Goal: Task Accomplishment & Management: Manage account settings

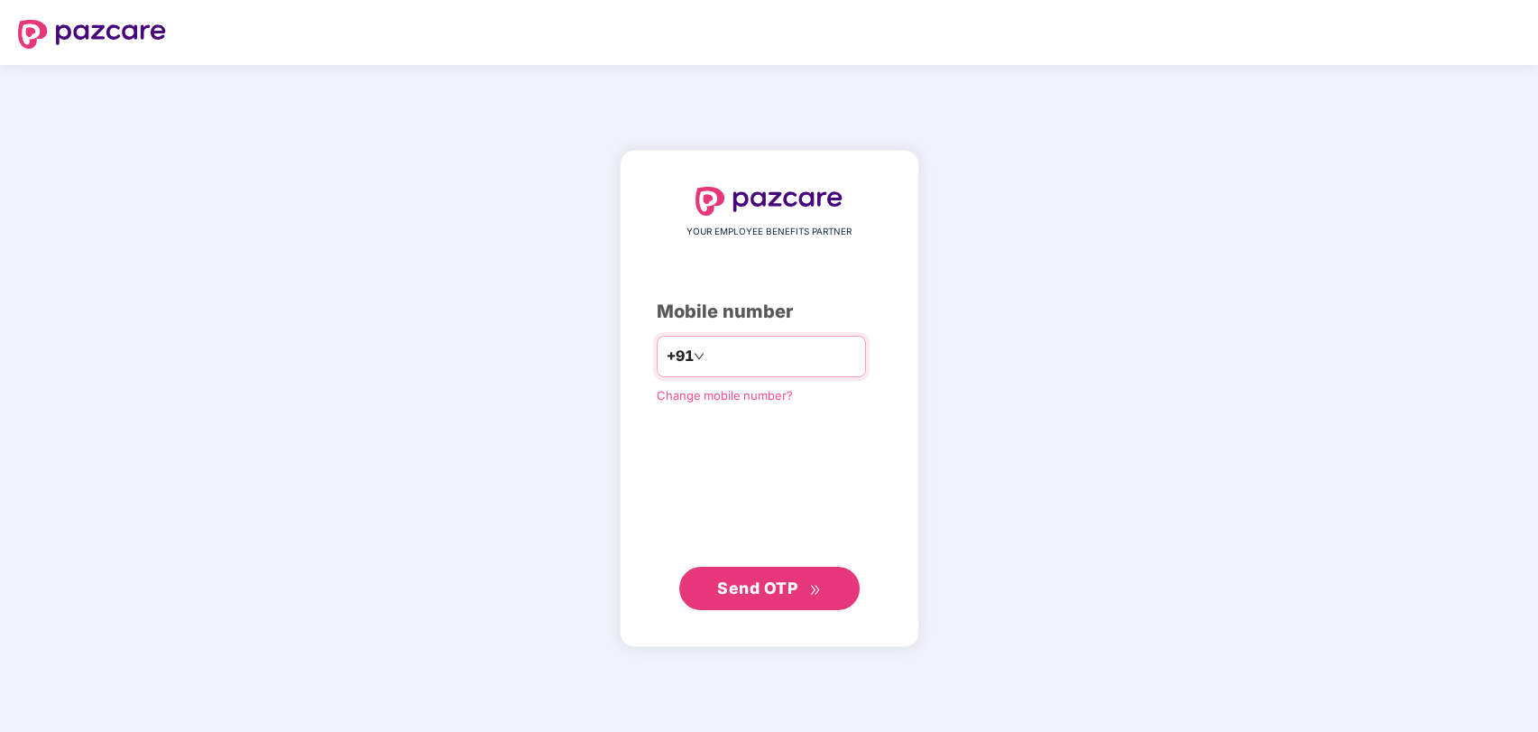
click at [746, 355] on input "number" at bounding box center [782, 356] width 148 height 29
type input "**********"
click at [746, 585] on span "Send OTP" at bounding box center [757, 586] width 80 height 19
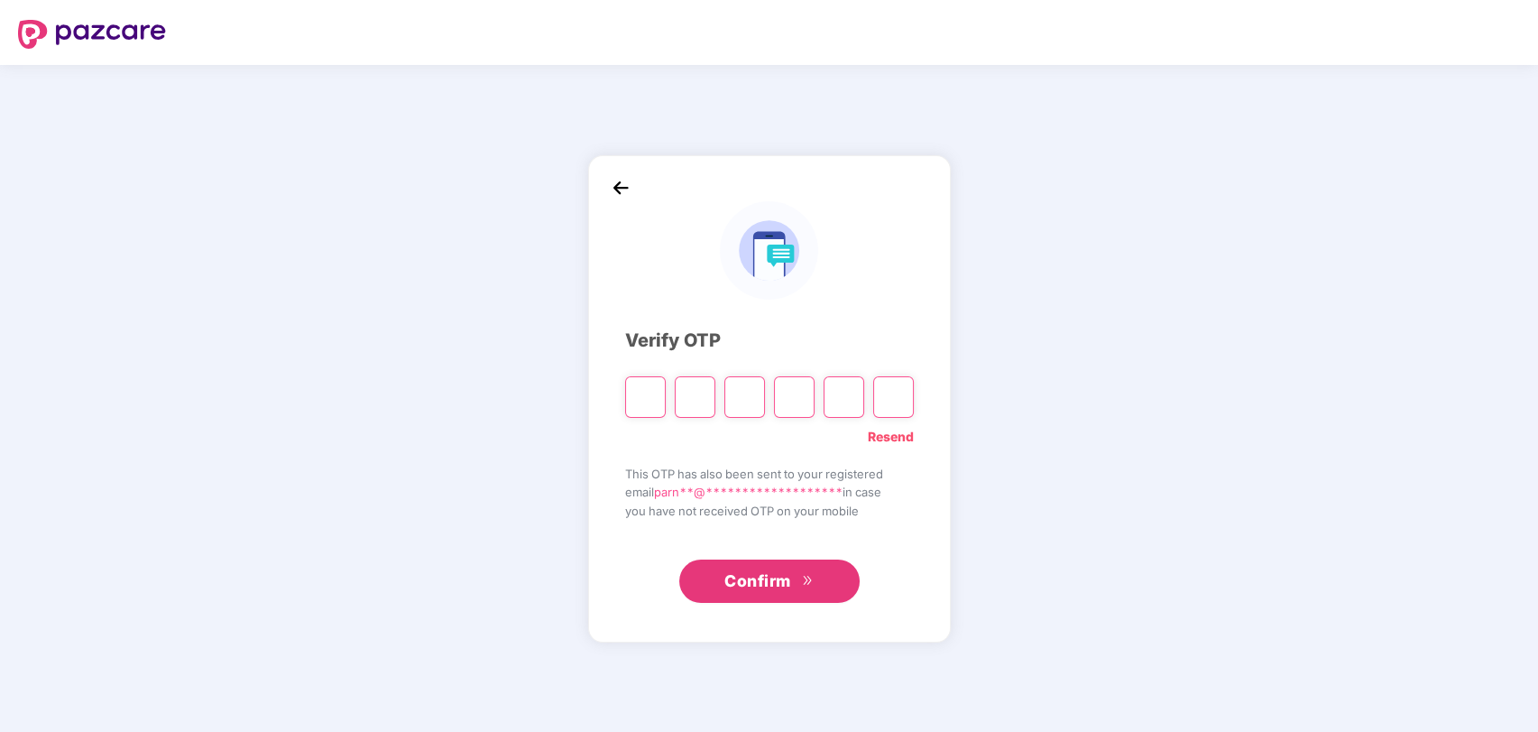
type input "*"
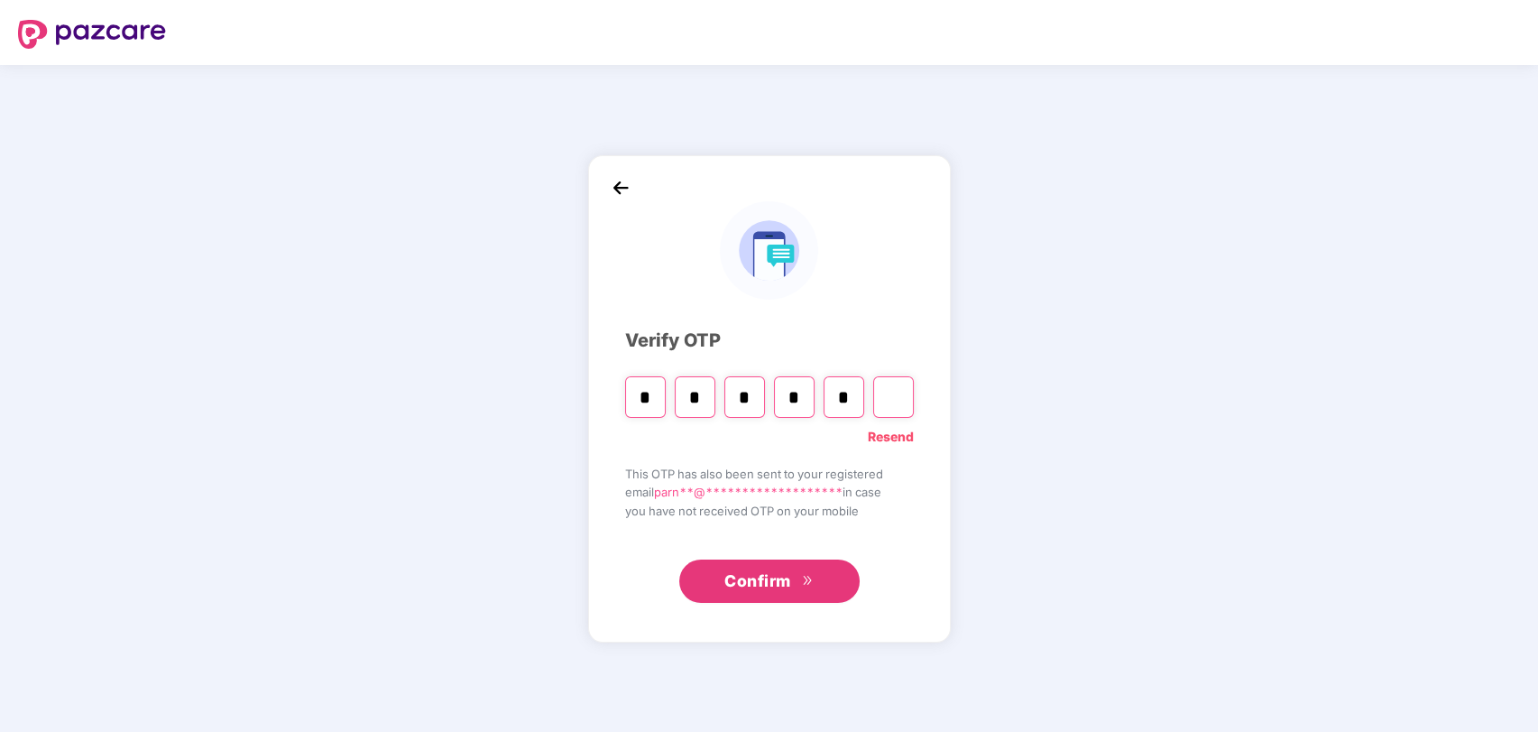
type input "*"
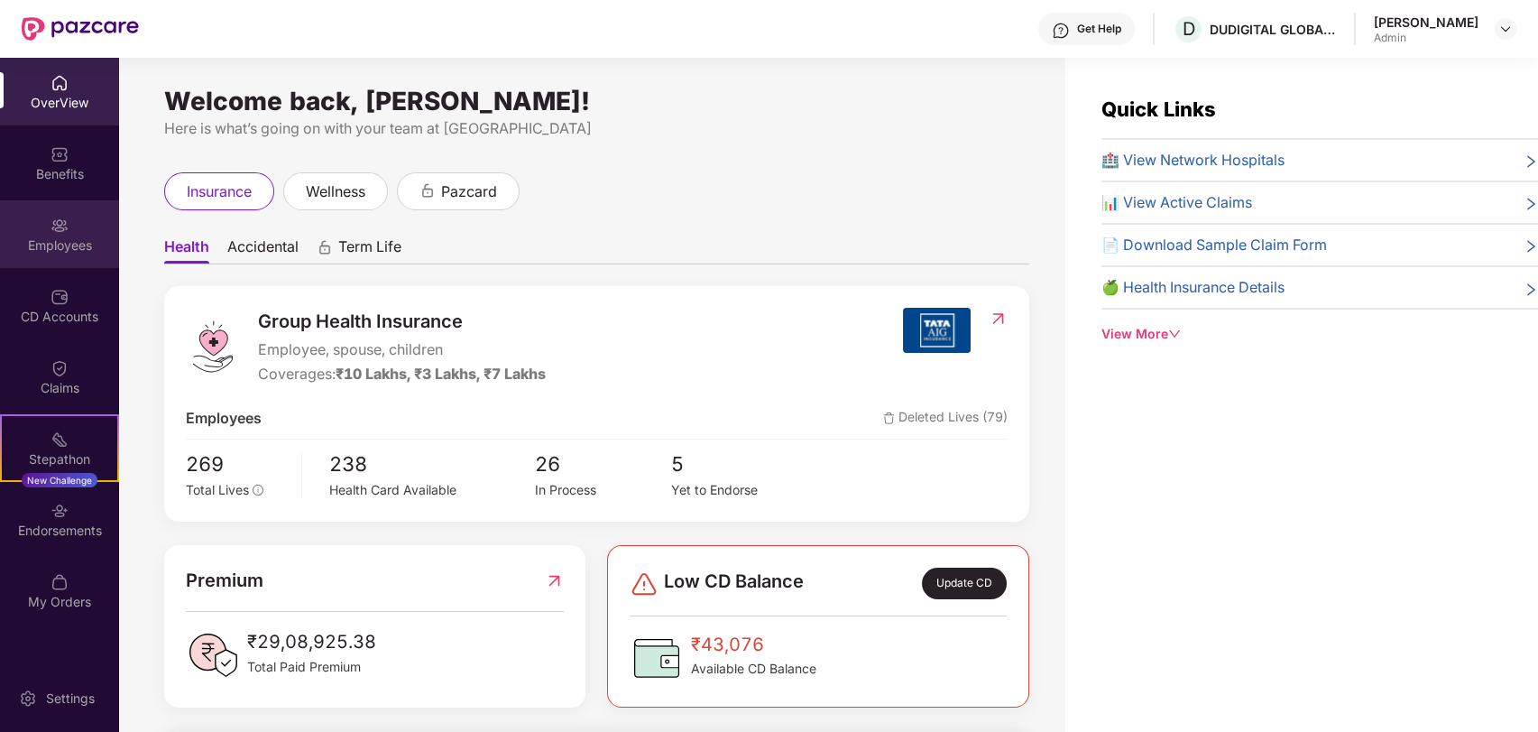
click at [31, 226] on div "Employees" at bounding box center [59, 234] width 119 height 68
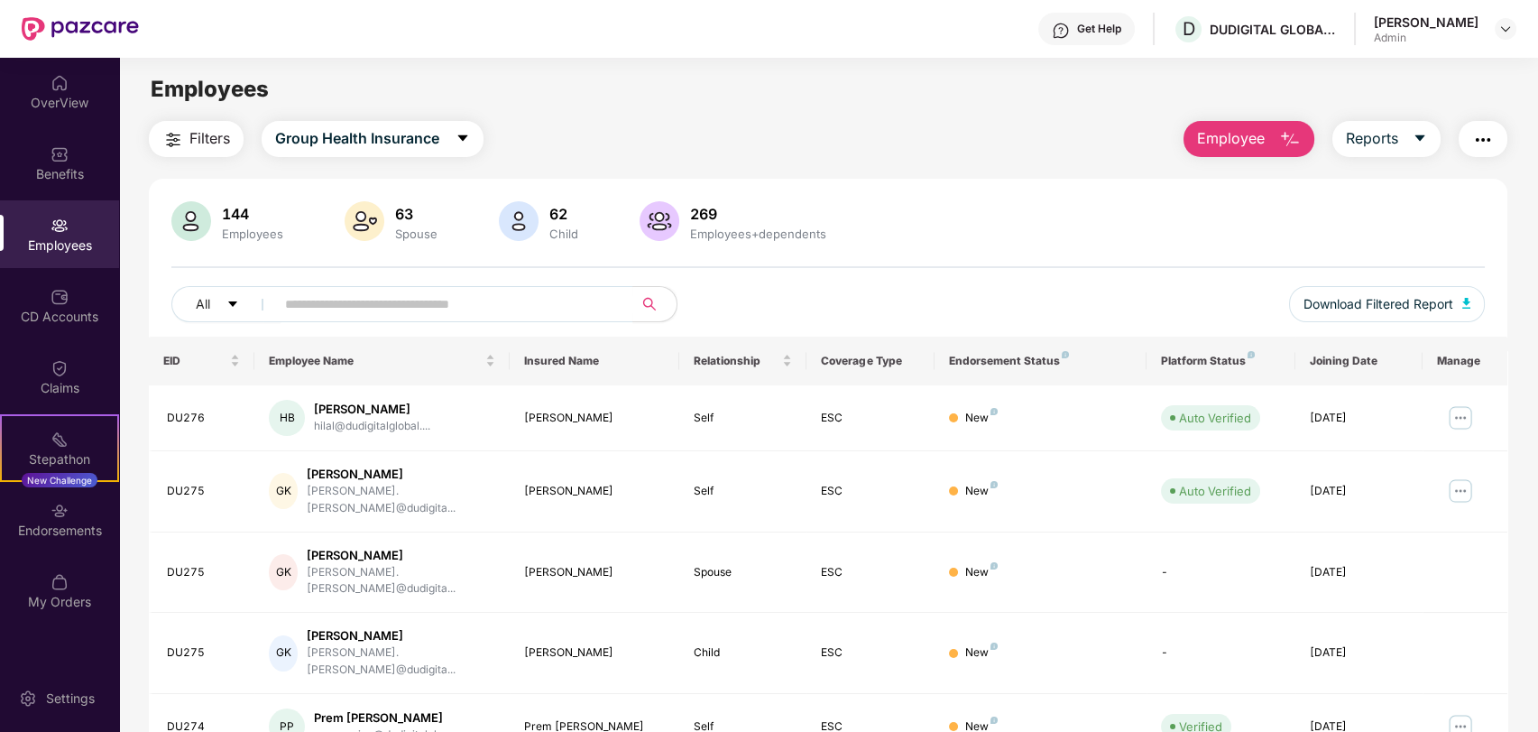
click at [1292, 143] on img "button" at bounding box center [1290, 140] width 22 height 22
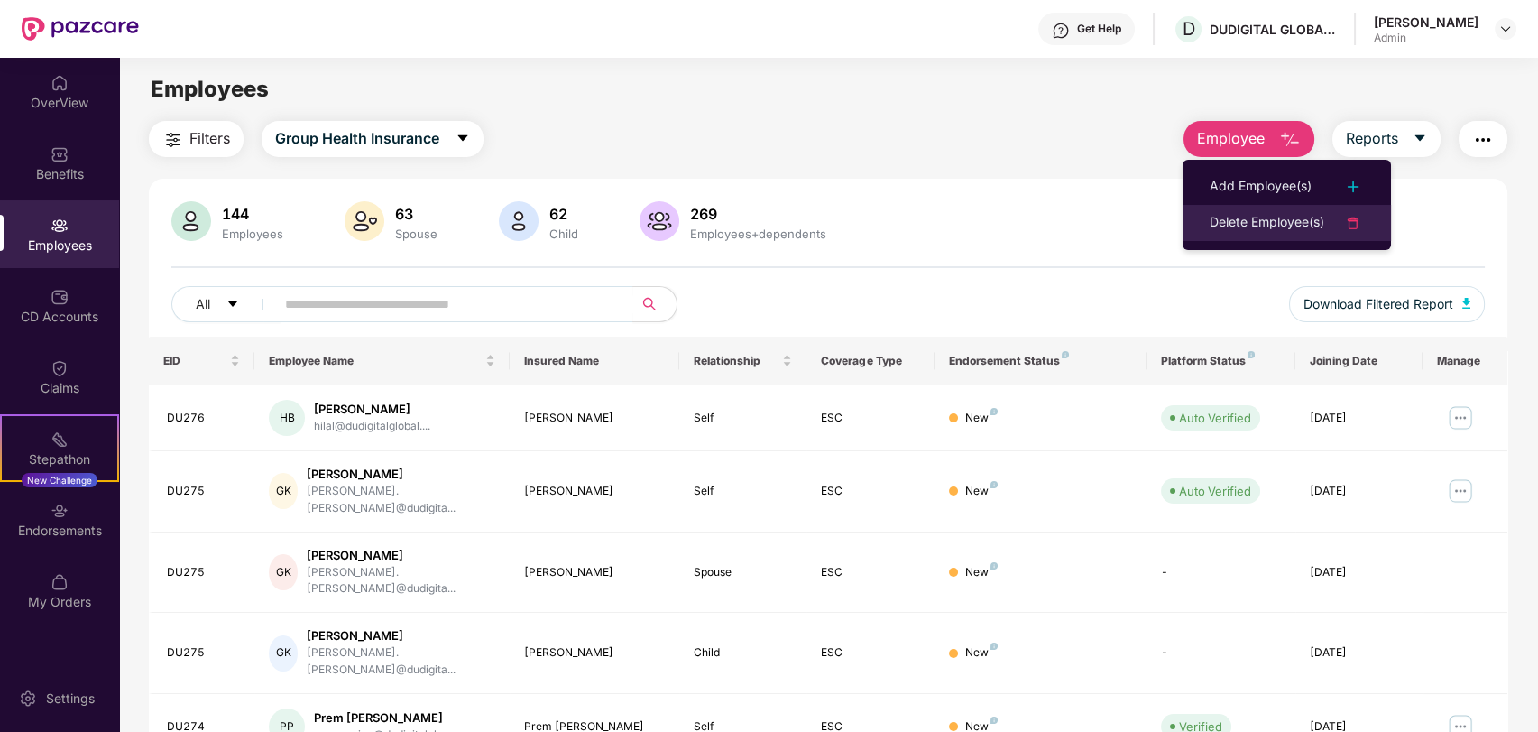
click at [1219, 226] on div "Delete Employee(s)" at bounding box center [1267, 223] width 115 height 22
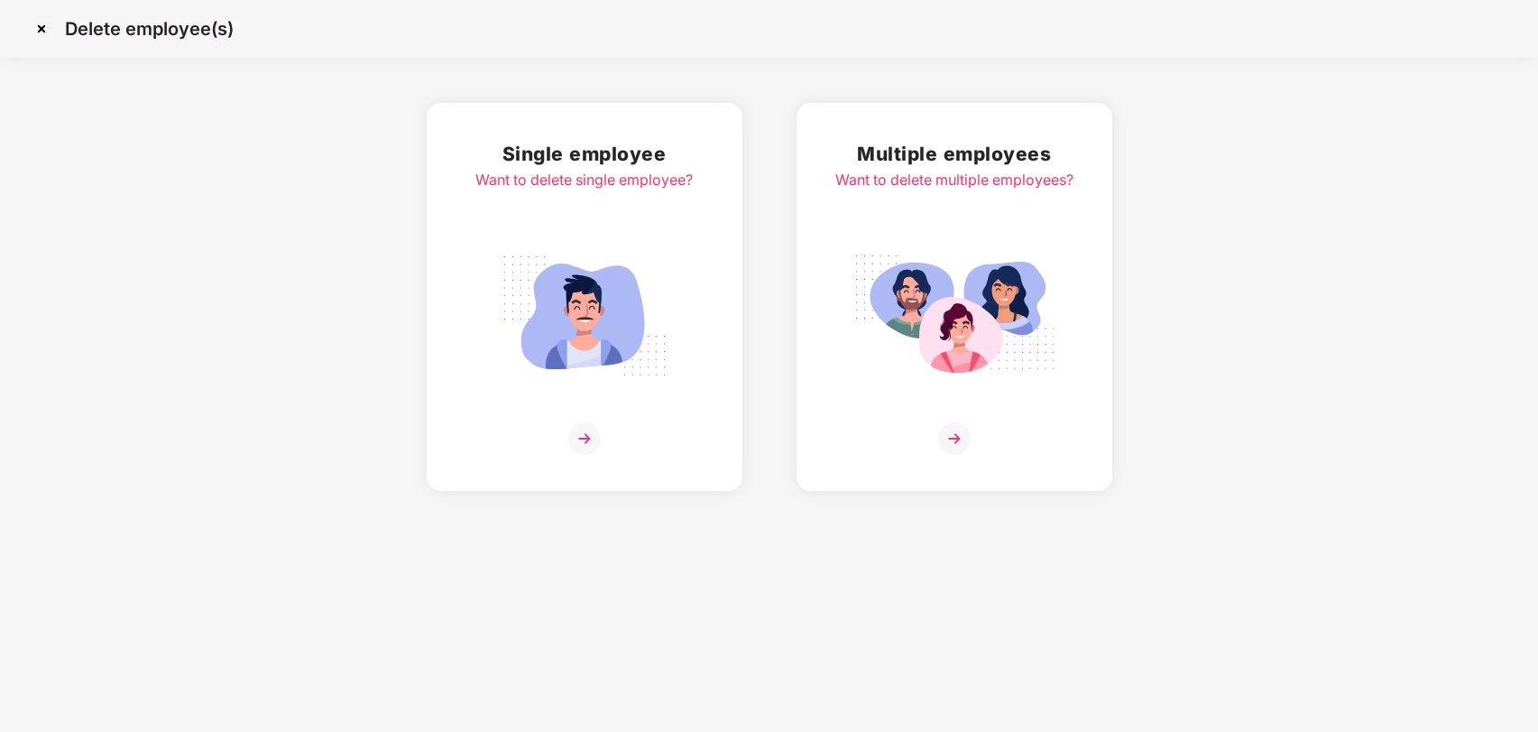
click at [602, 217] on div "Single employee Want to delete single employee?" at bounding box center [584, 297] width 217 height 316
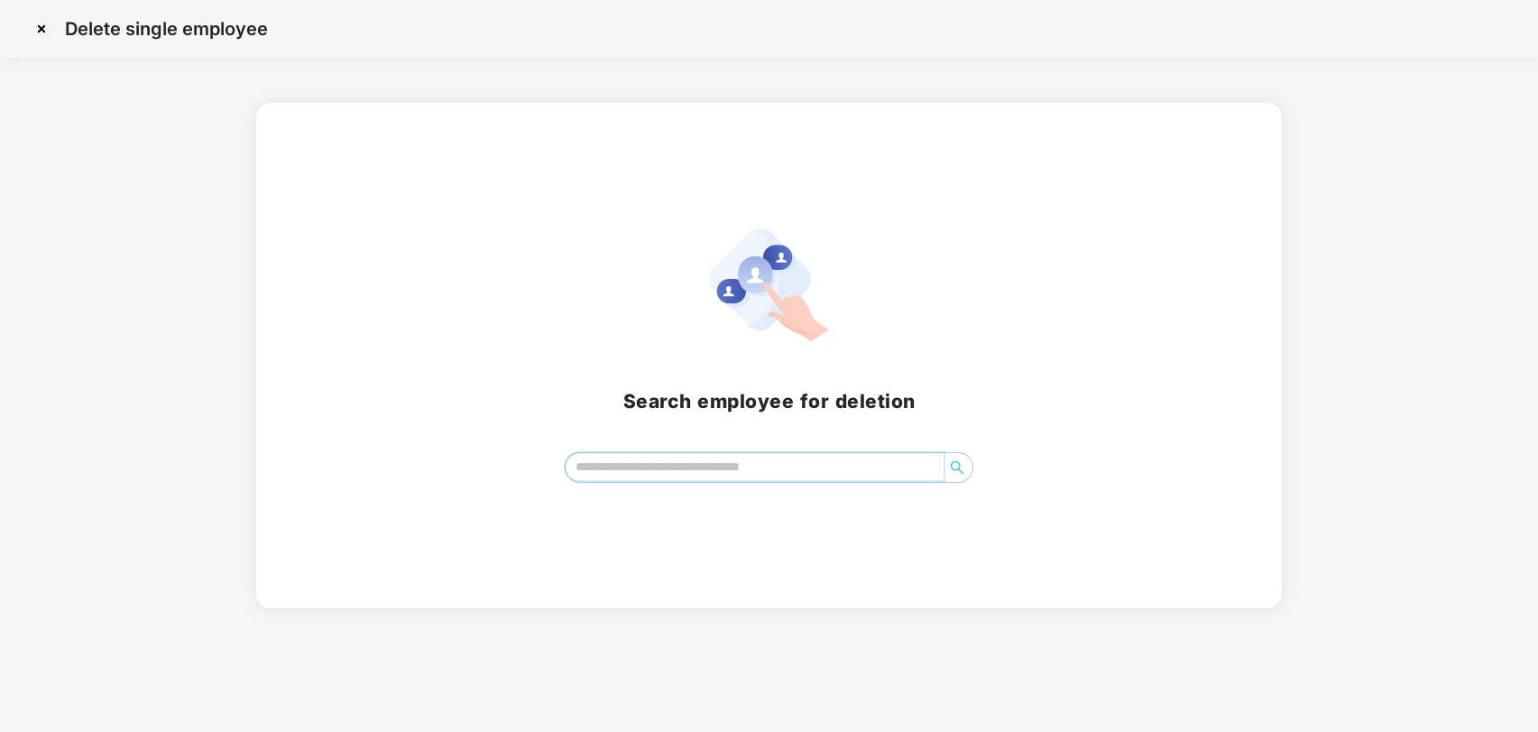
click at [676, 469] on input "search" at bounding box center [755, 466] width 379 height 27
paste input "**********"
drag, startPoint x: 651, startPoint y: 469, endPoint x: 446, endPoint y: 457, distance: 206.1
click at [448, 457] on div "[PERSON_NAME] ******" at bounding box center [769, 467] width 983 height 31
paste input "*******"
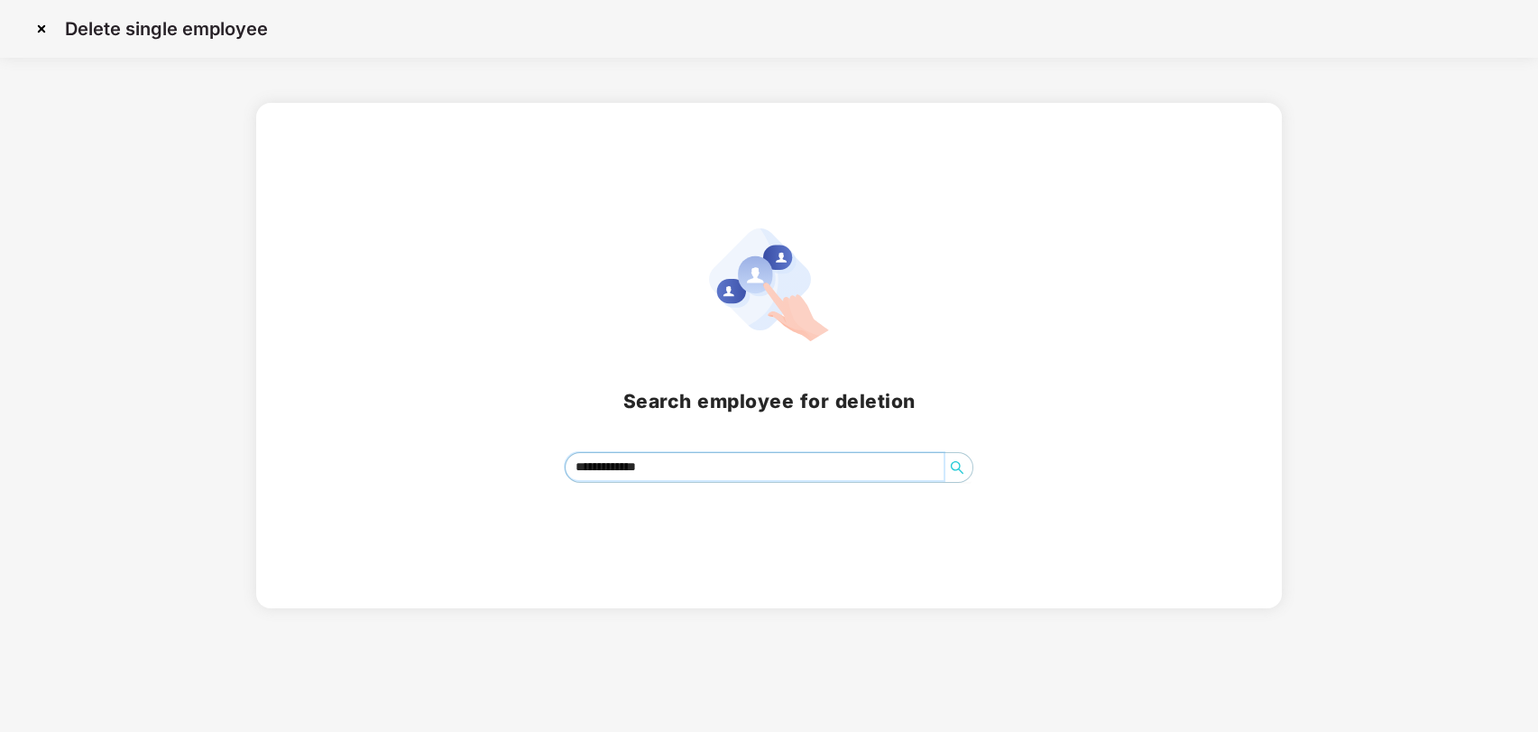
click at [963, 466] on icon "search" at bounding box center [957, 467] width 14 height 14
click at [701, 468] on input "**********" at bounding box center [755, 466] width 379 height 27
type input "*"
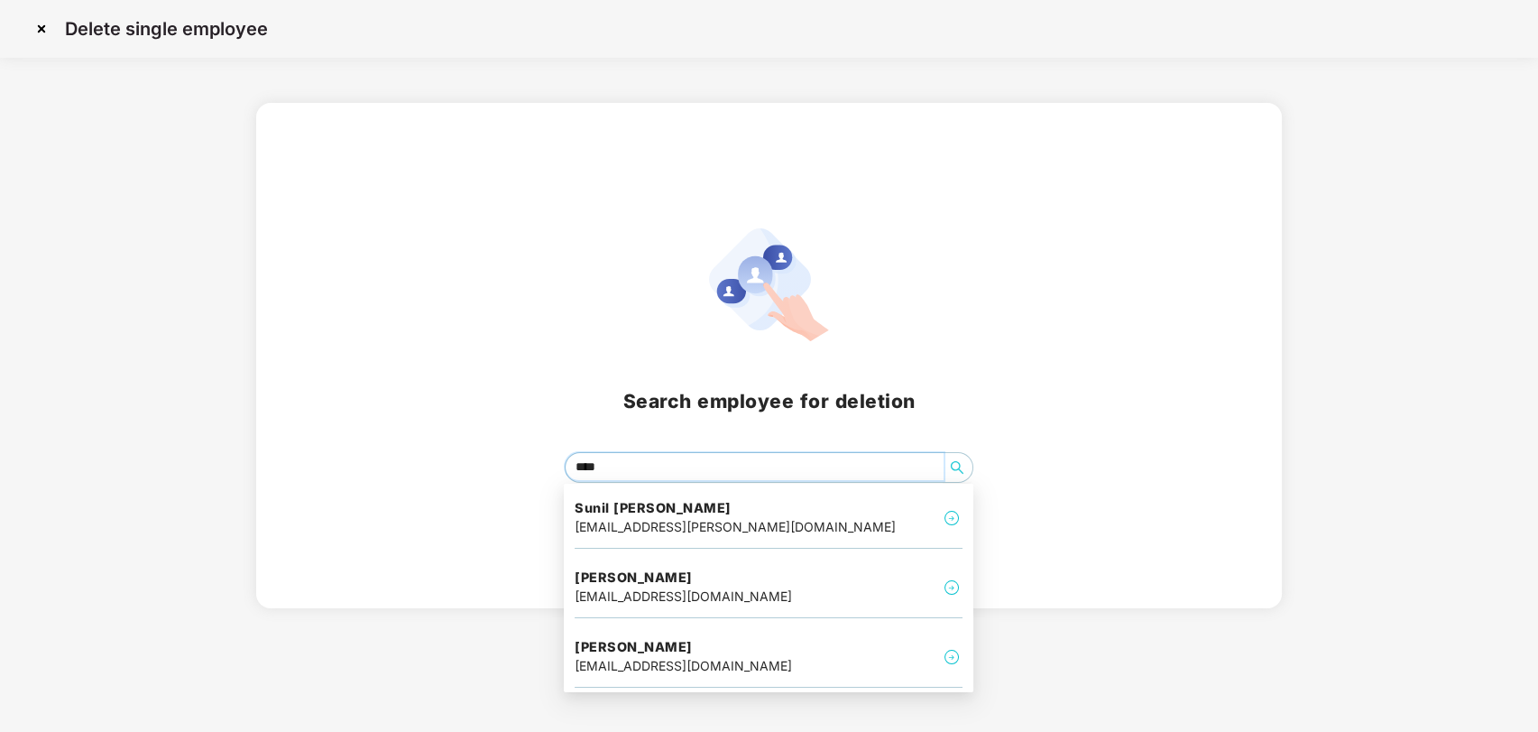
type input "*****"
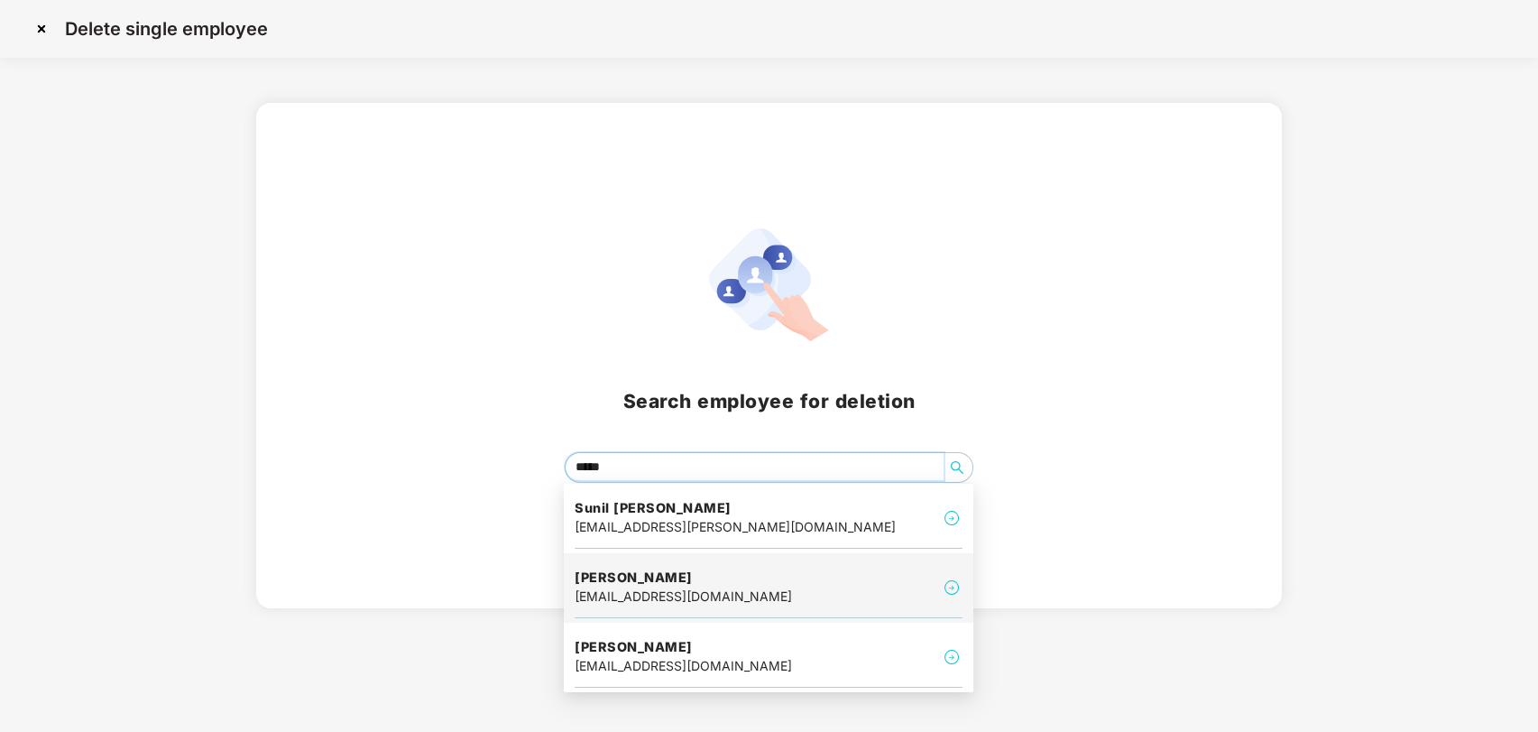
click at [664, 574] on h4 "[PERSON_NAME]" at bounding box center [683, 577] width 217 height 18
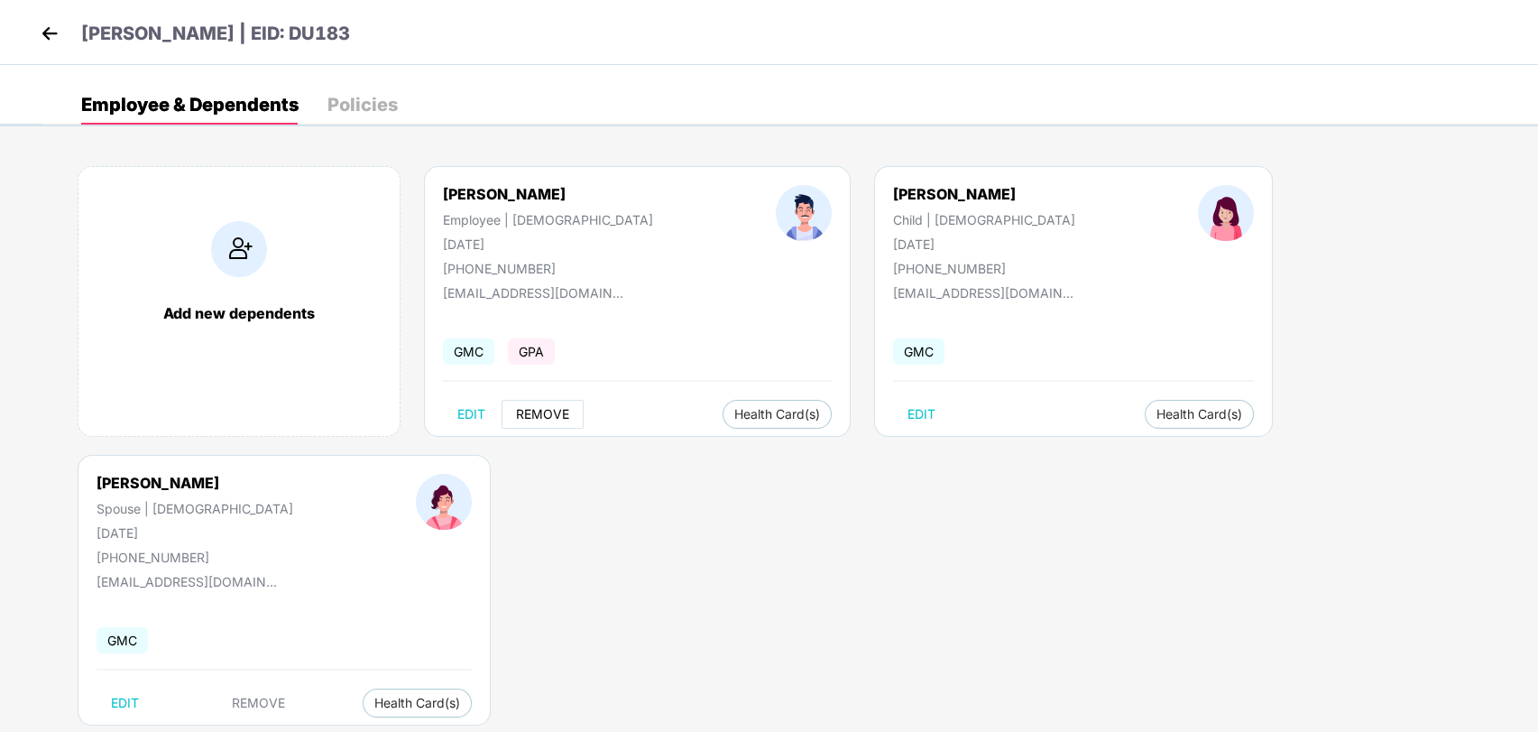
click at [520, 412] on span "REMOVE" at bounding box center [542, 414] width 53 height 14
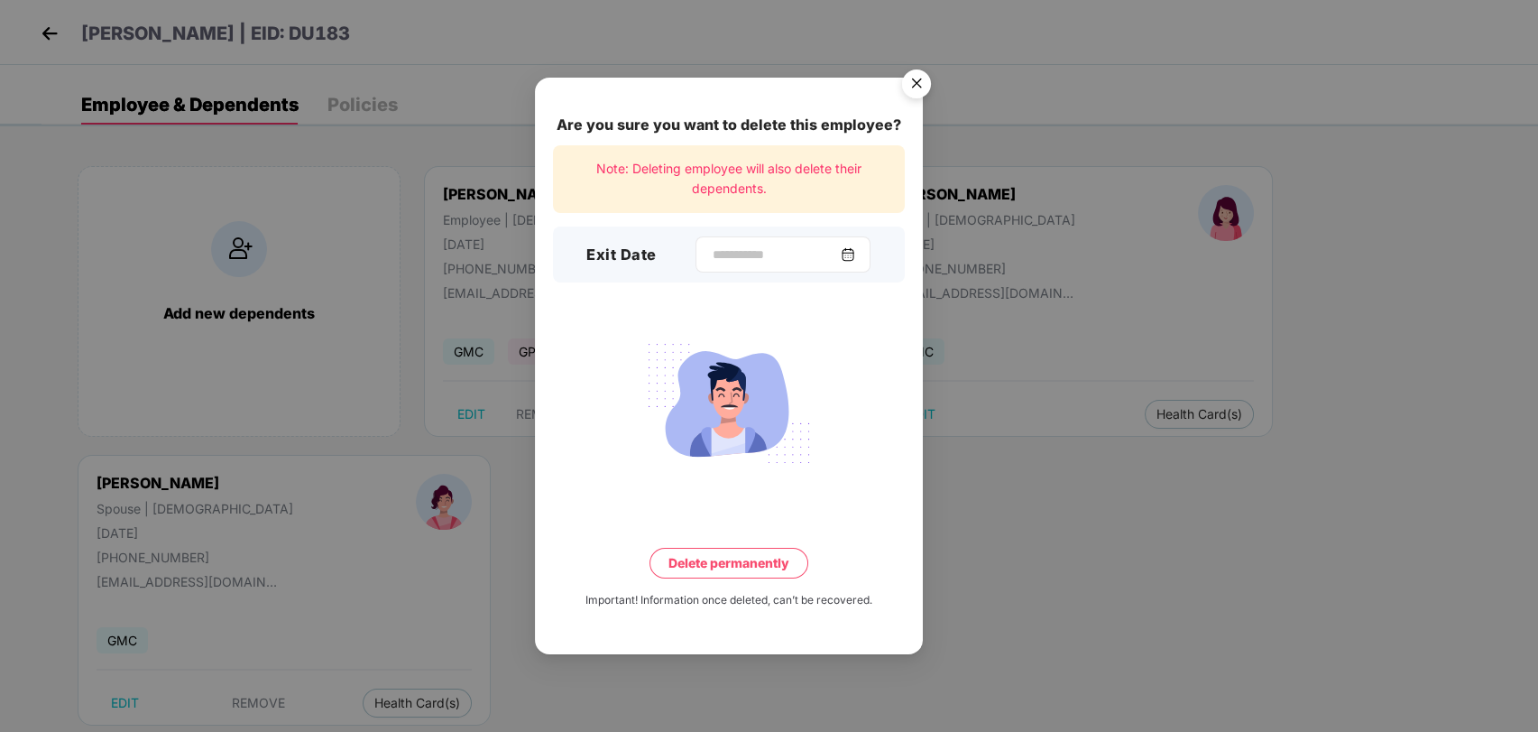
click at [855, 248] on img at bounding box center [848, 254] width 14 height 14
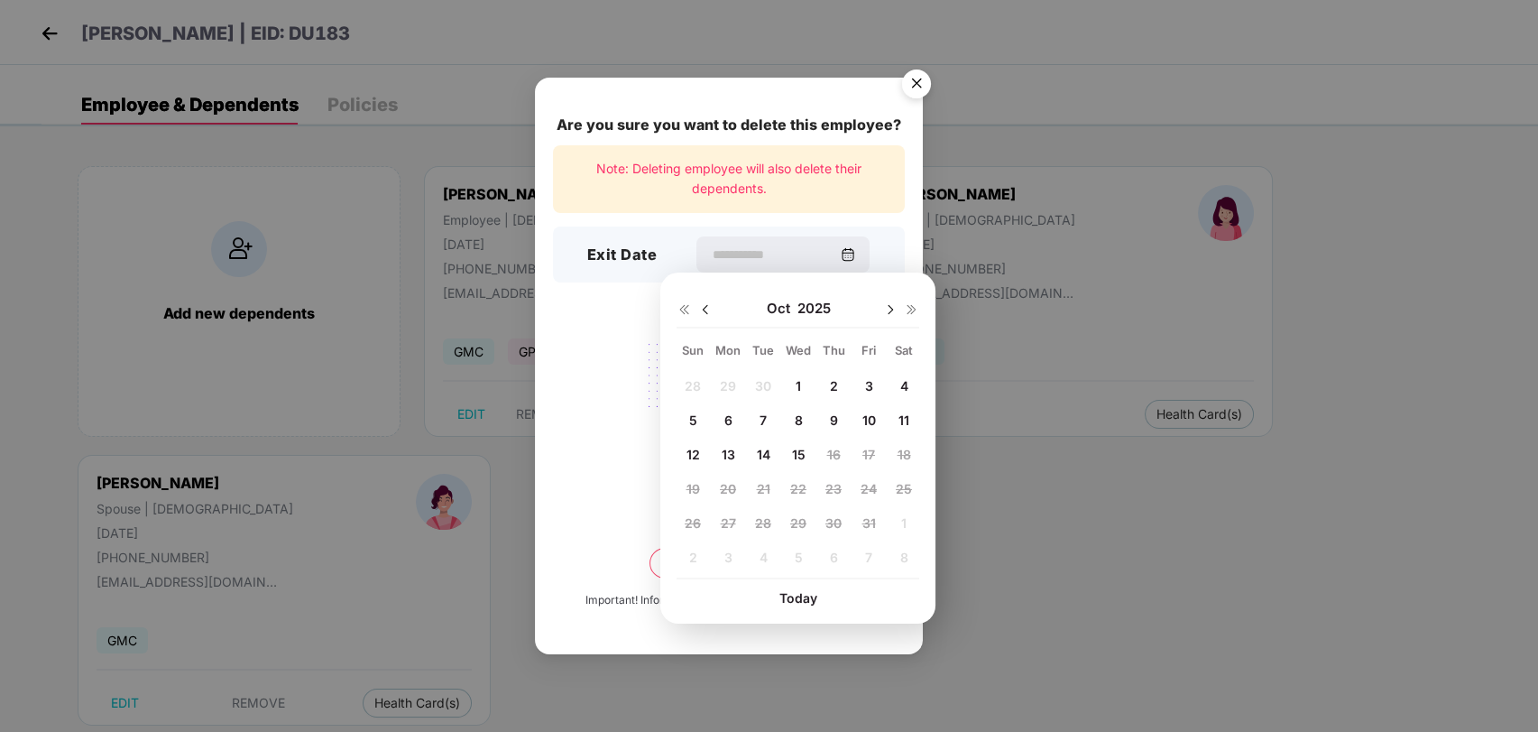
click at [794, 429] on div "8" at bounding box center [798, 419] width 27 height 27
type input "**********"
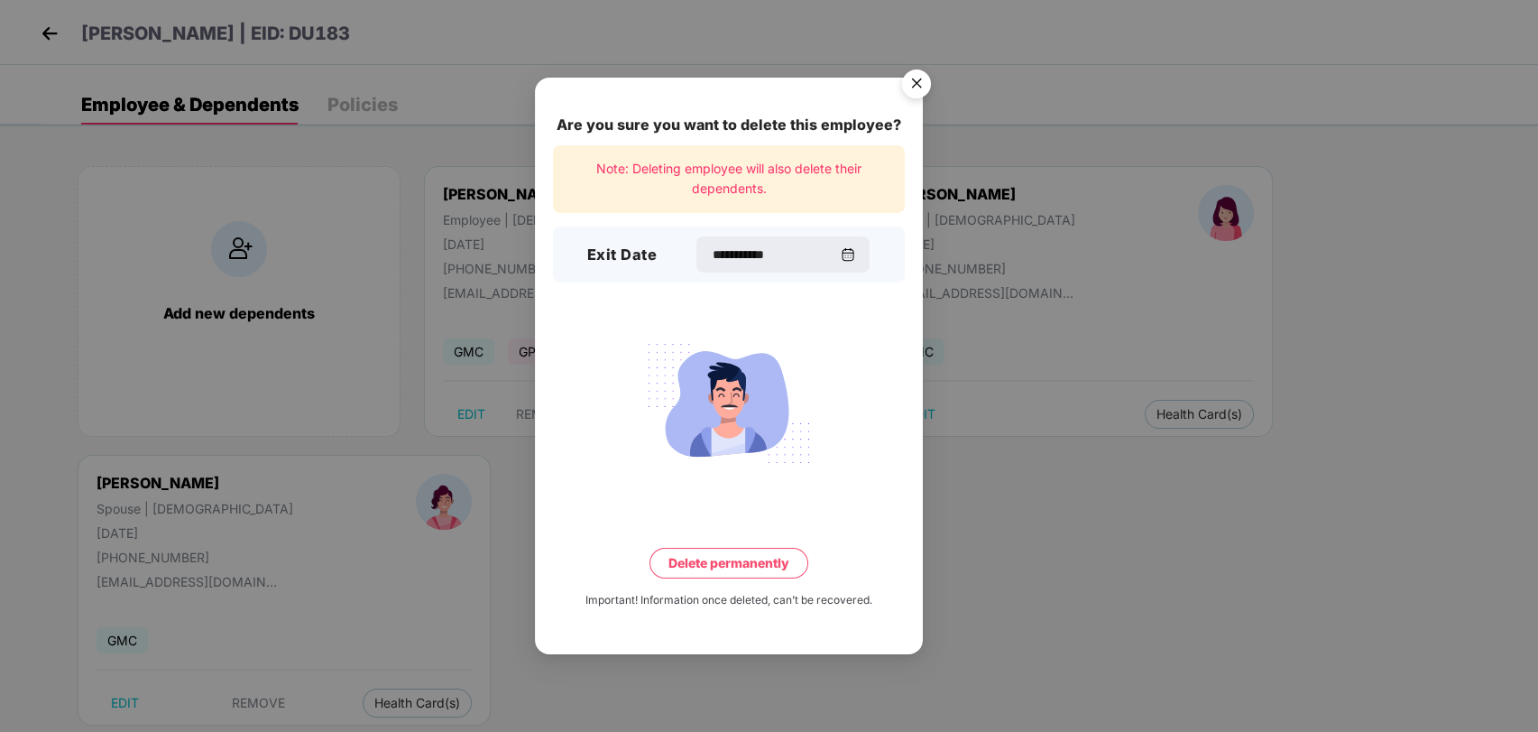
click at [700, 564] on button "Delete permanently" at bounding box center [729, 563] width 159 height 31
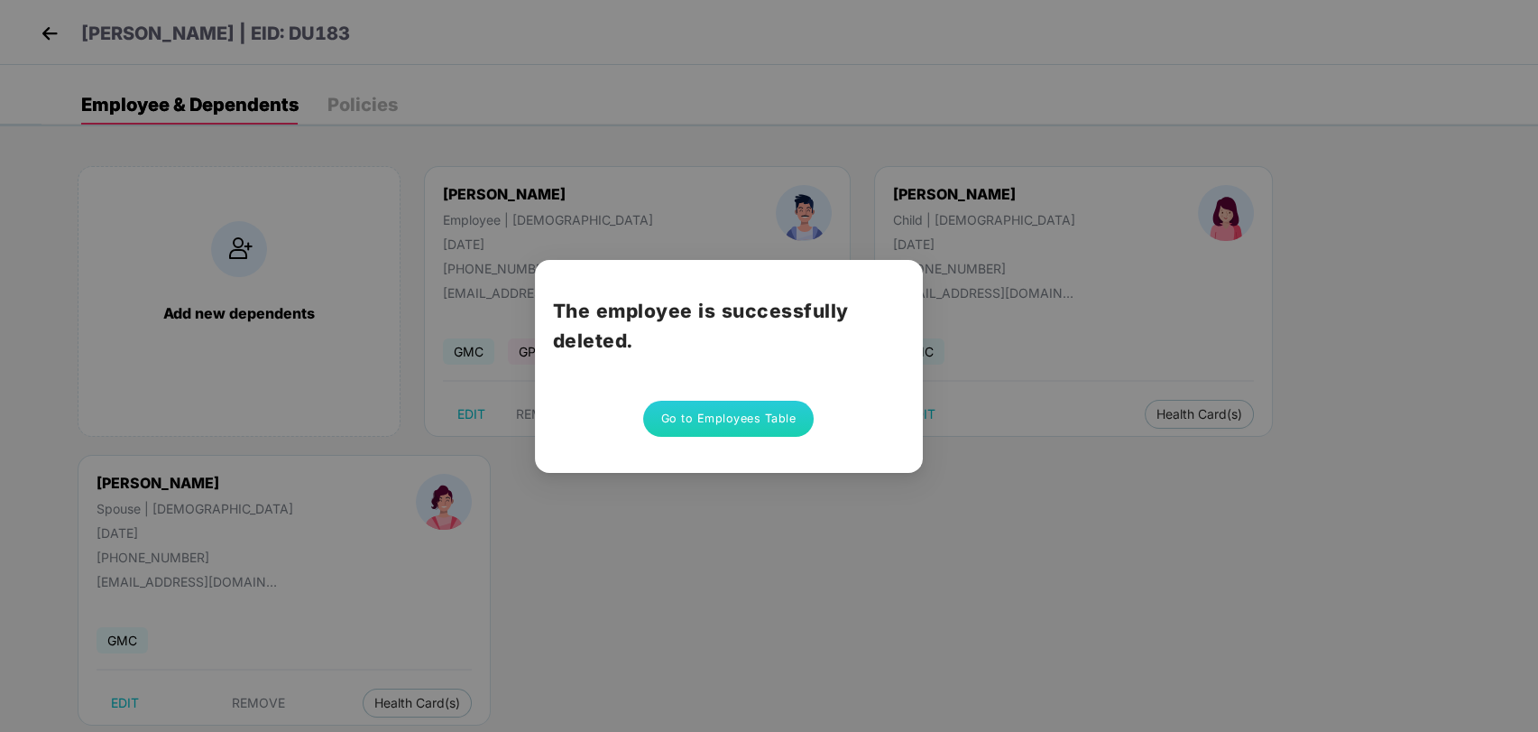
click at [688, 420] on button "Go to Employees Table" at bounding box center [728, 419] width 171 height 36
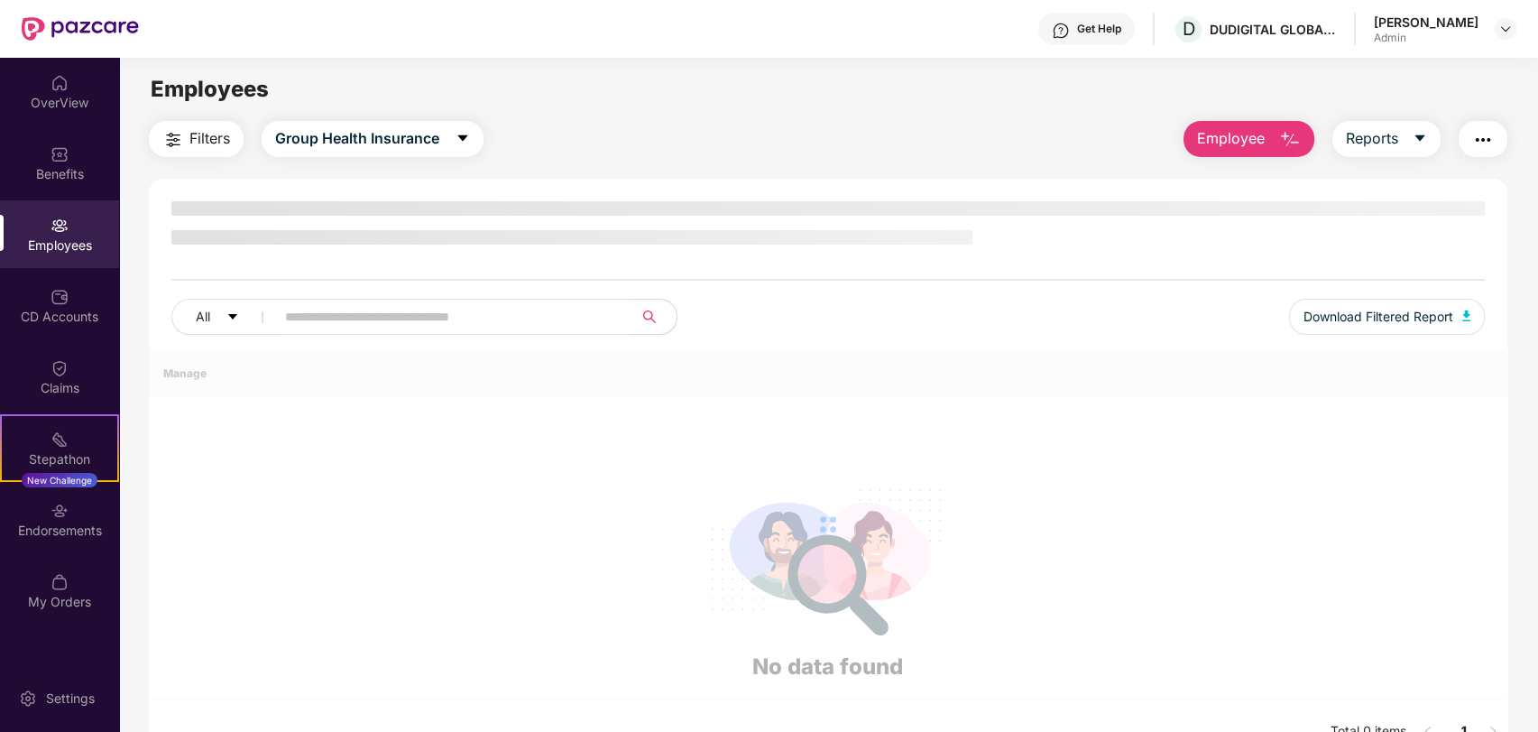
click at [1257, 139] on span "Employee" at bounding box center [1231, 138] width 68 height 23
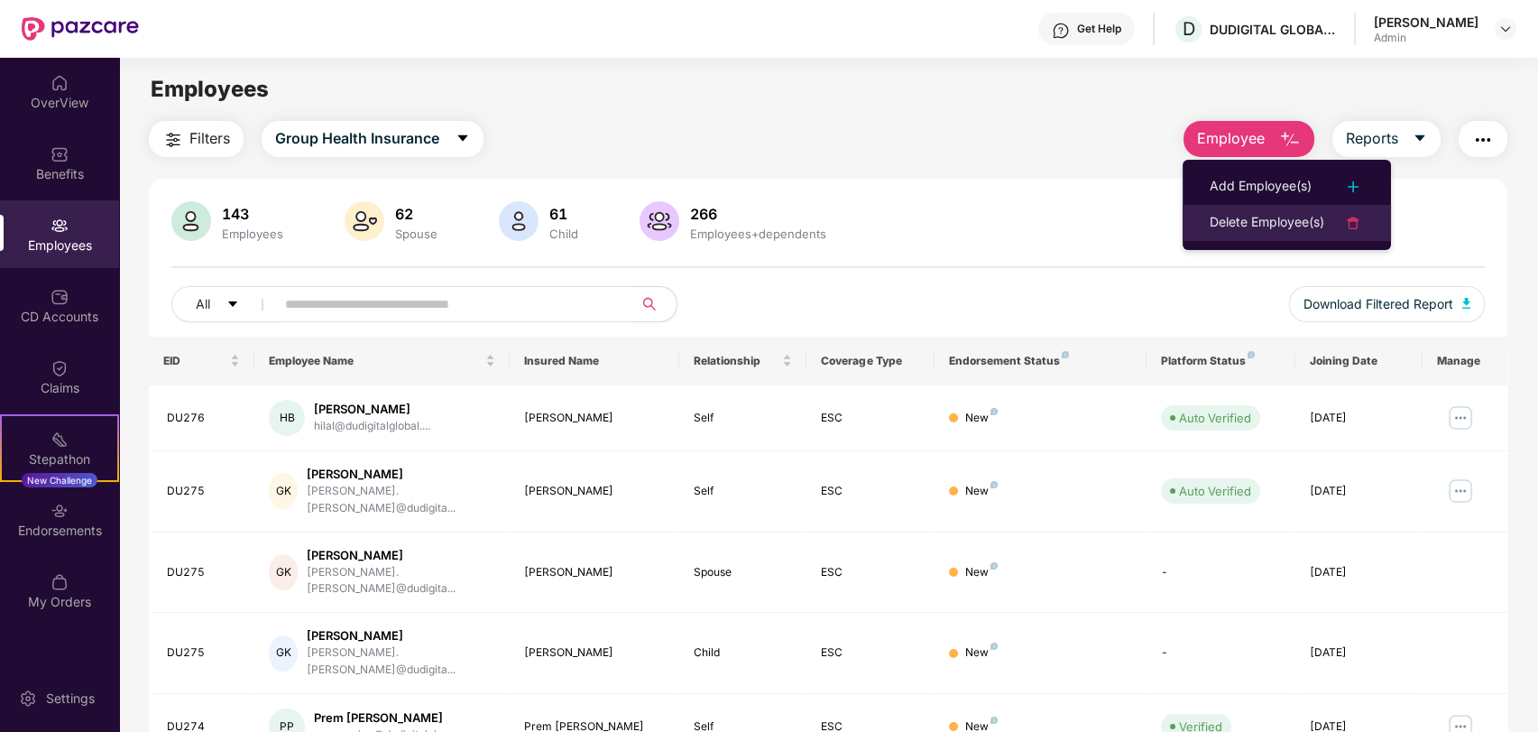
click at [1252, 214] on div "Delete Employee(s)" at bounding box center [1267, 223] width 115 height 22
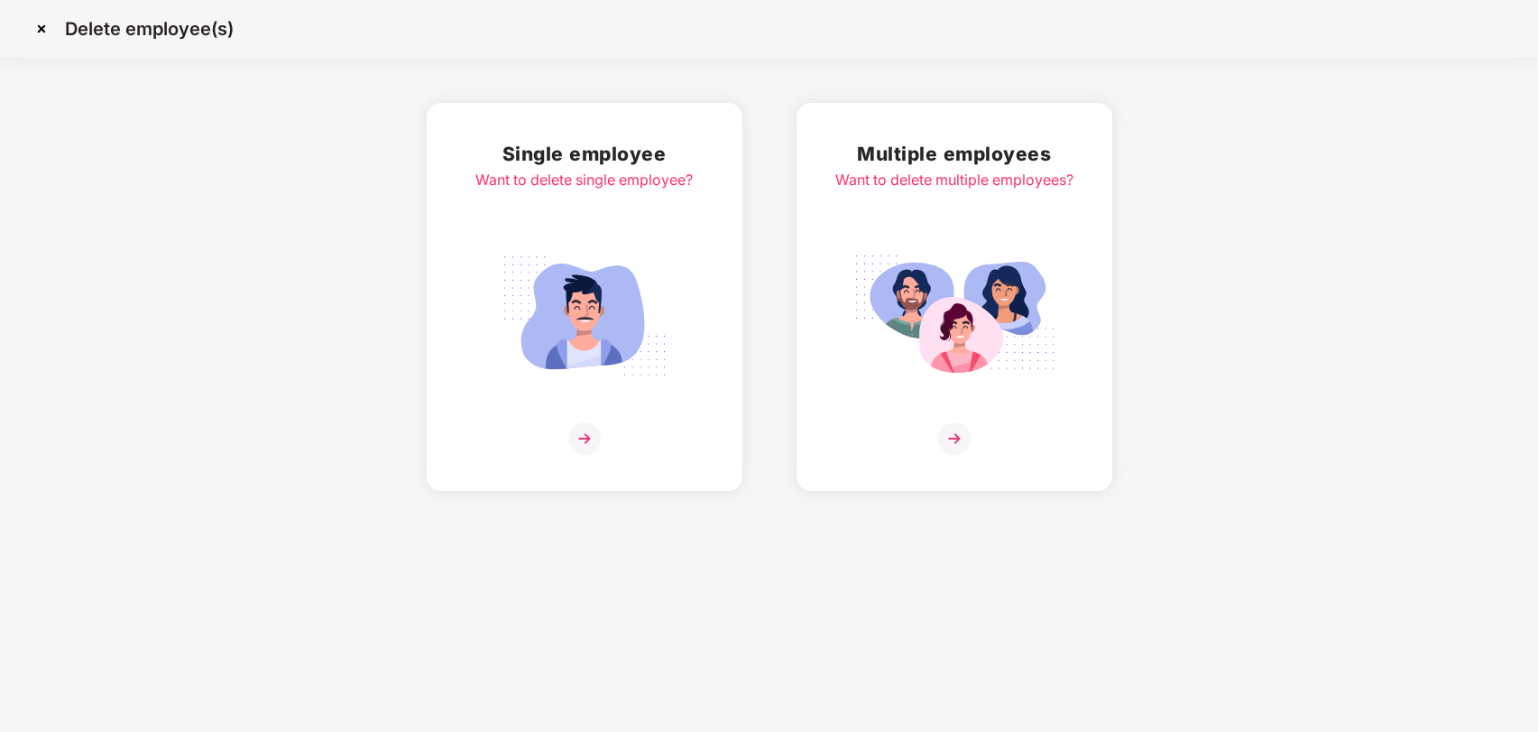
click at [623, 331] on img at bounding box center [585, 315] width 202 height 141
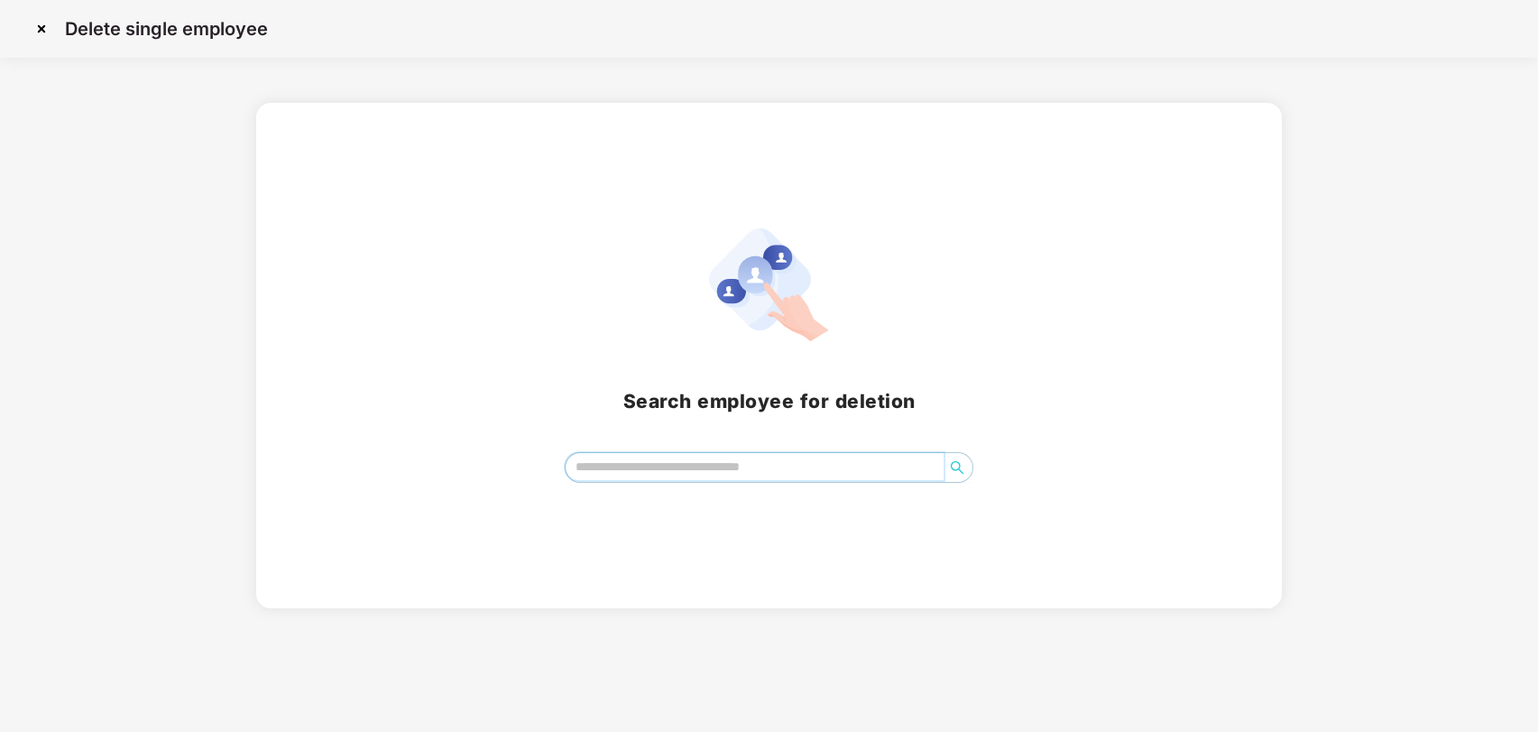
click at [630, 474] on input "search" at bounding box center [755, 466] width 379 height 27
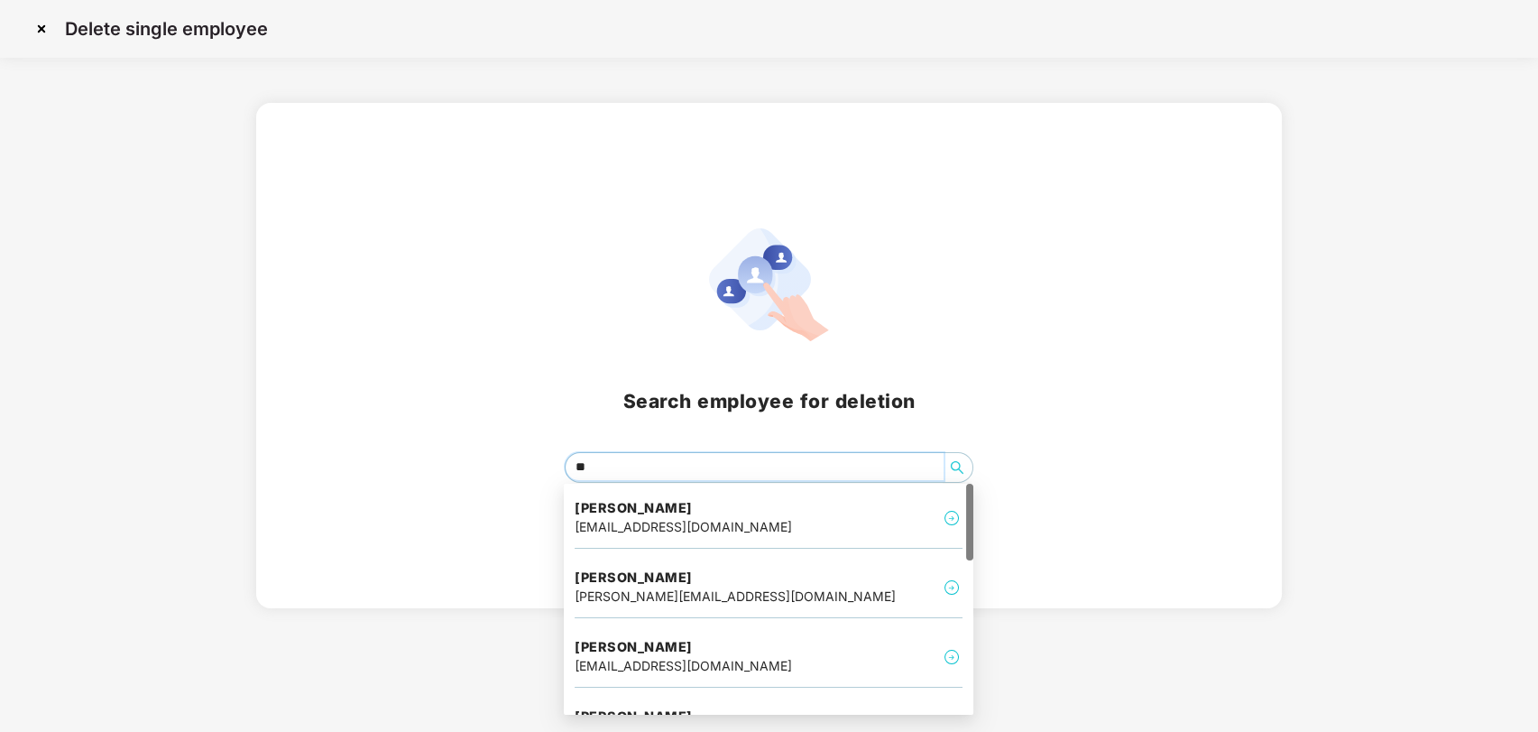
type input "*"
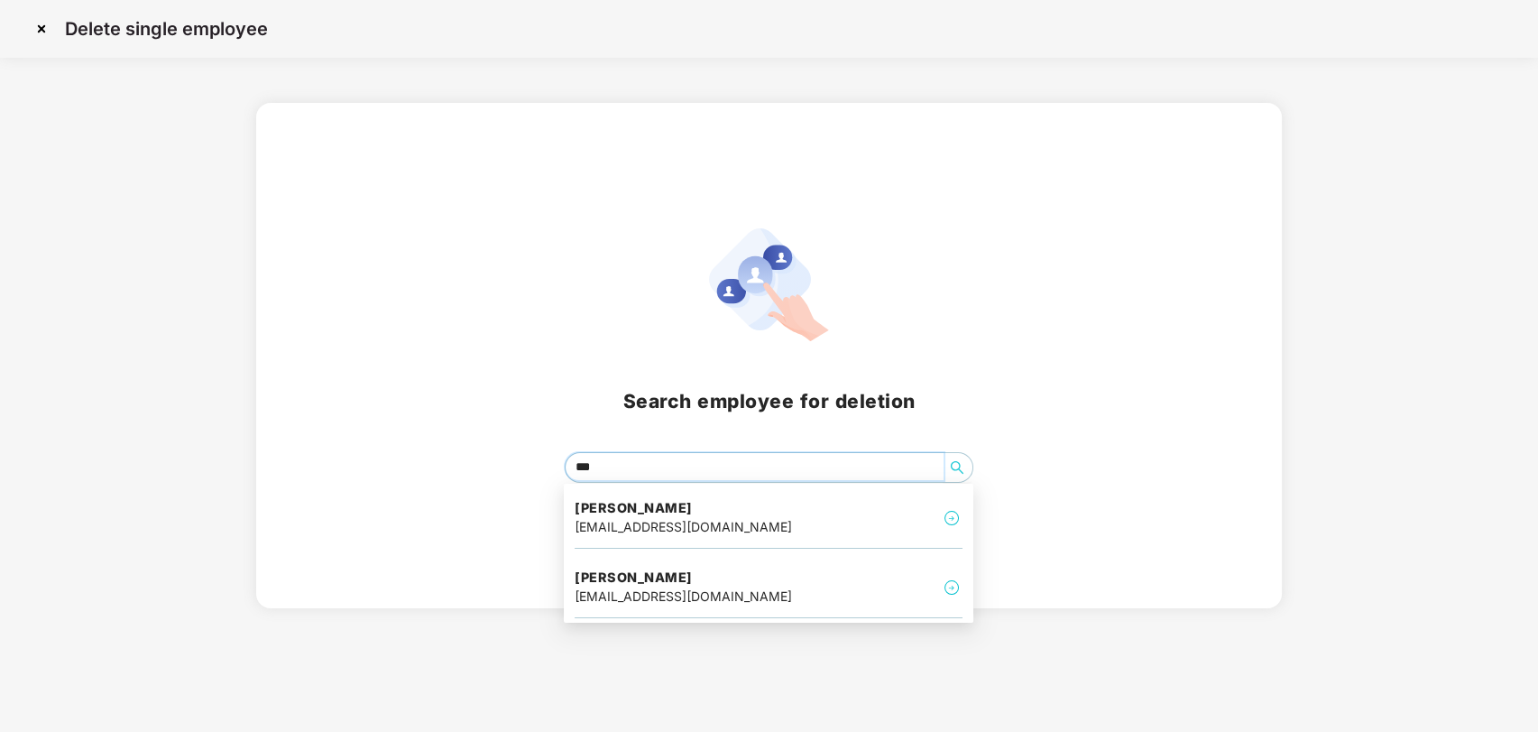
type input "****"
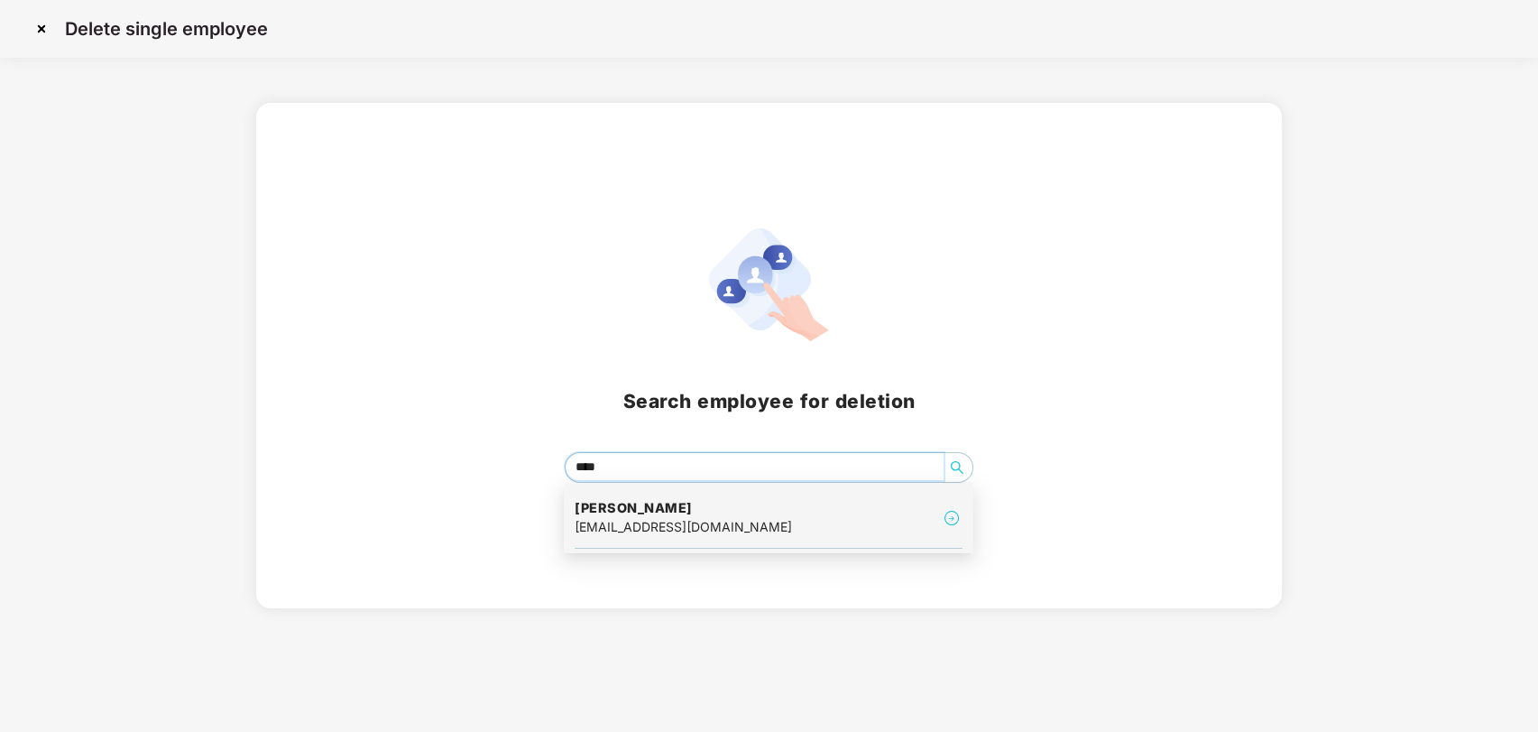
click at [656, 508] on h4 "[PERSON_NAME]" at bounding box center [683, 508] width 217 height 18
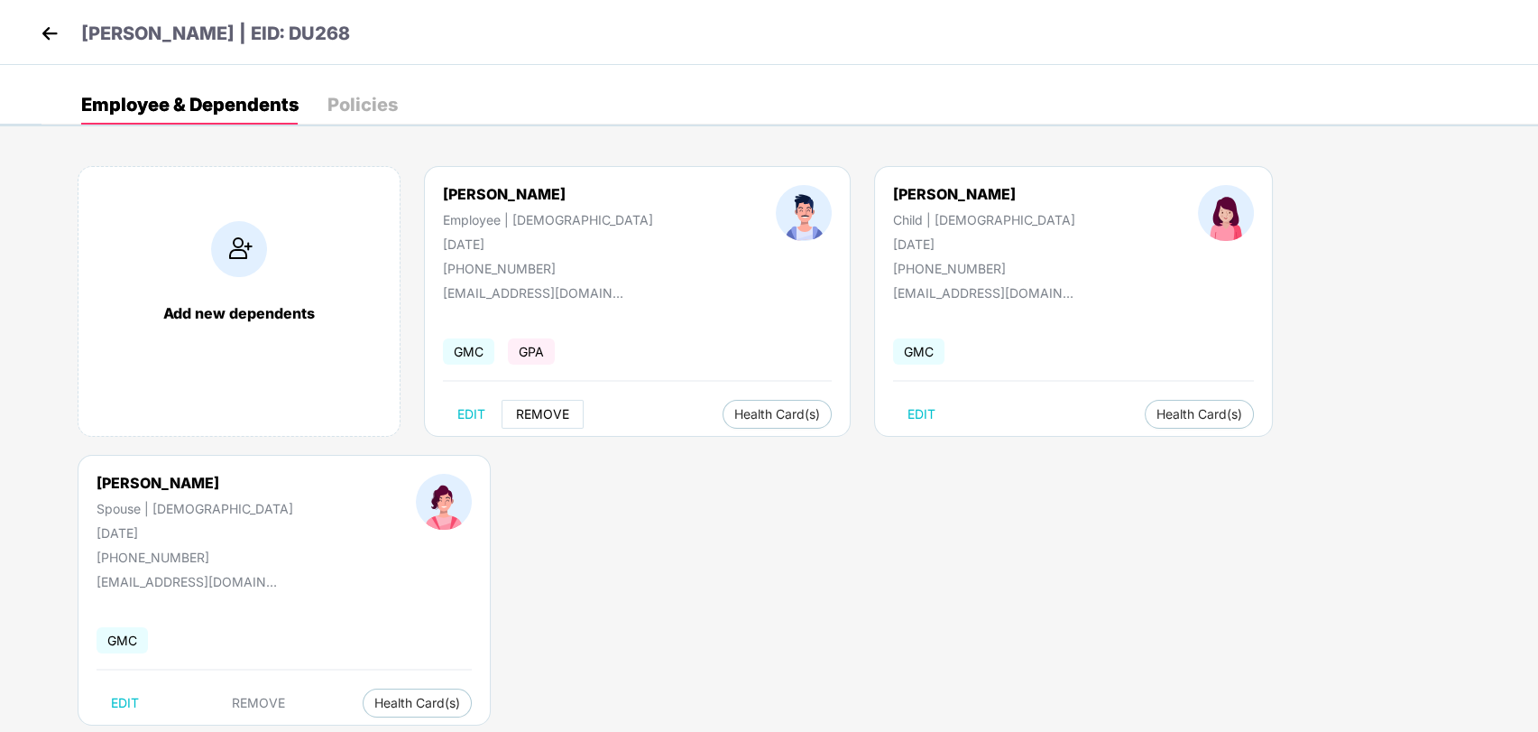
click at [546, 405] on button "REMOVE" at bounding box center [543, 414] width 82 height 29
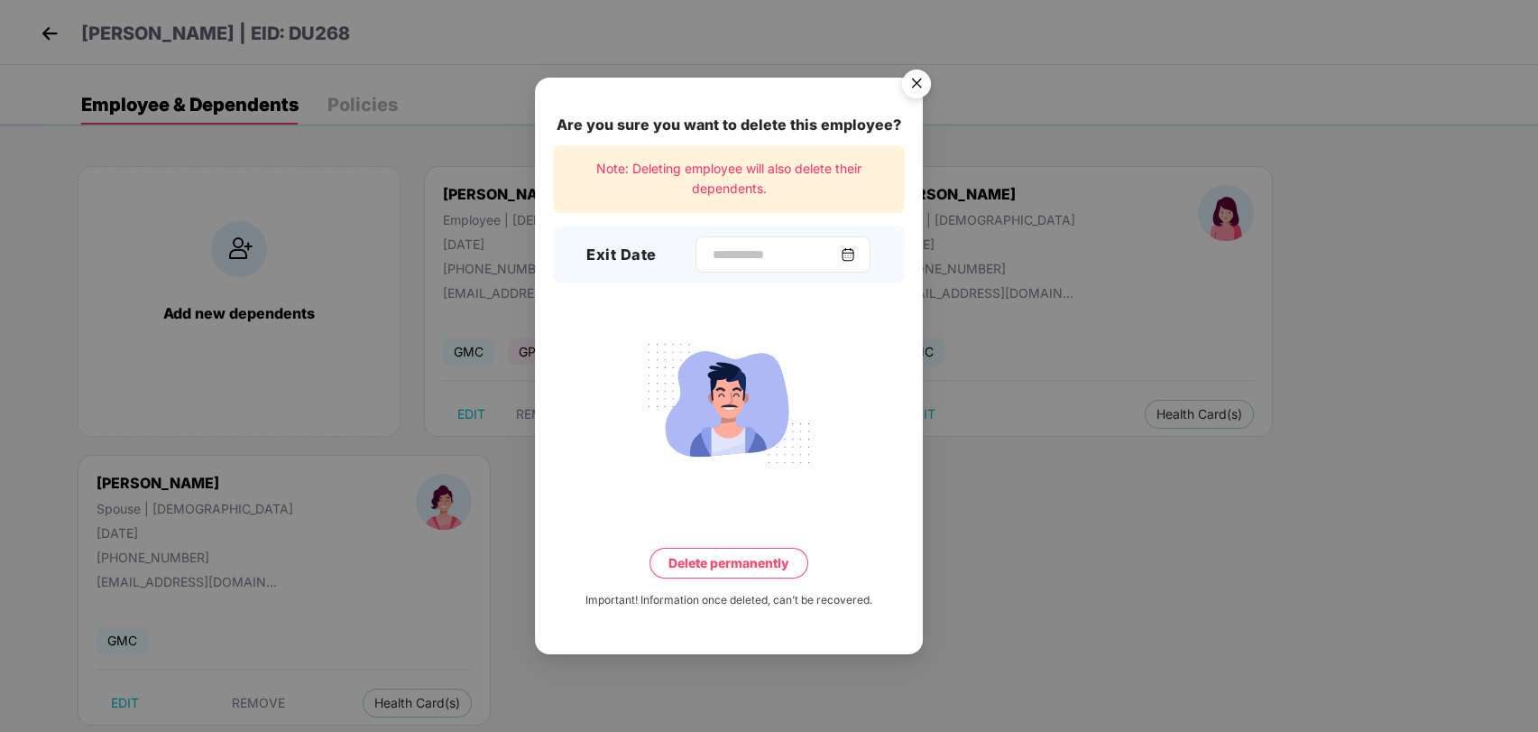
click at [852, 248] on img at bounding box center [848, 254] width 14 height 14
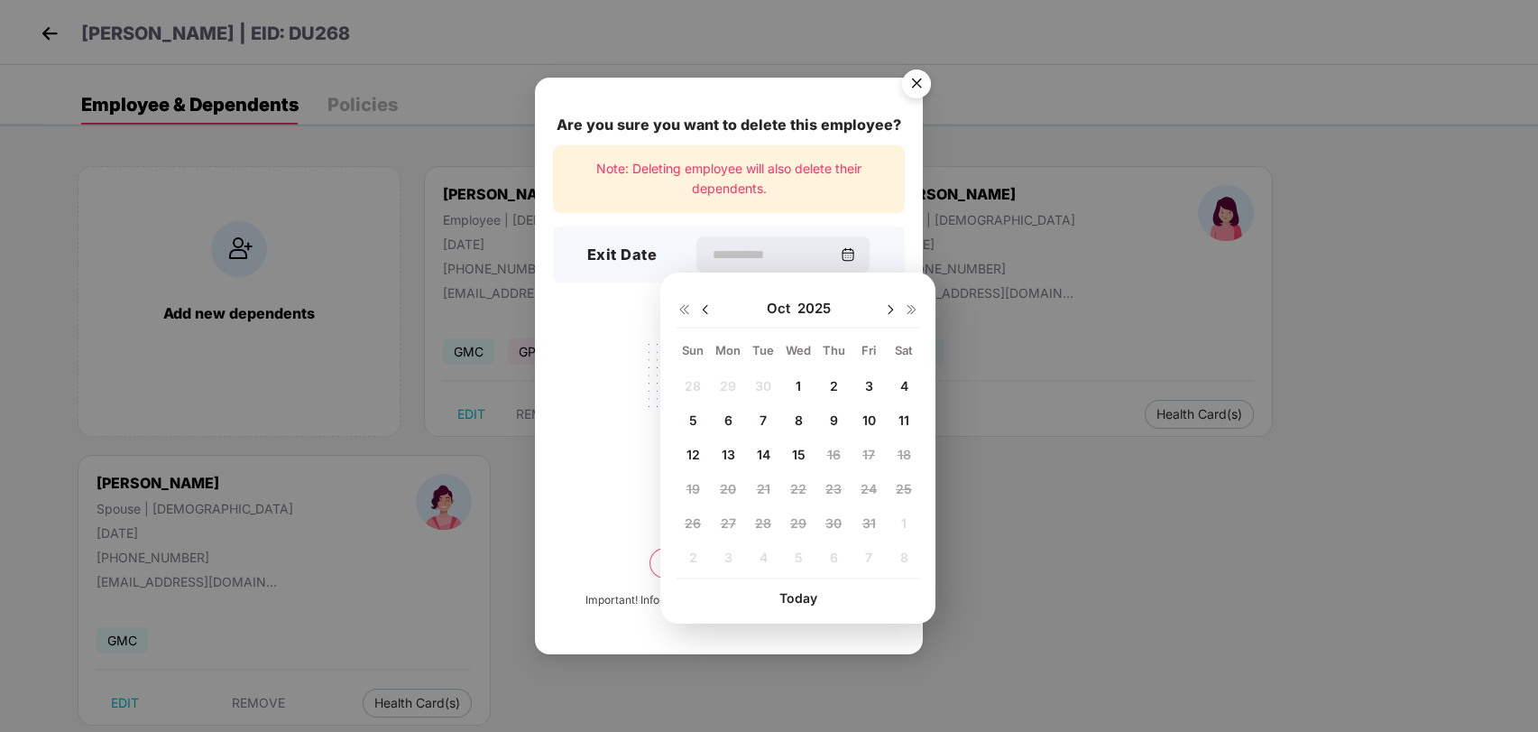
click at [721, 411] on div "6" at bounding box center [728, 419] width 27 height 27
type input "**********"
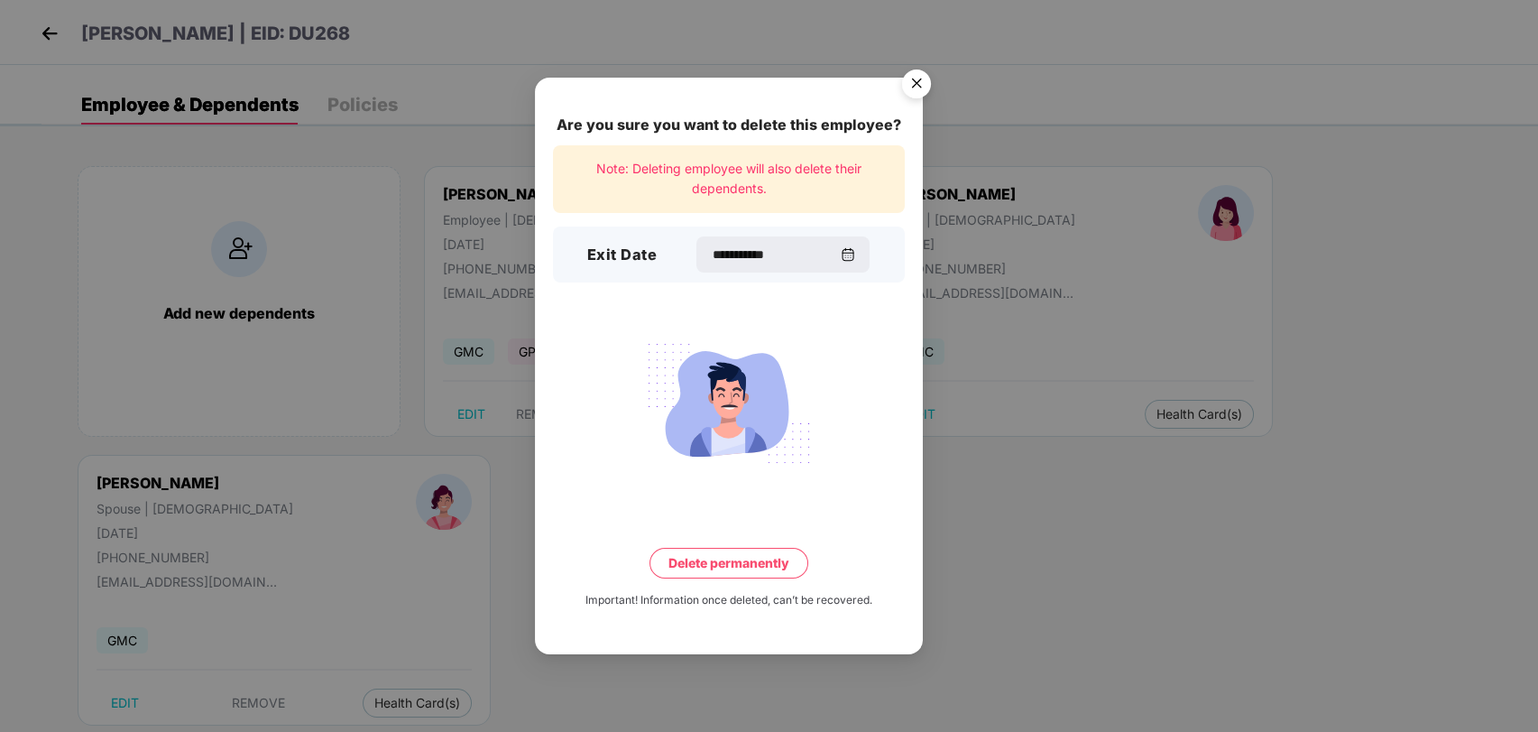
click at [734, 553] on button "Delete permanently" at bounding box center [729, 563] width 159 height 31
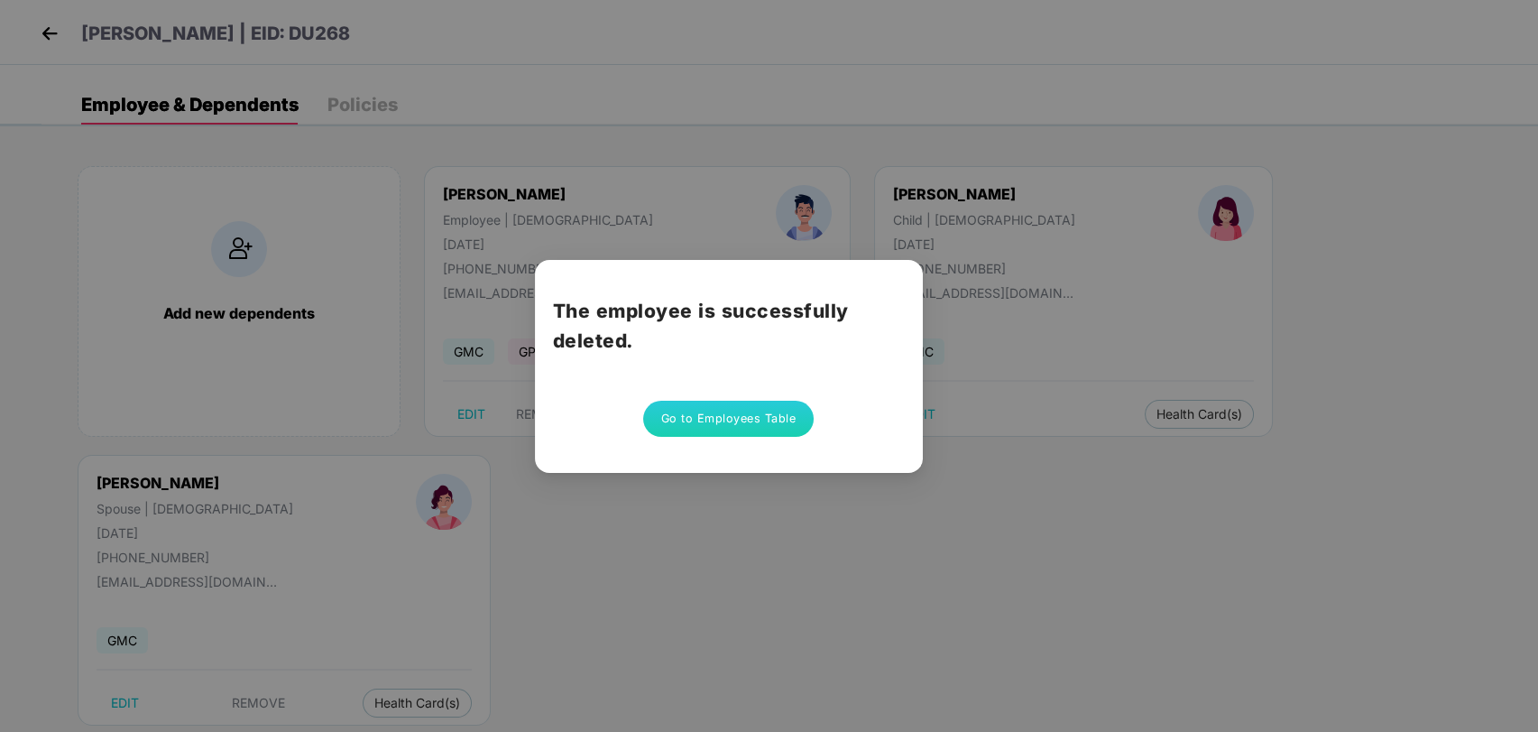
click at [684, 409] on button "Go to Employees Table" at bounding box center [728, 419] width 171 height 36
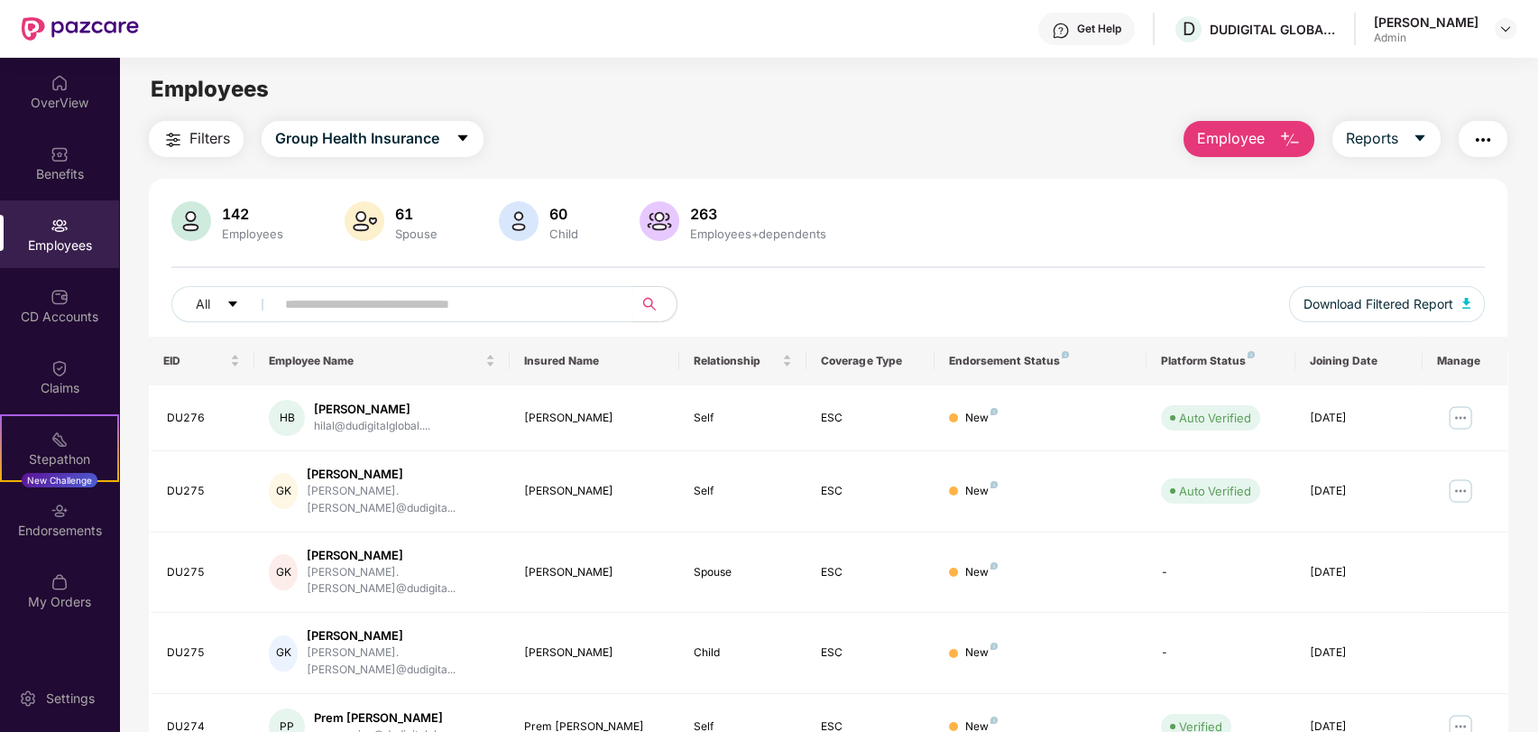
click at [1249, 125] on button "Employee" at bounding box center [1249, 139] width 131 height 36
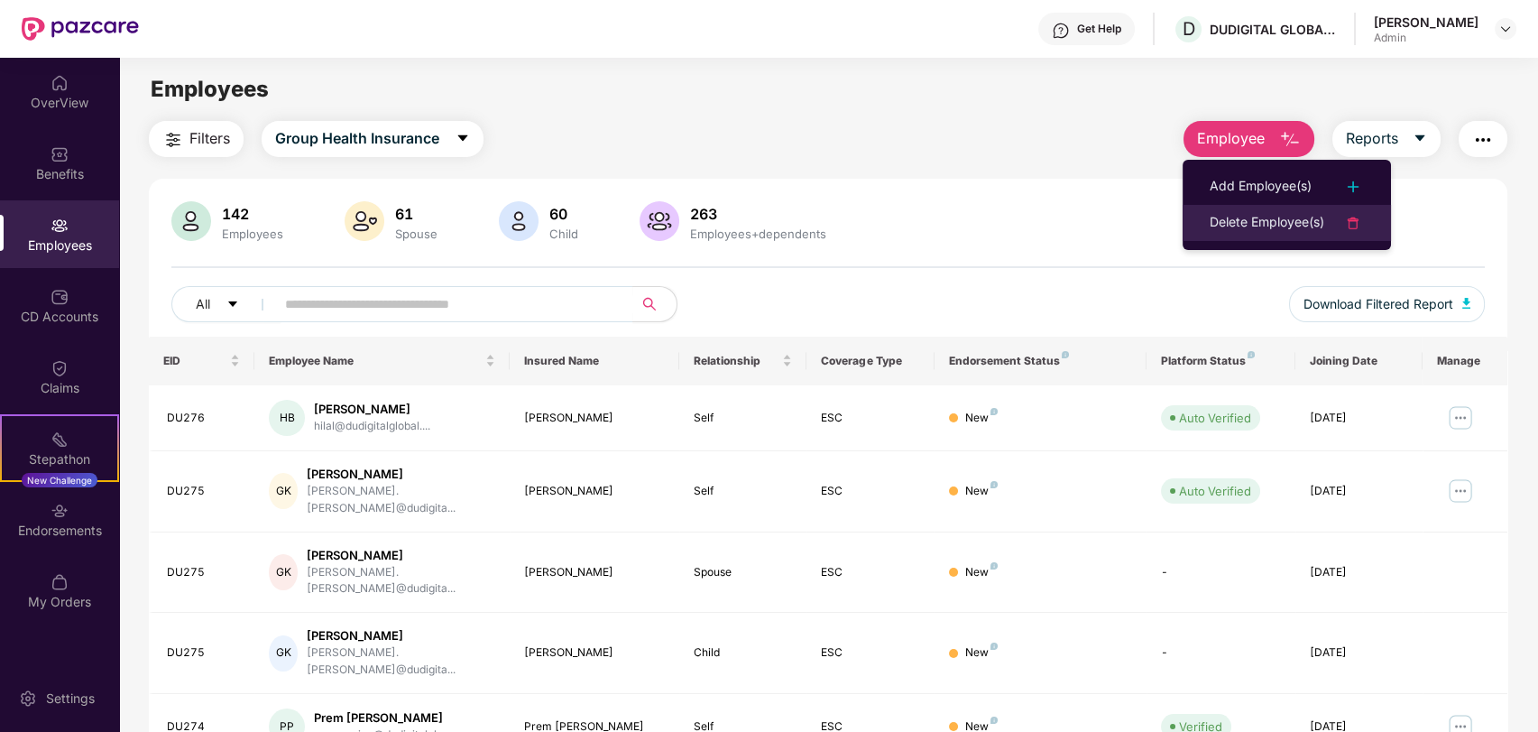
click at [1267, 218] on div "Delete Employee(s)" at bounding box center [1267, 223] width 115 height 22
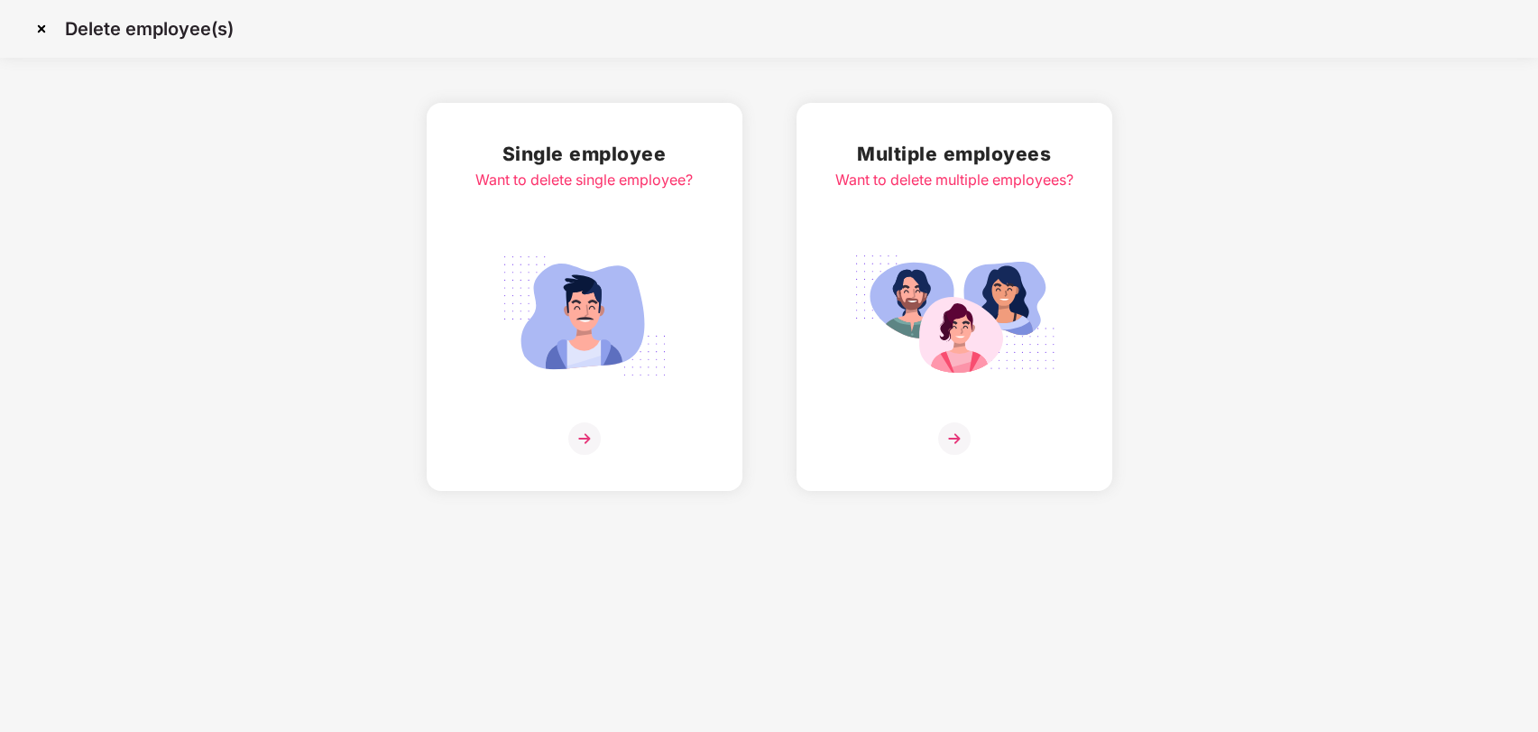
click at [654, 261] on img at bounding box center [585, 315] width 202 height 141
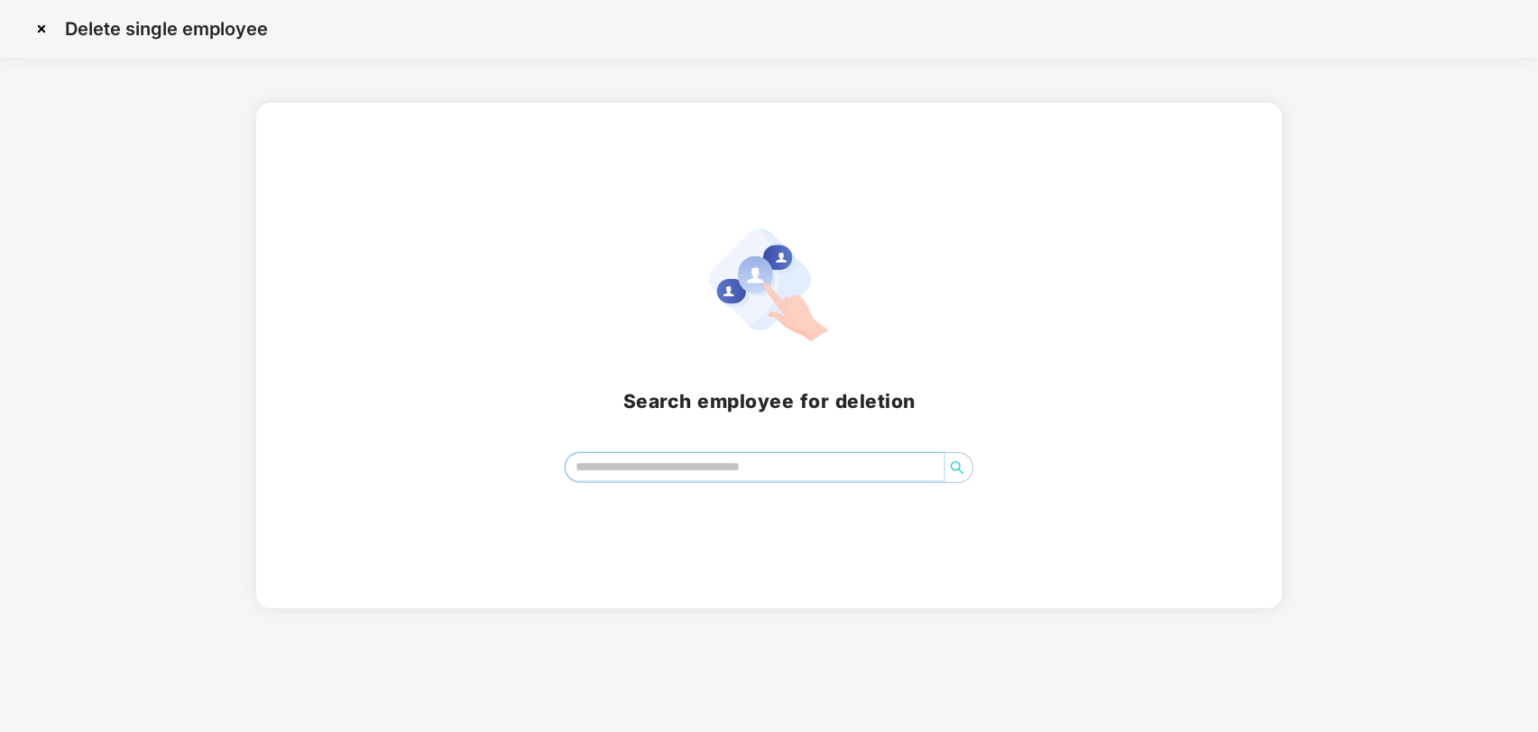
click at [670, 465] on input "search" at bounding box center [755, 466] width 379 height 27
type input "****"
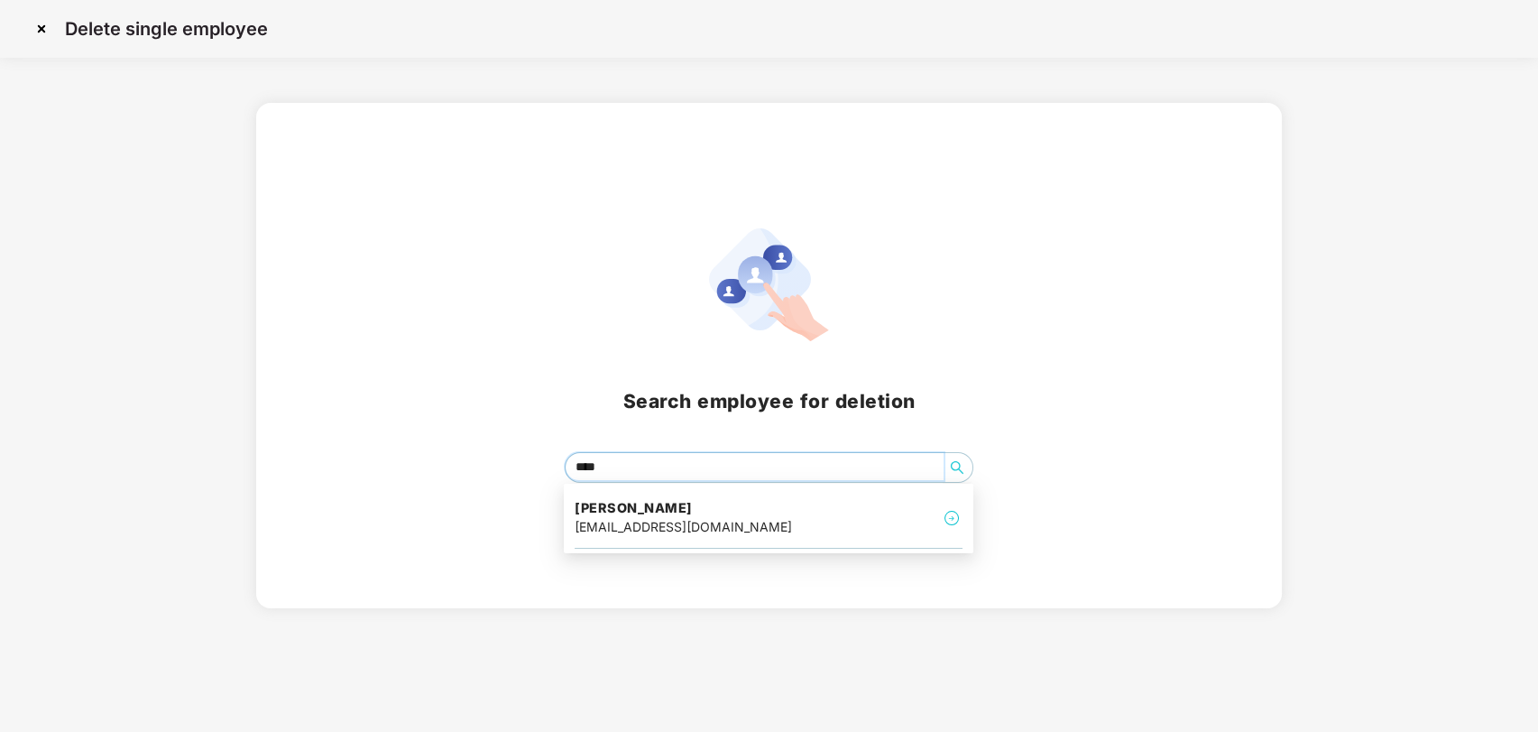
click at [616, 506] on h4 "[PERSON_NAME]" at bounding box center [683, 508] width 217 height 18
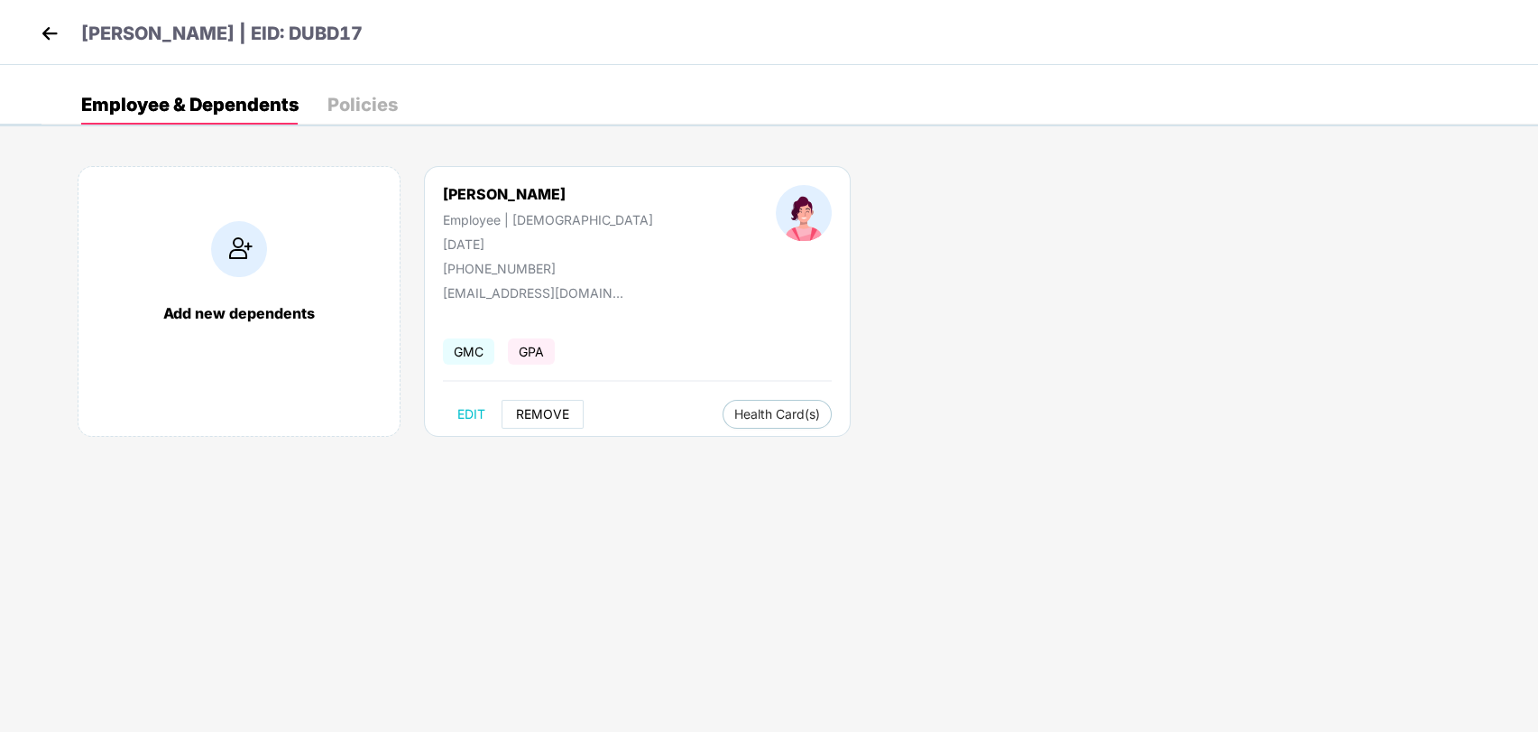
click at [550, 420] on span "REMOVE" at bounding box center [542, 414] width 53 height 14
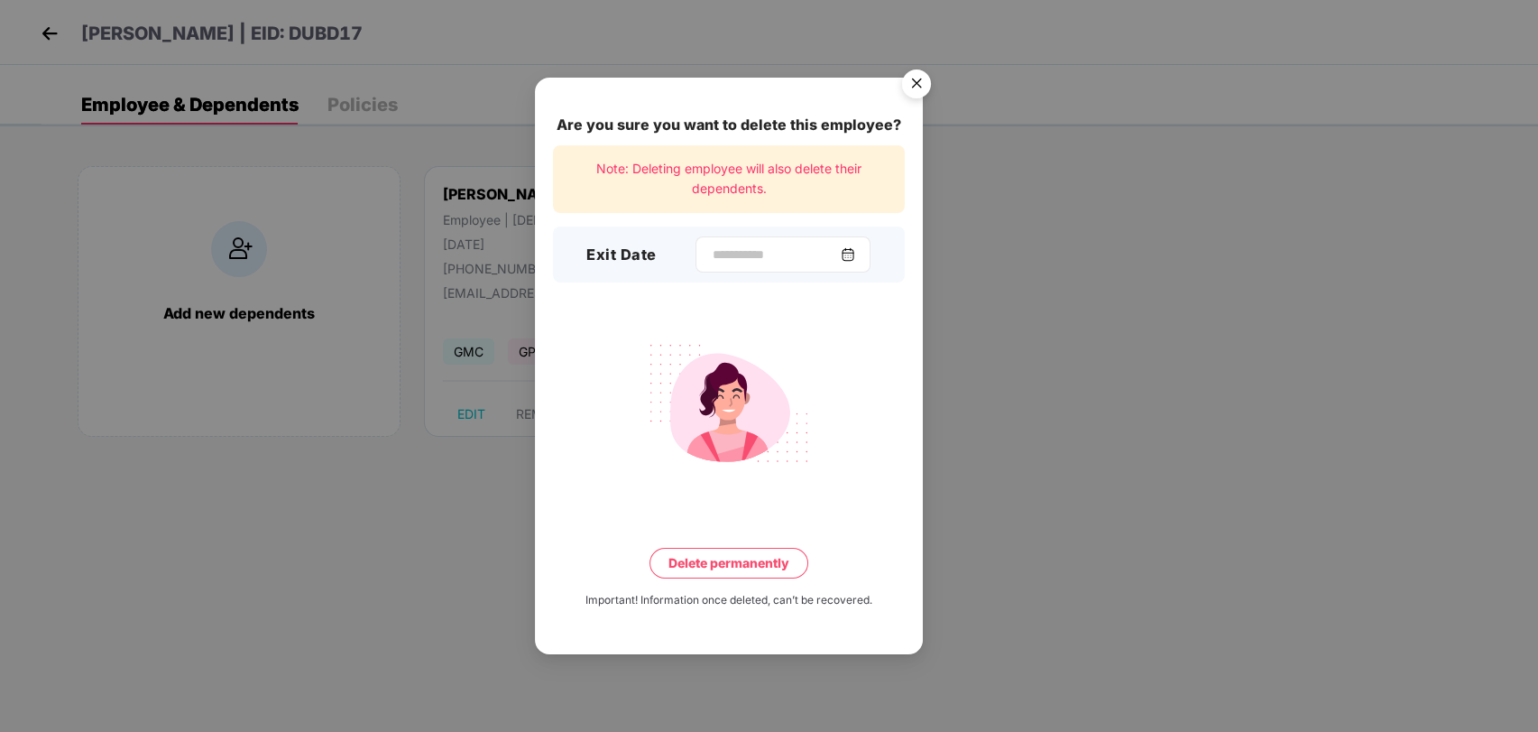
click at [855, 258] on img at bounding box center [848, 254] width 14 height 14
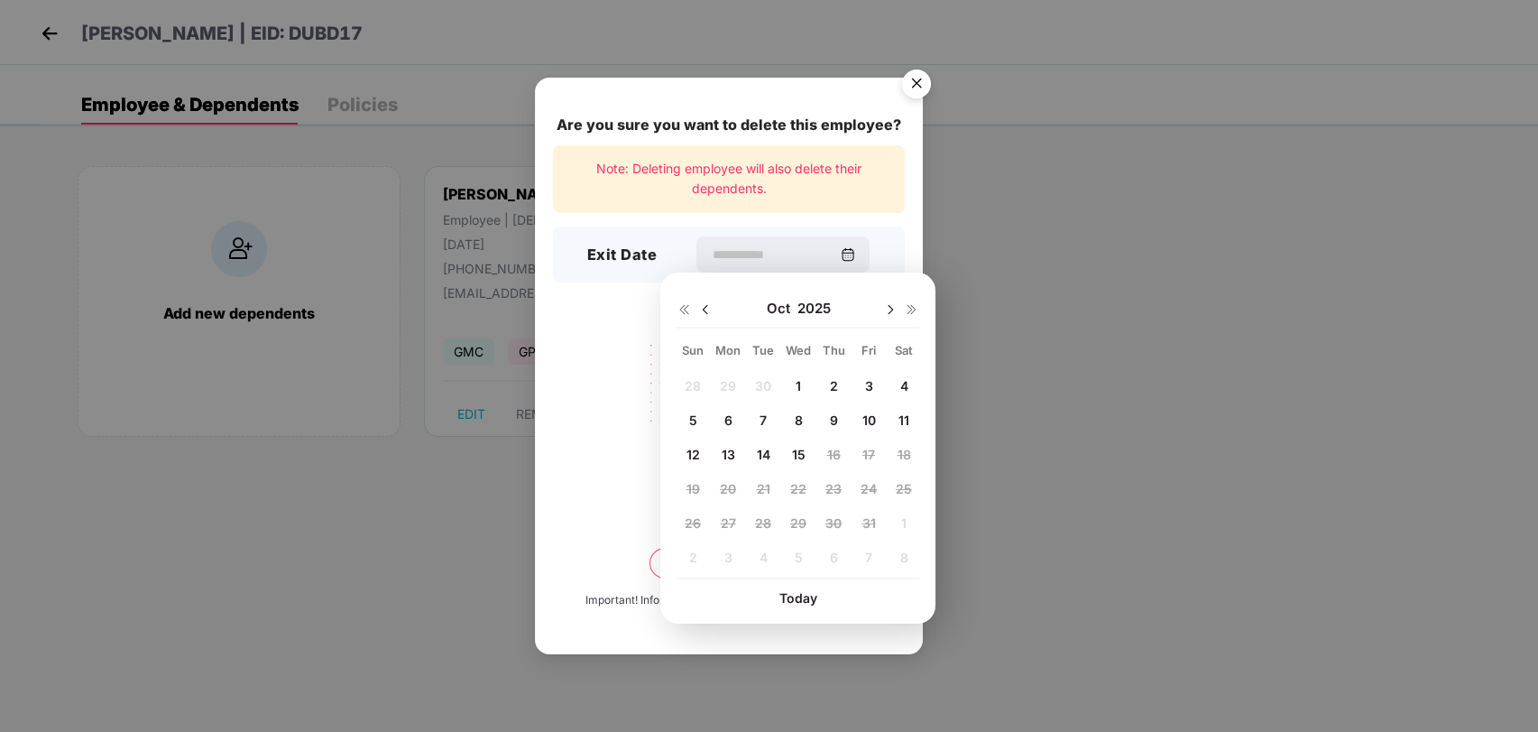
click at [766, 426] on span "7" at bounding box center [763, 419] width 7 height 15
type input "**********"
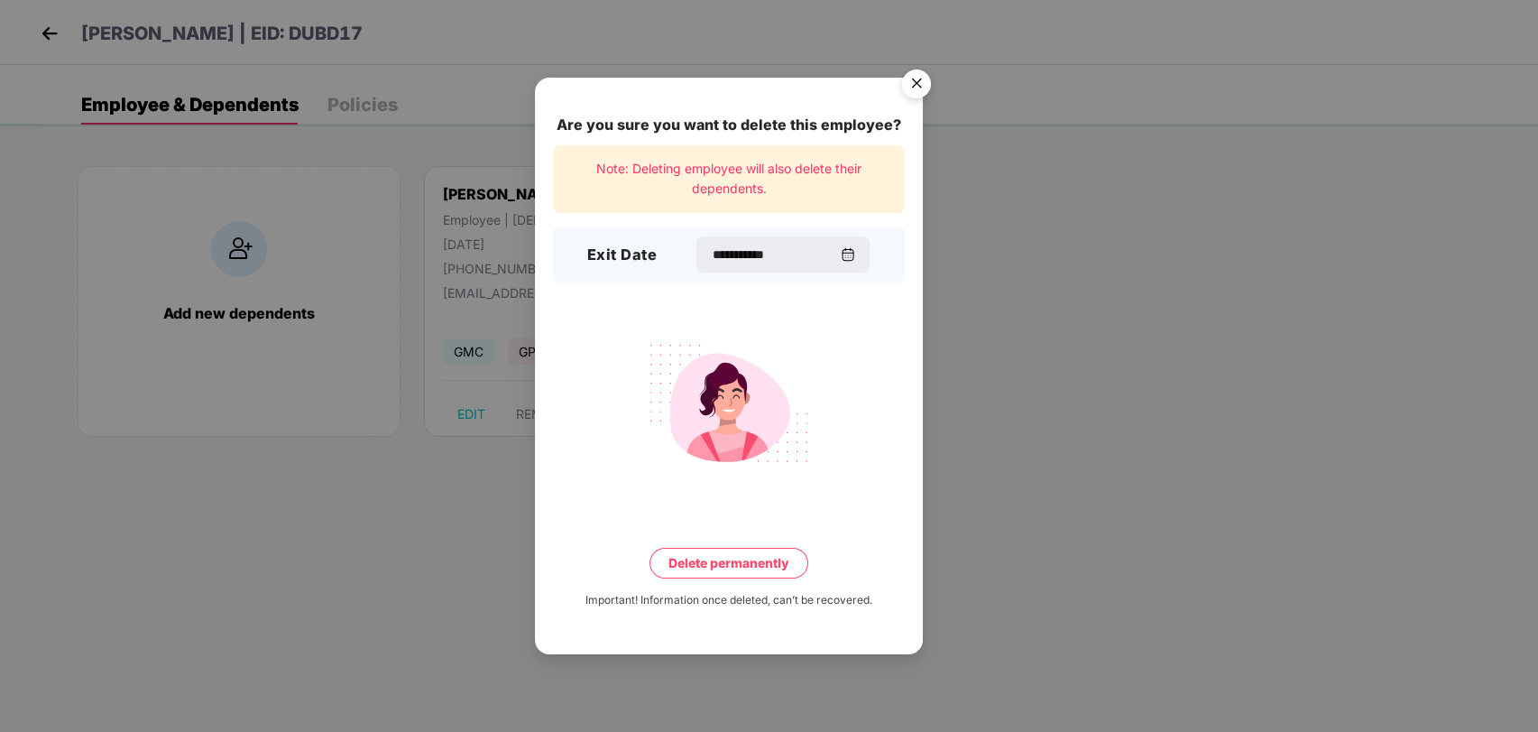
click at [764, 570] on button "Delete permanently" at bounding box center [729, 563] width 159 height 31
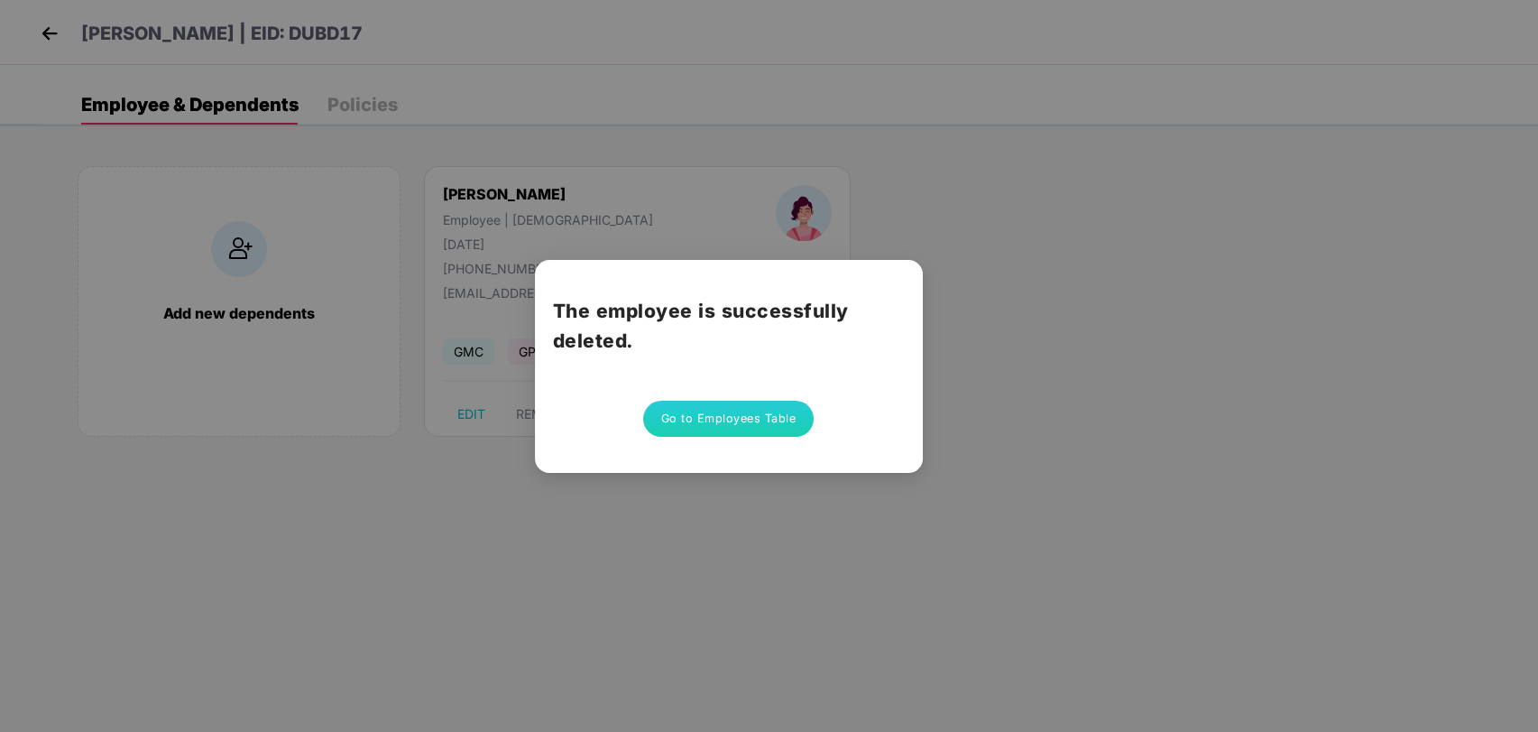
click at [738, 420] on button "Go to Employees Table" at bounding box center [728, 419] width 171 height 36
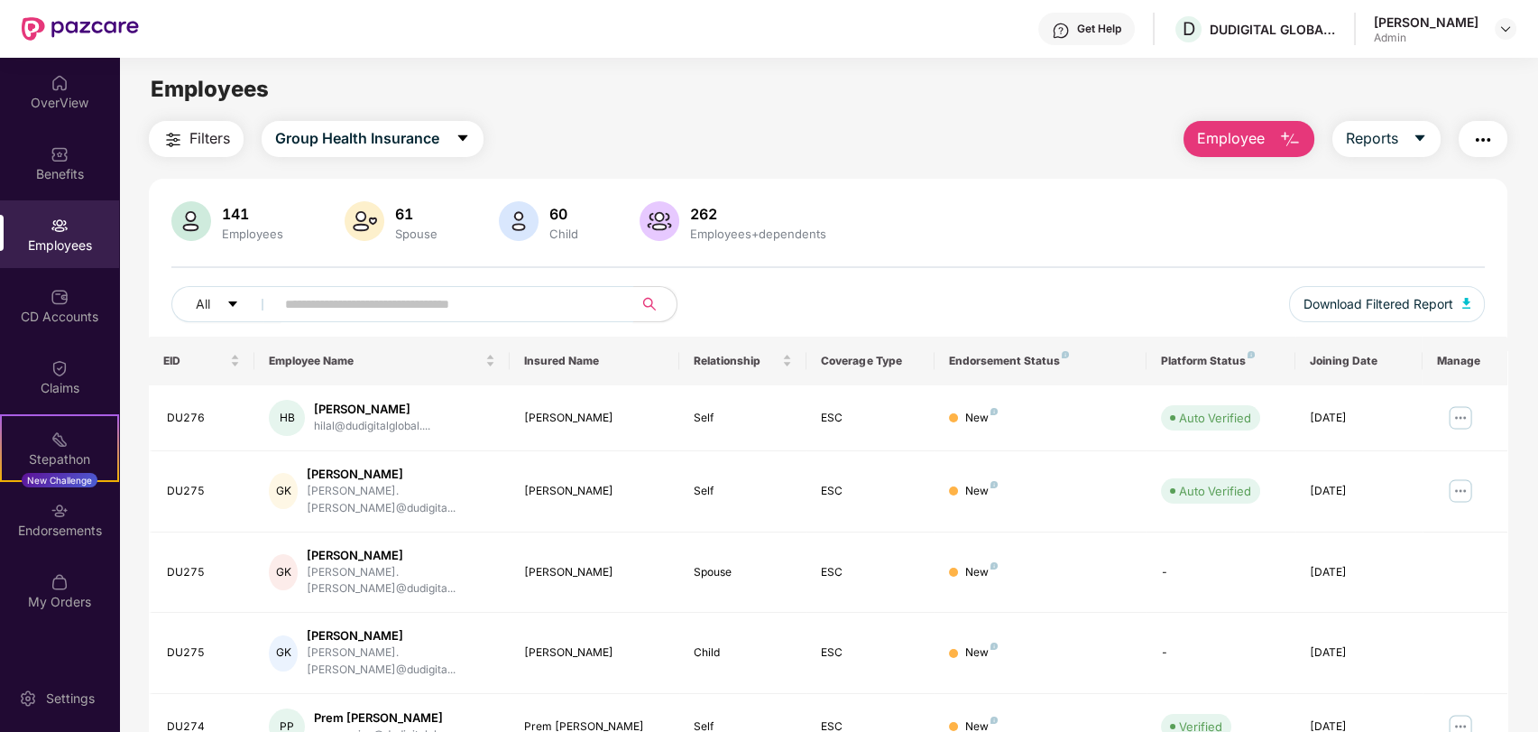
click at [474, 298] on input "text" at bounding box center [447, 304] width 324 height 27
click at [1297, 134] on img "button" at bounding box center [1290, 140] width 22 height 22
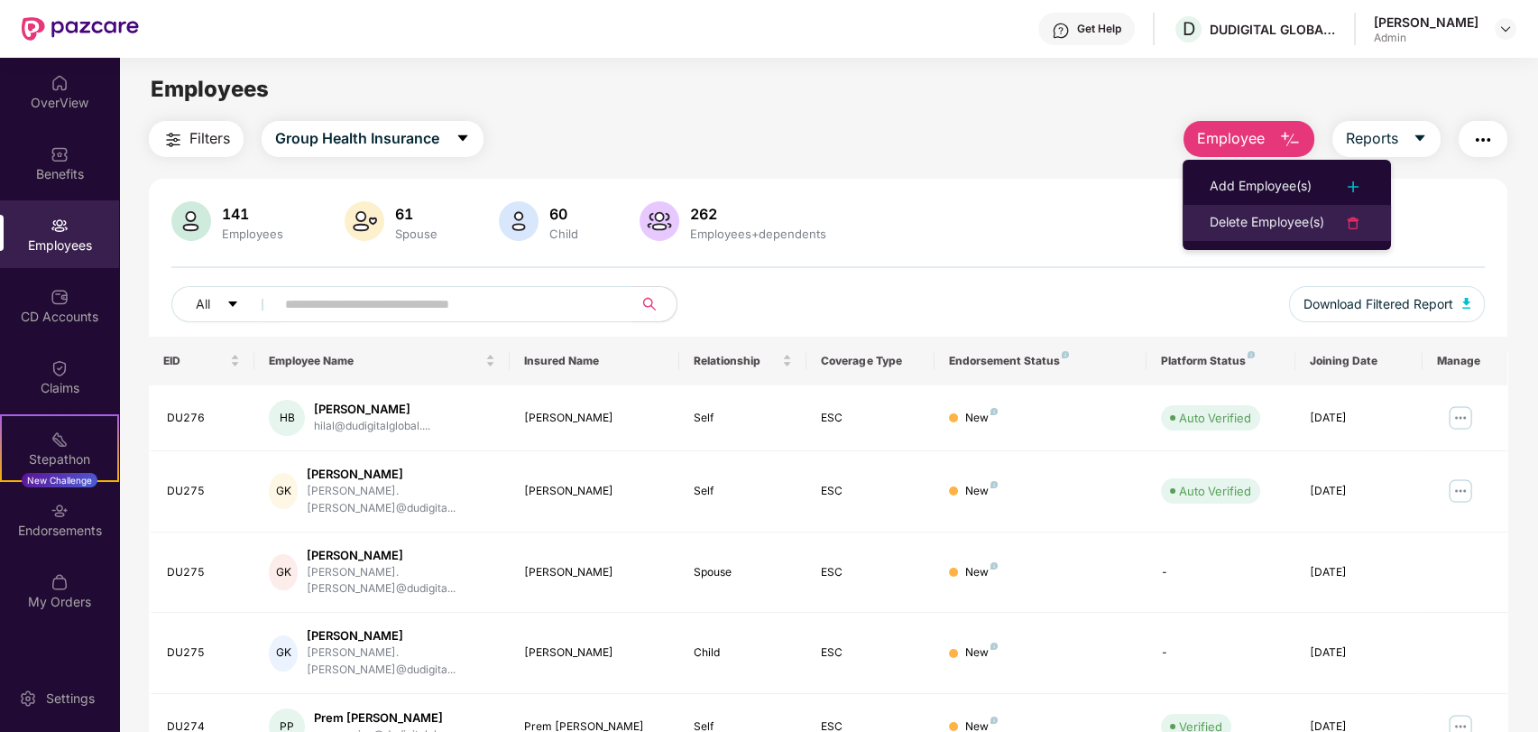
click at [1242, 226] on div "Delete Employee(s)" at bounding box center [1267, 223] width 115 height 22
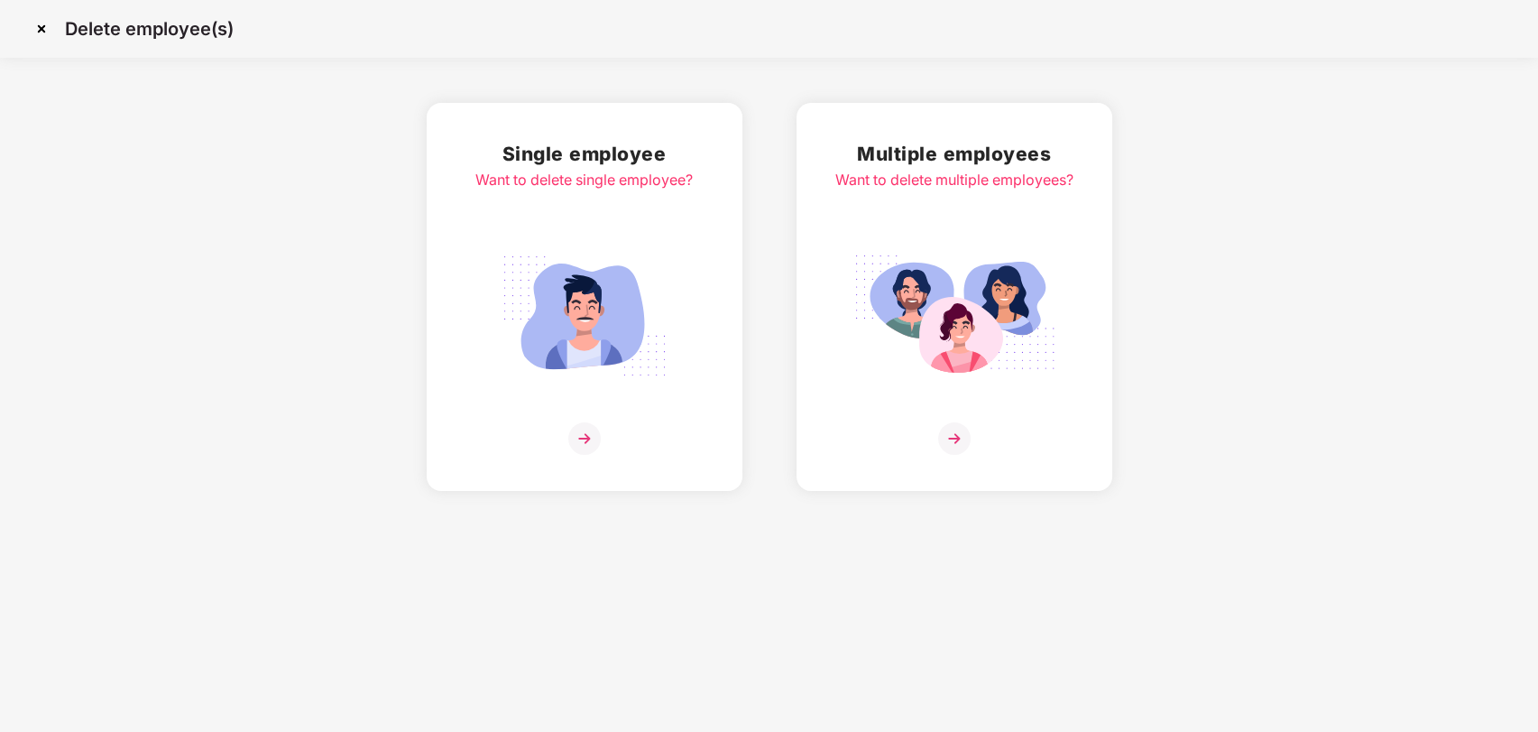
click at [577, 282] on img at bounding box center [585, 315] width 202 height 141
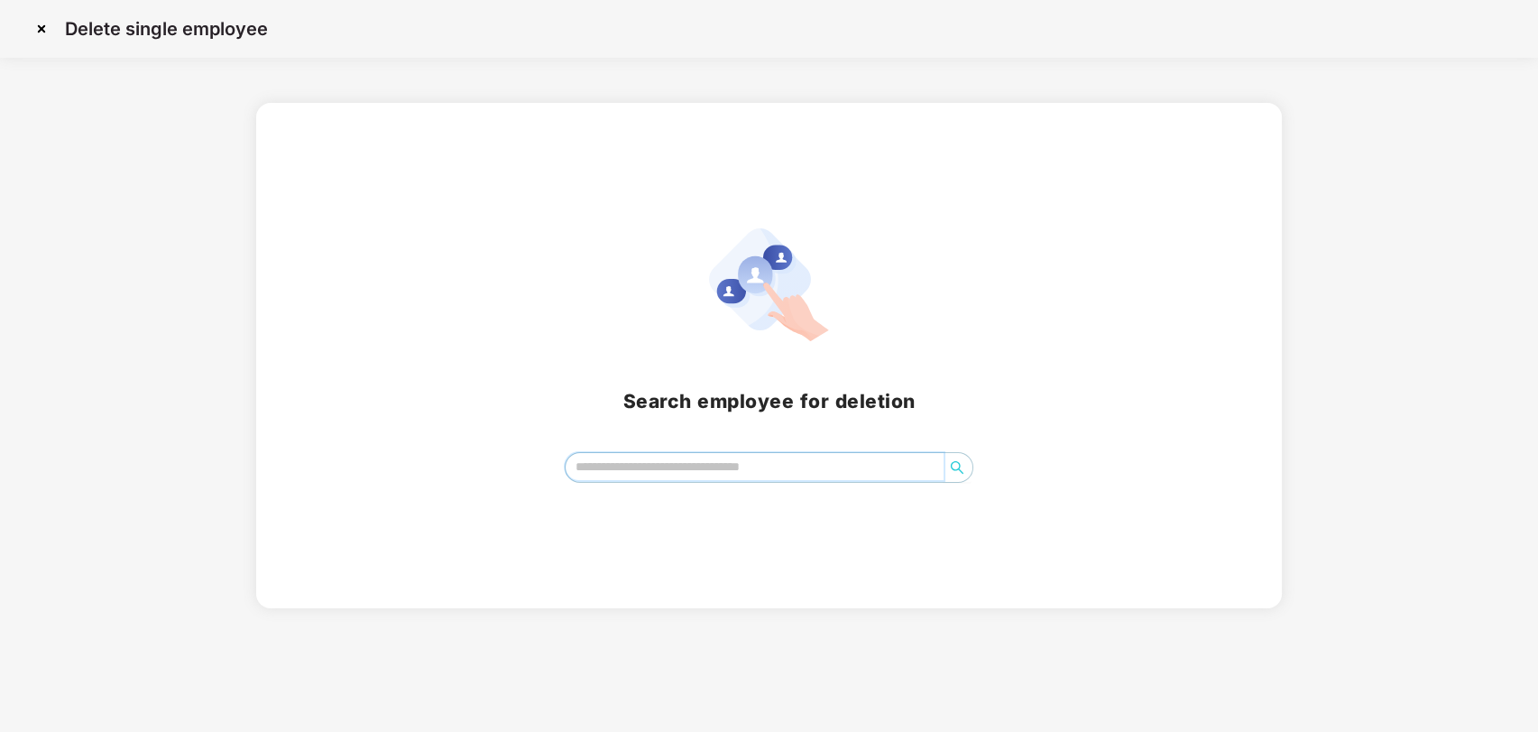
click at [652, 470] on input "search" at bounding box center [755, 466] width 379 height 27
type input "*"
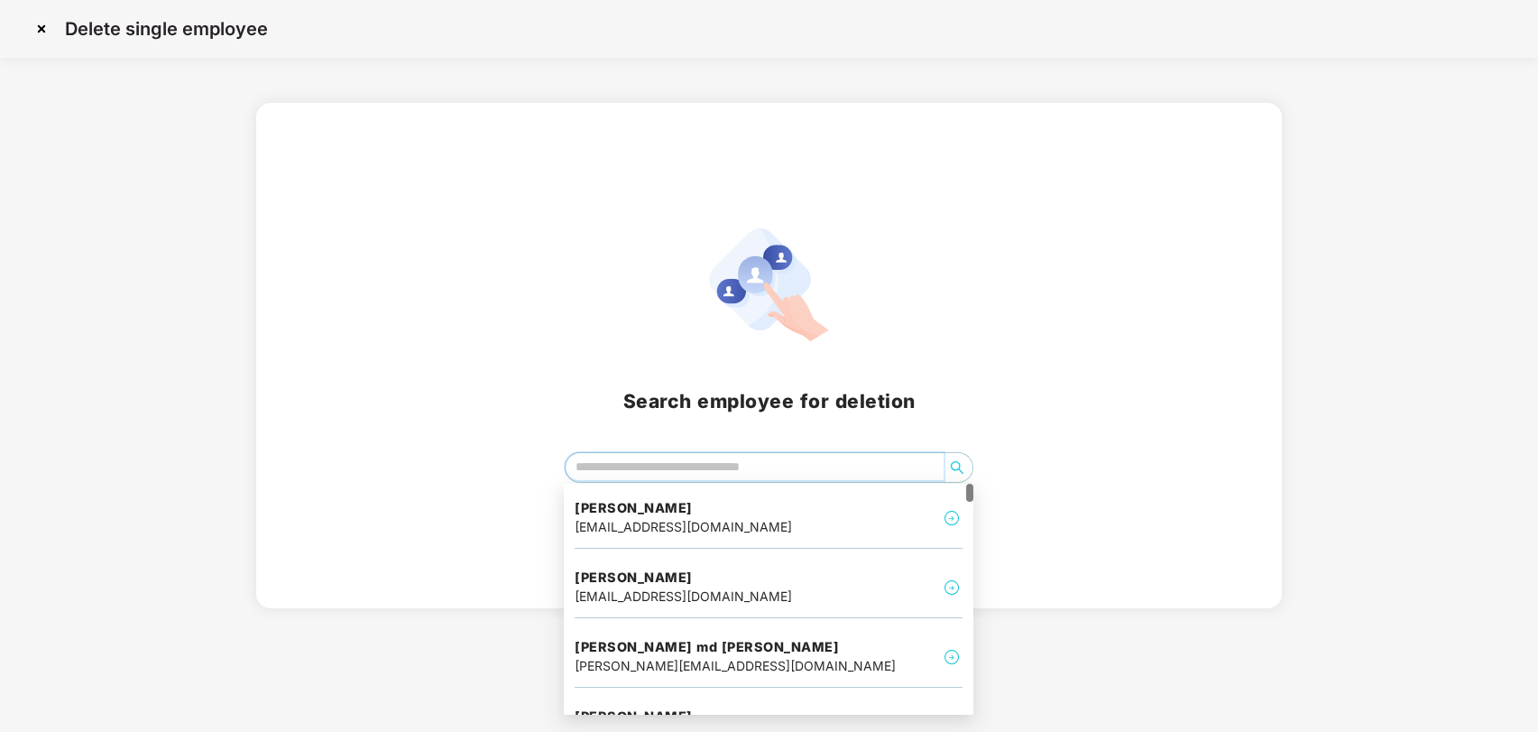
type input "*"
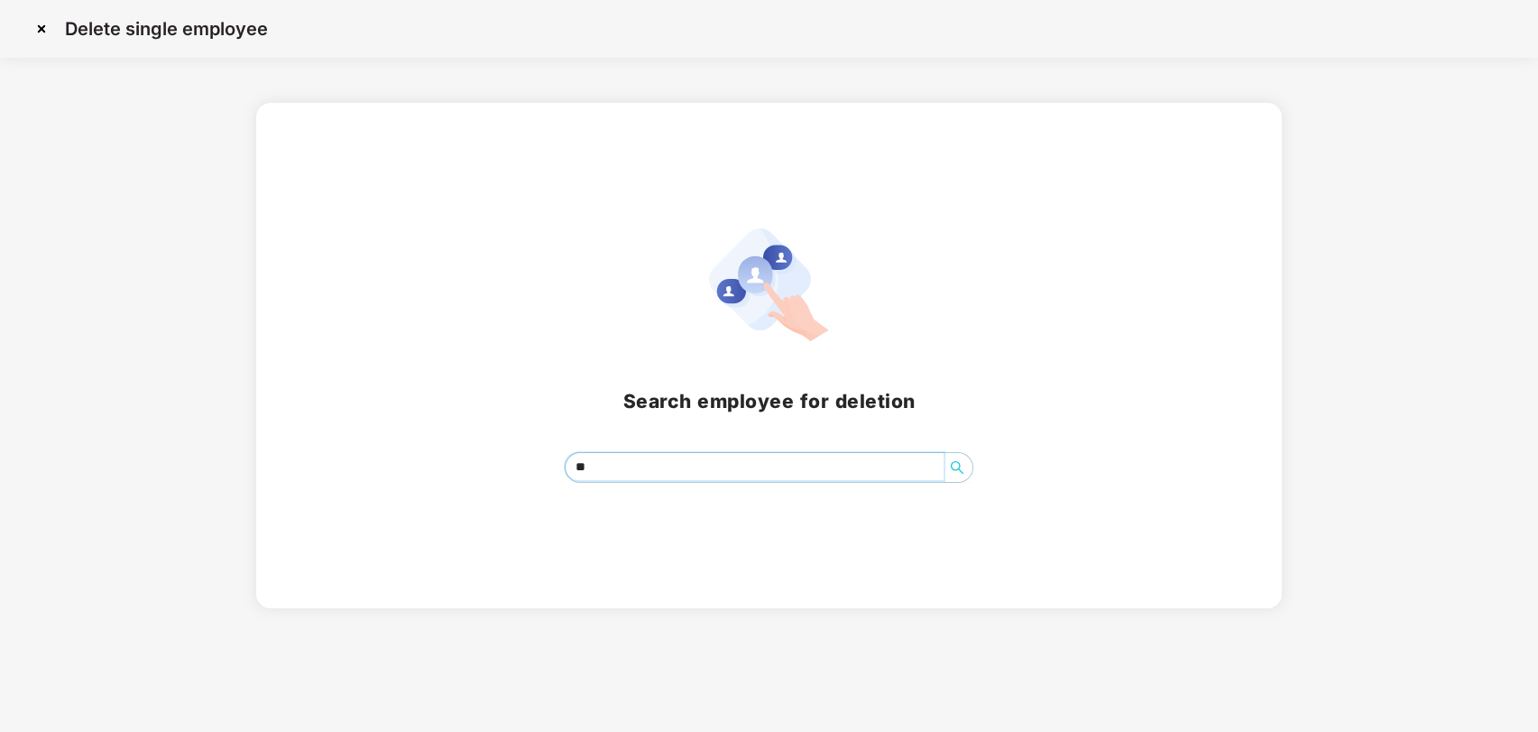
type input "*"
type input "***"
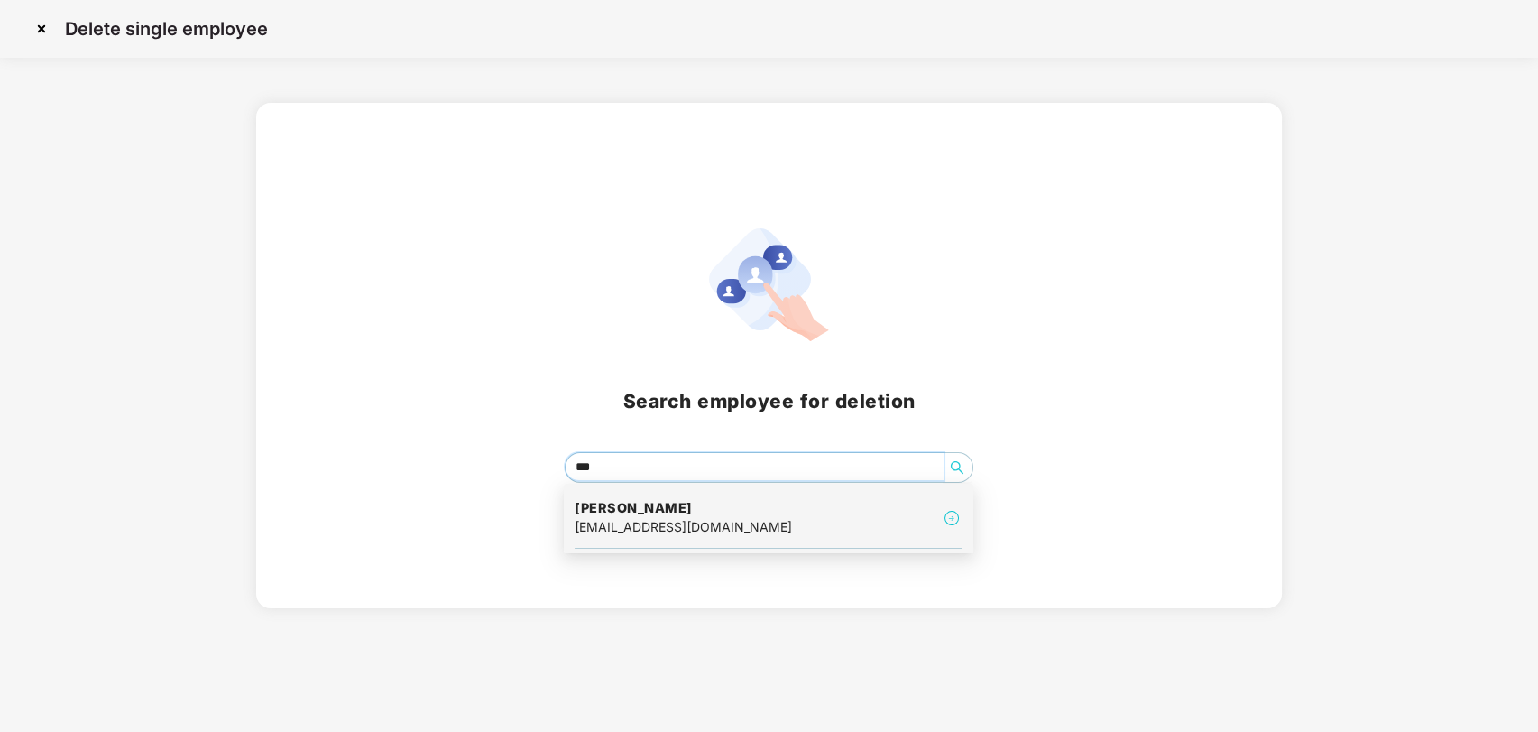
click at [623, 507] on h4 "[PERSON_NAME]" at bounding box center [683, 508] width 217 height 18
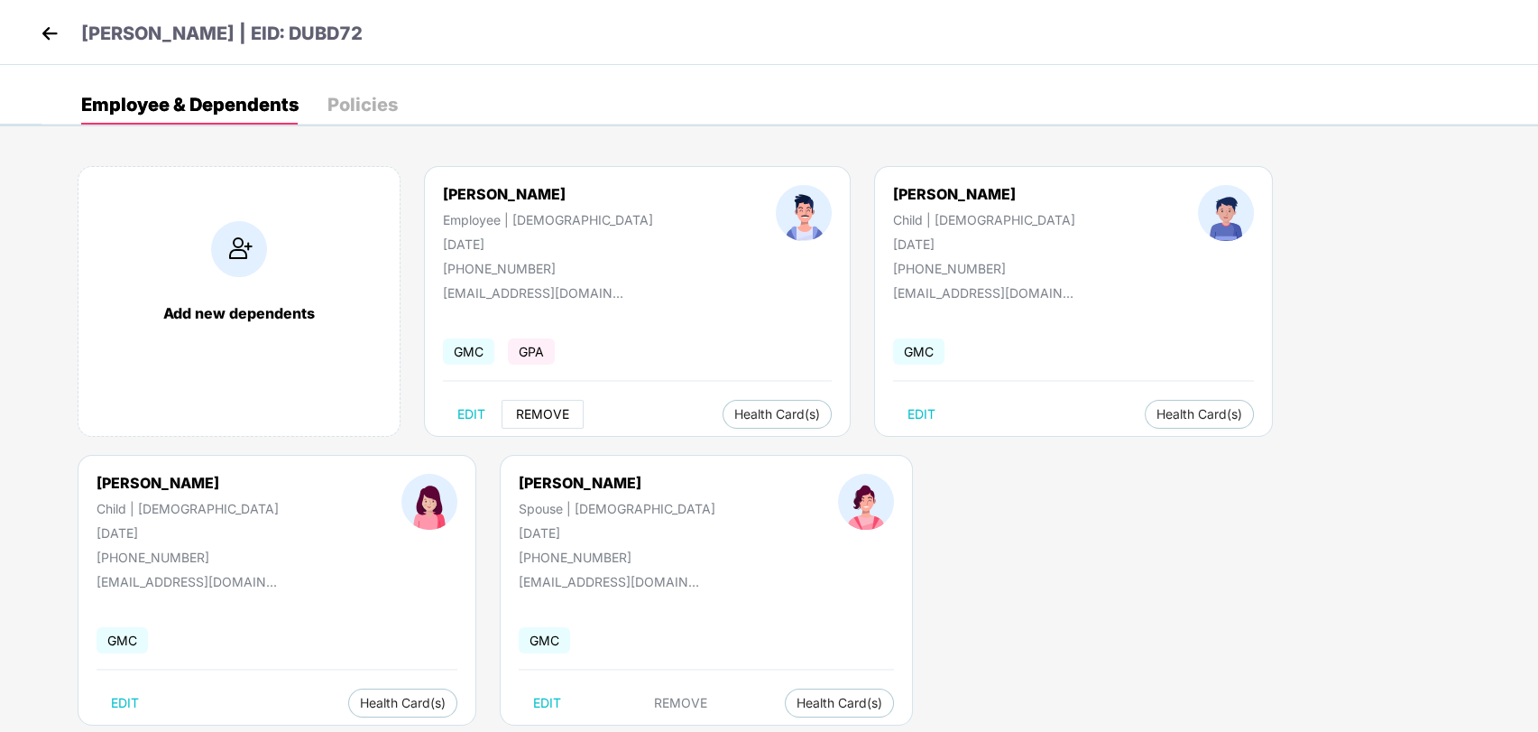
click at [526, 403] on button "REMOVE" at bounding box center [543, 414] width 82 height 29
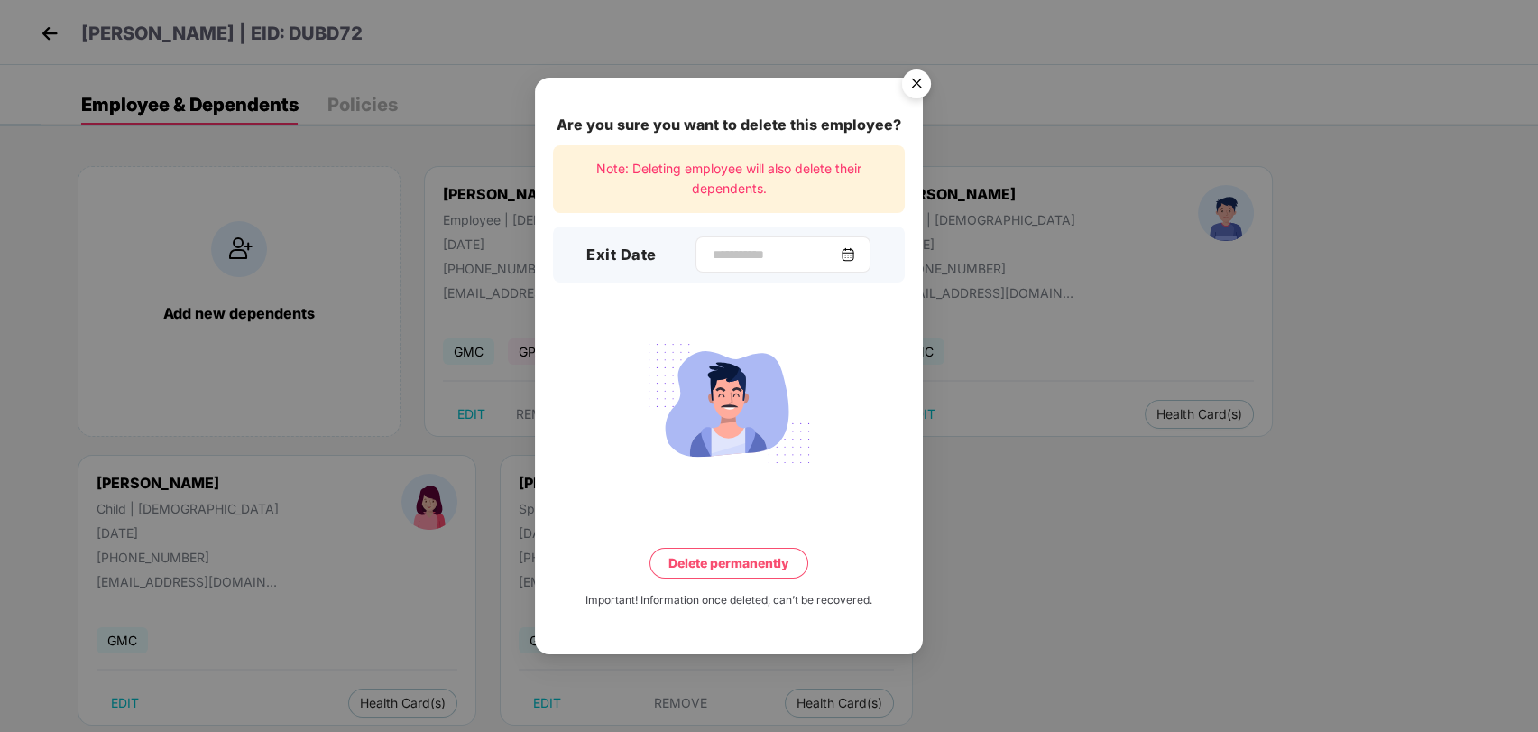
click at [868, 255] on div at bounding box center [783, 254] width 175 height 36
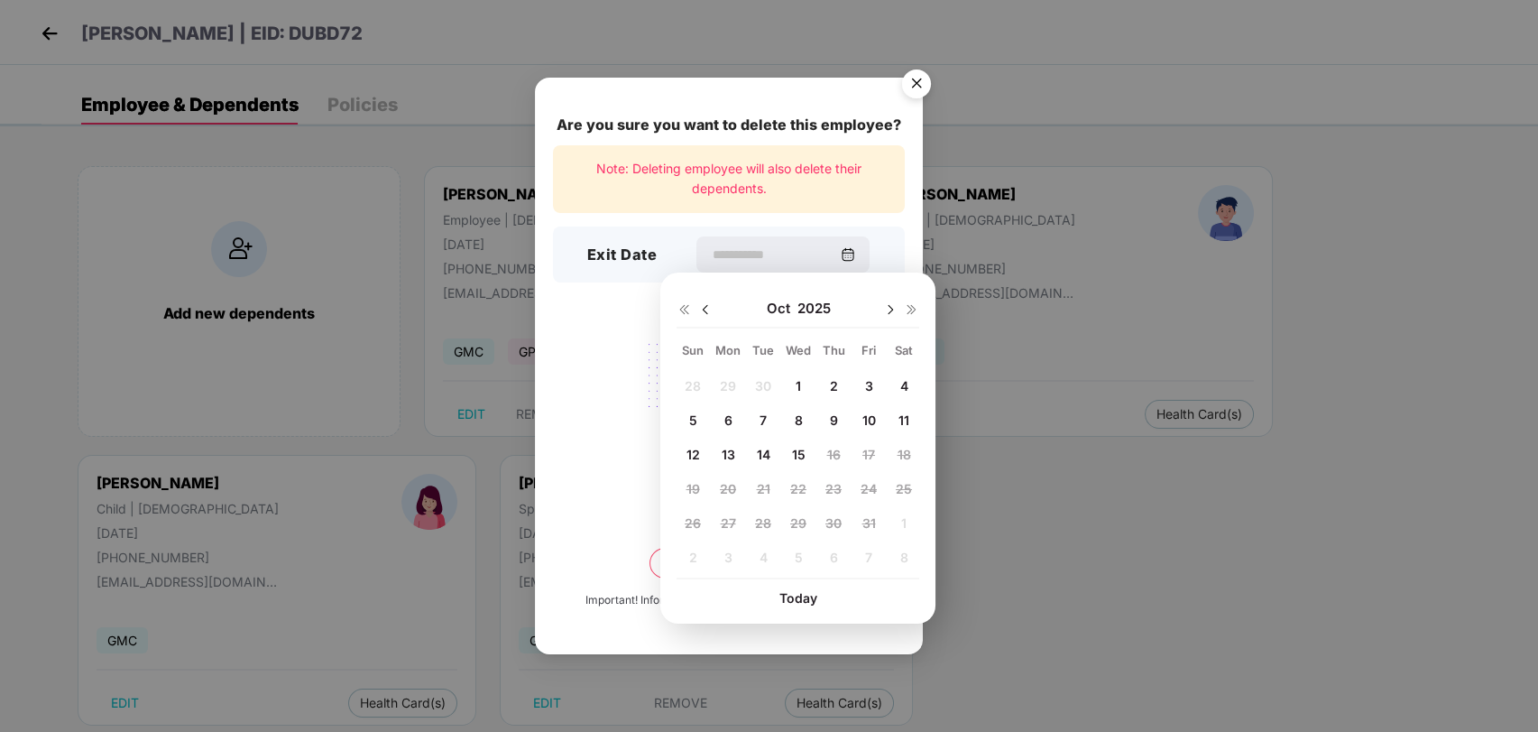
click at [705, 306] on img at bounding box center [705, 309] width 14 height 14
click at [830, 386] on div "31 1 2 3 4 5 6 7 8 9 10 11 12 13 14 15 16 17 18 19 20 21 22 23 24 25 26 27 28 2…" at bounding box center [798, 475] width 243 height 206
click at [761, 455] on span "16" at bounding box center [763, 454] width 14 height 15
type input "**********"
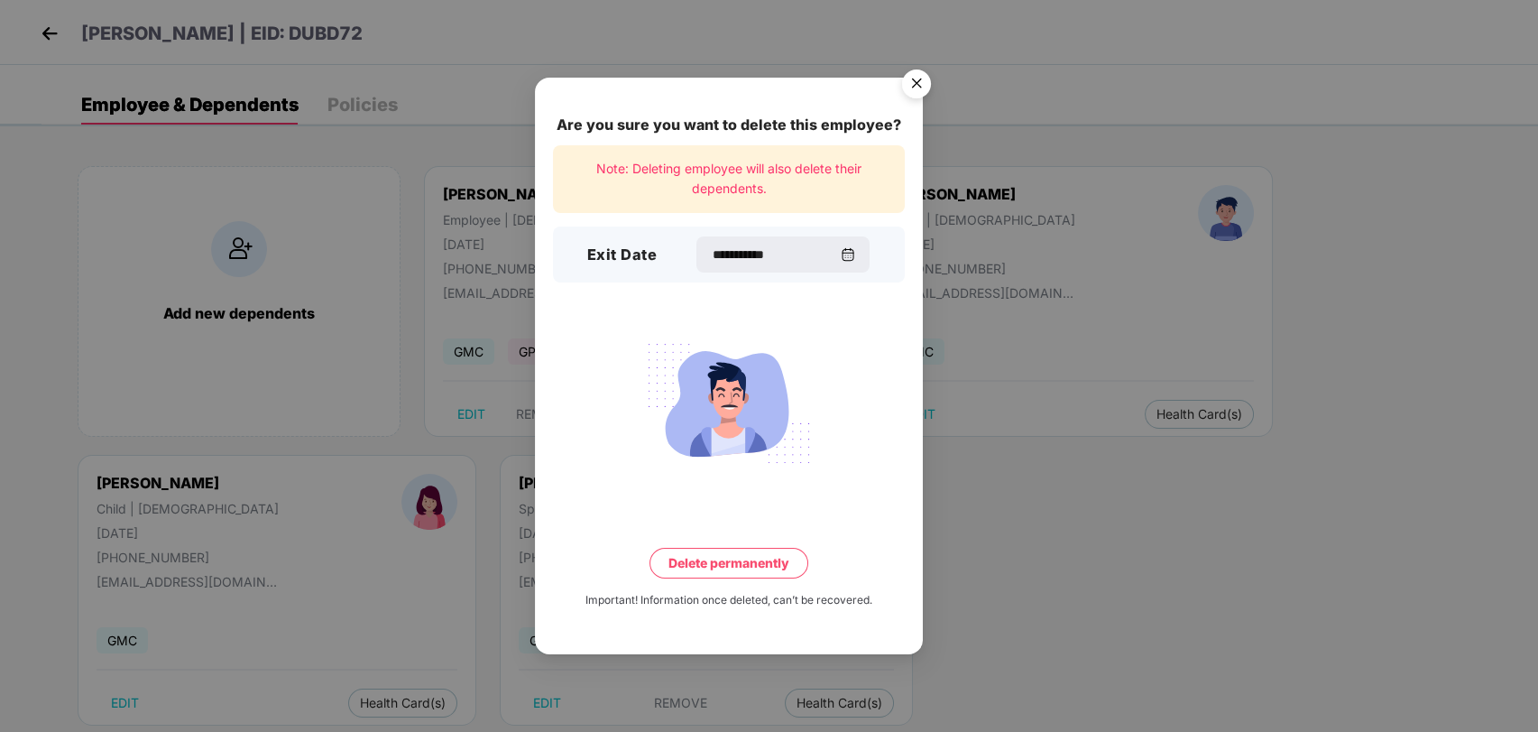
click at [717, 551] on button "Delete permanently" at bounding box center [729, 563] width 159 height 31
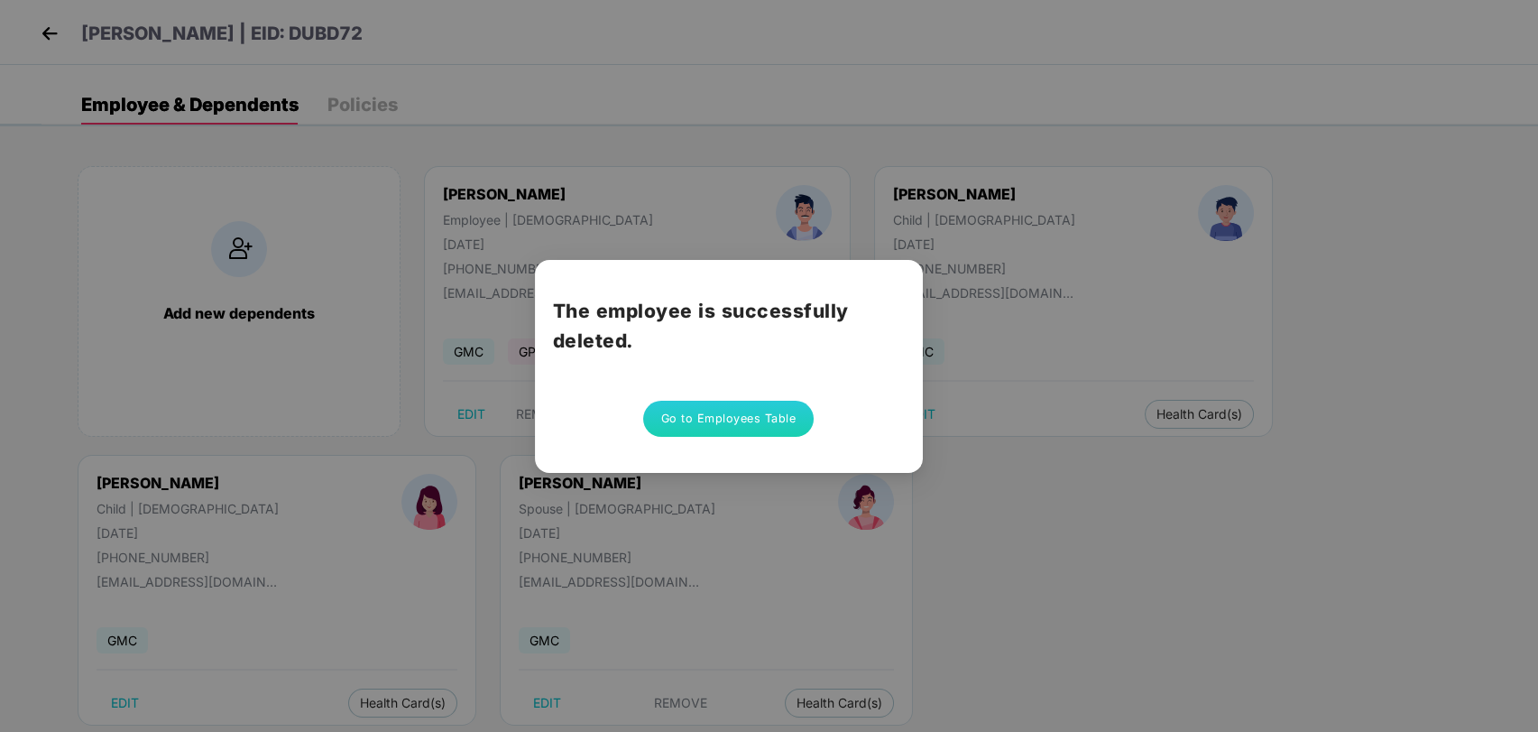
click at [740, 424] on button "Go to Employees Table" at bounding box center [728, 419] width 171 height 36
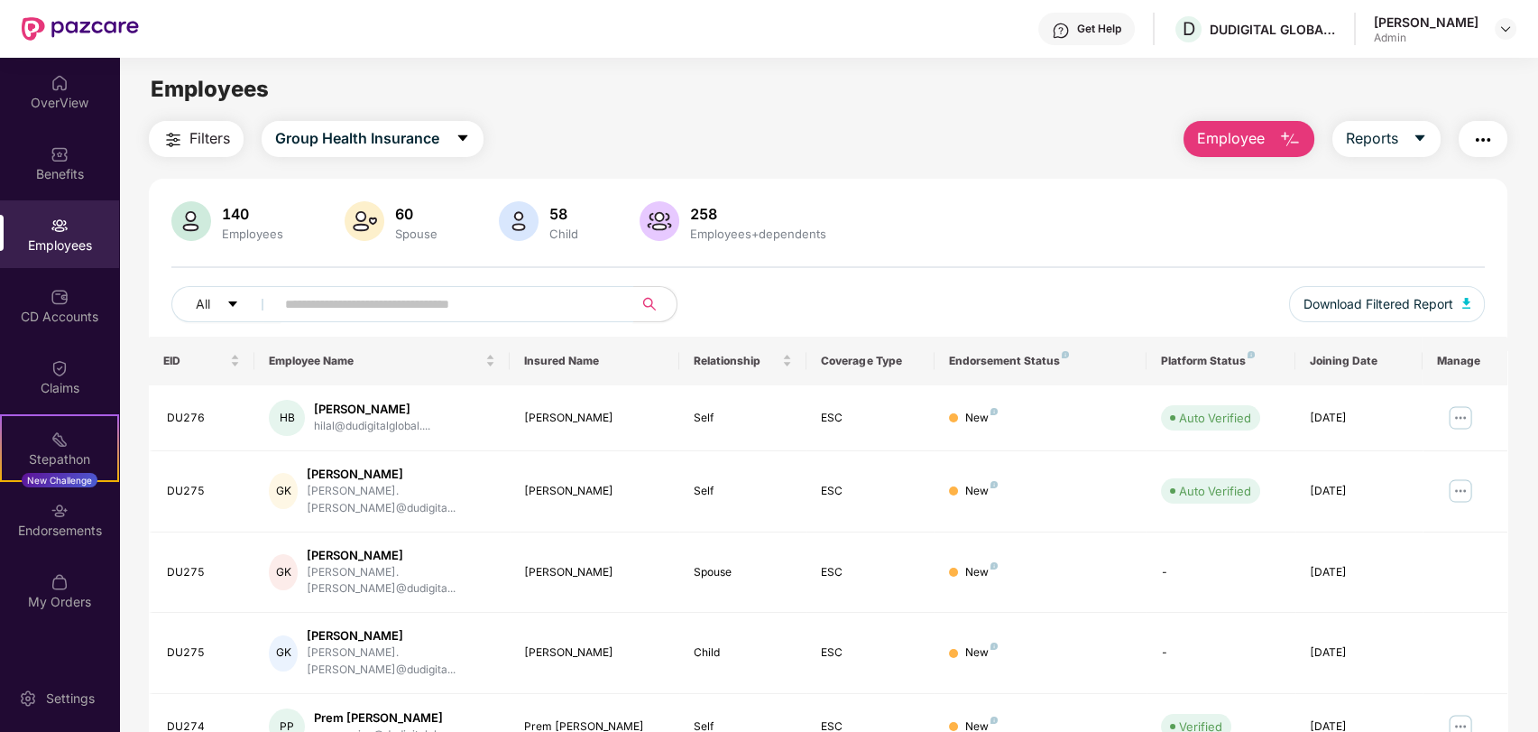
click at [378, 303] on input "text" at bounding box center [447, 304] width 324 height 27
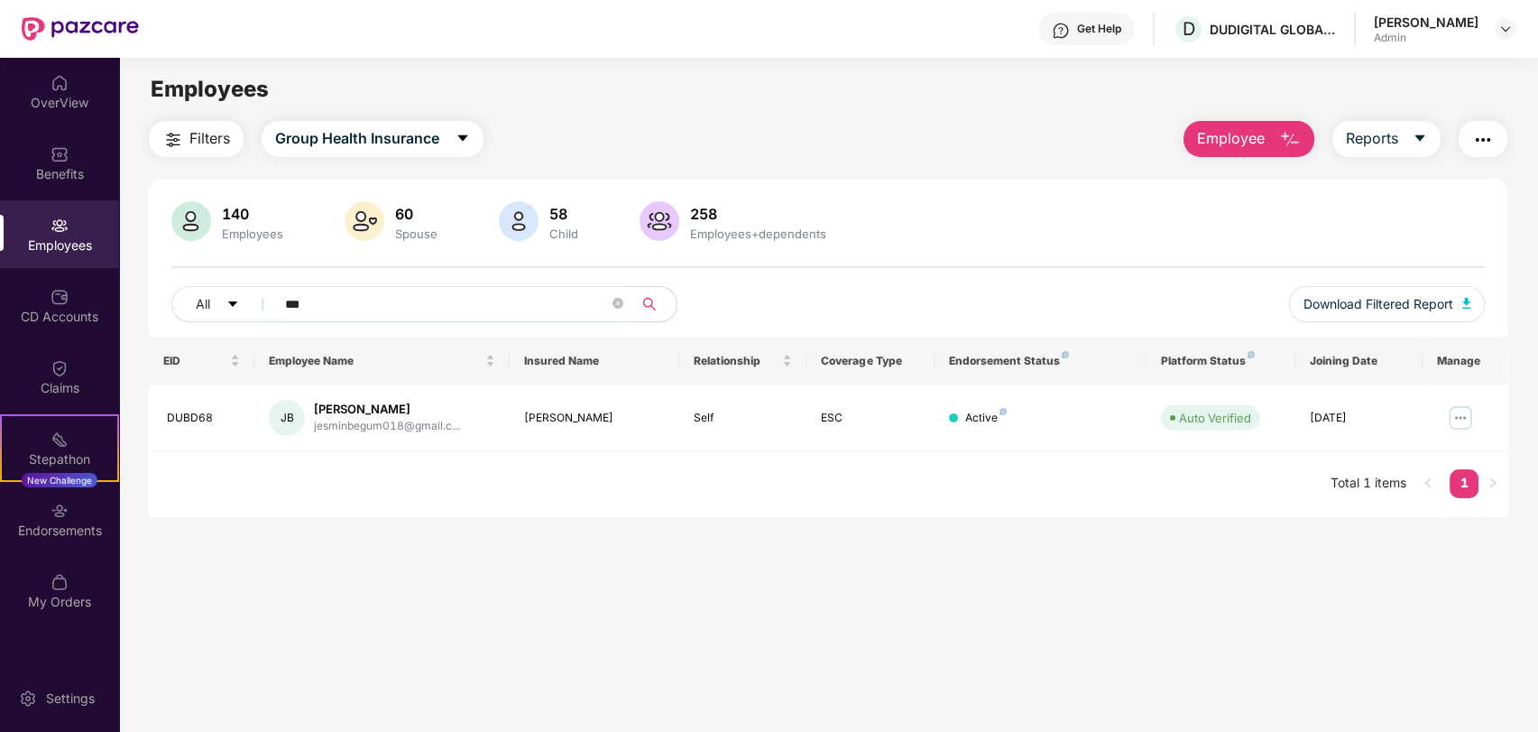
type input "***"
click at [1263, 130] on span "Employee" at bounding box center [1231, 138] width 68 height 23
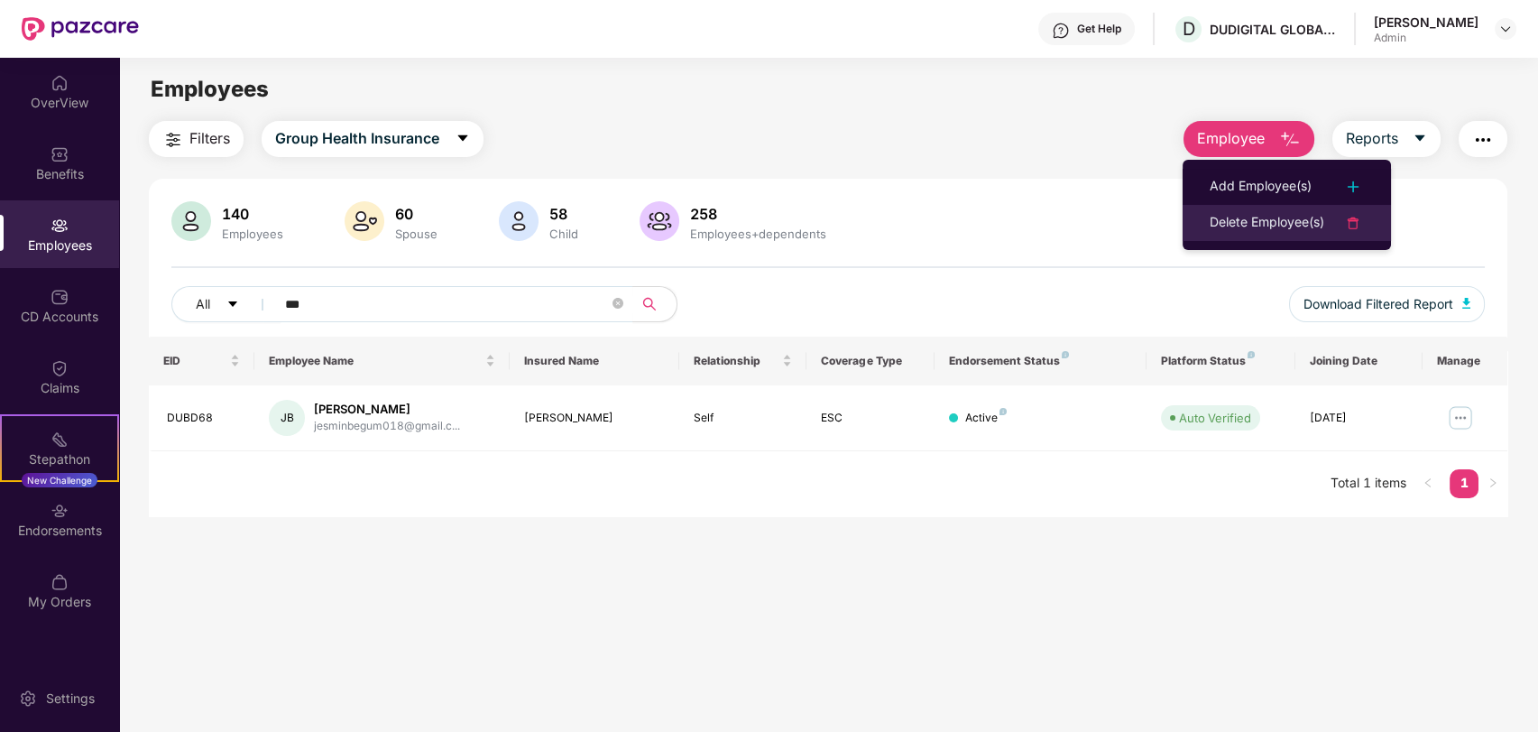
click at [1247, 225] on div "Delete Employee(s)" at bounding box center [1267, 223] width 115 height 22
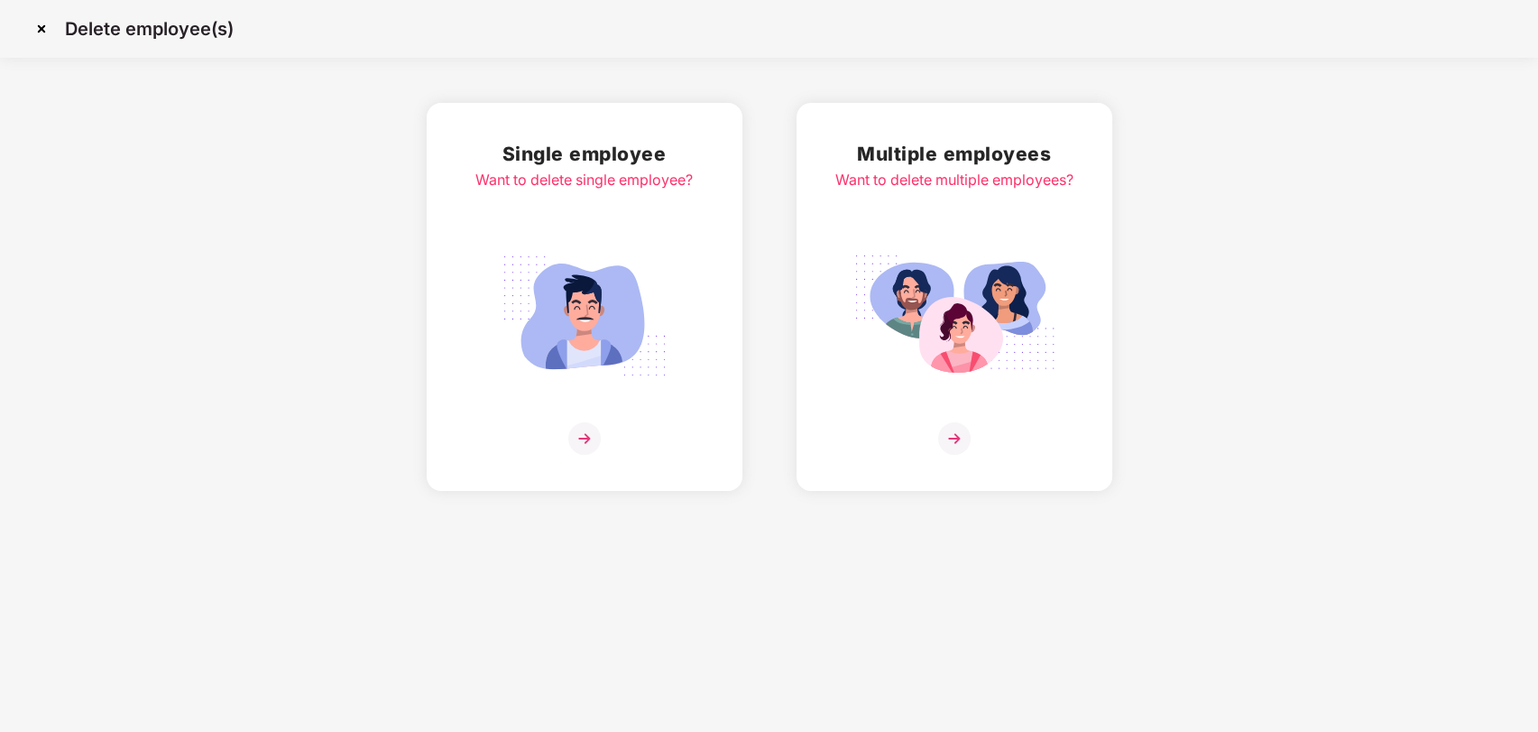
click at [500, 278] on img at bounding box center [585, 315] width 202 height 141
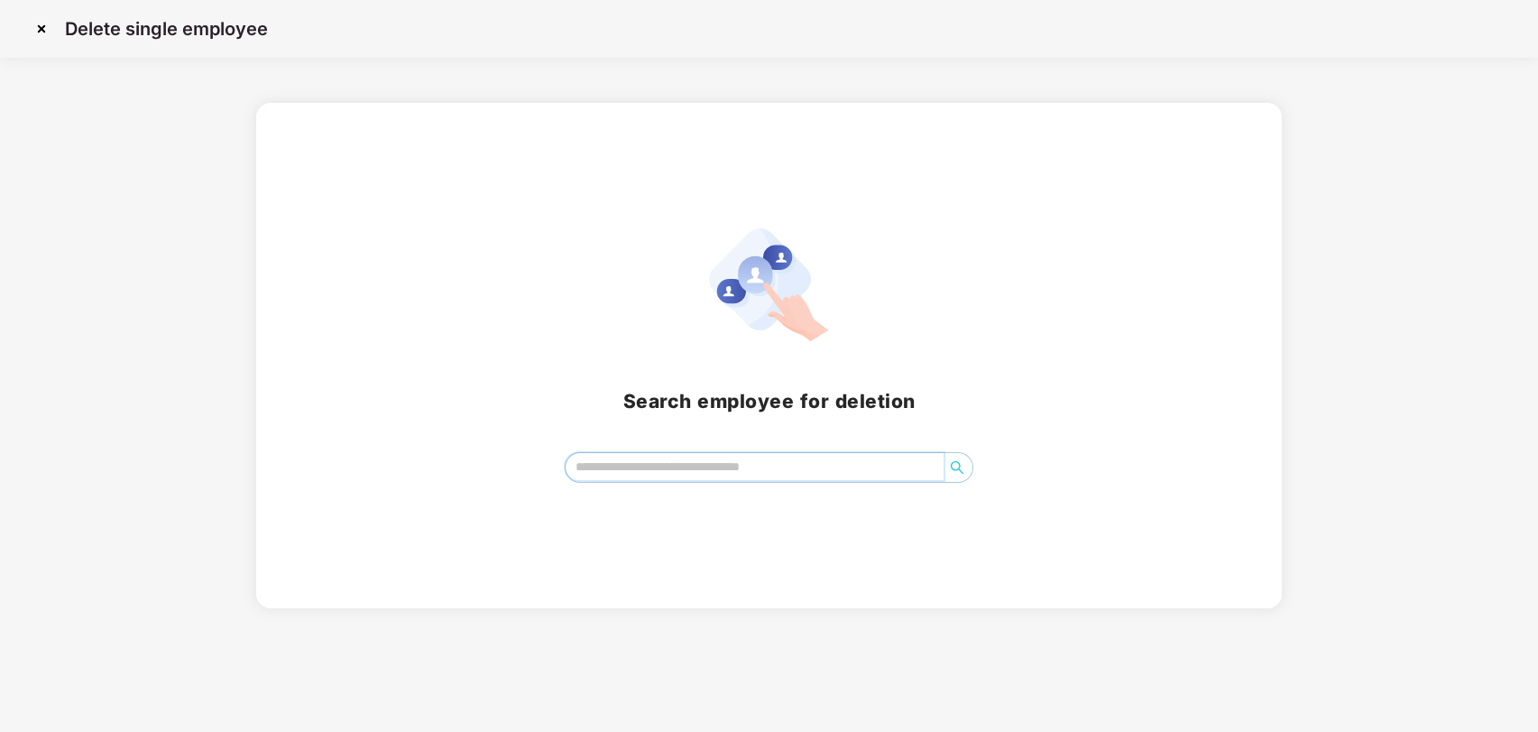
click at [614, 466] on input "search" at bounding box center [755, 466] width 379 height 27
type input "******"
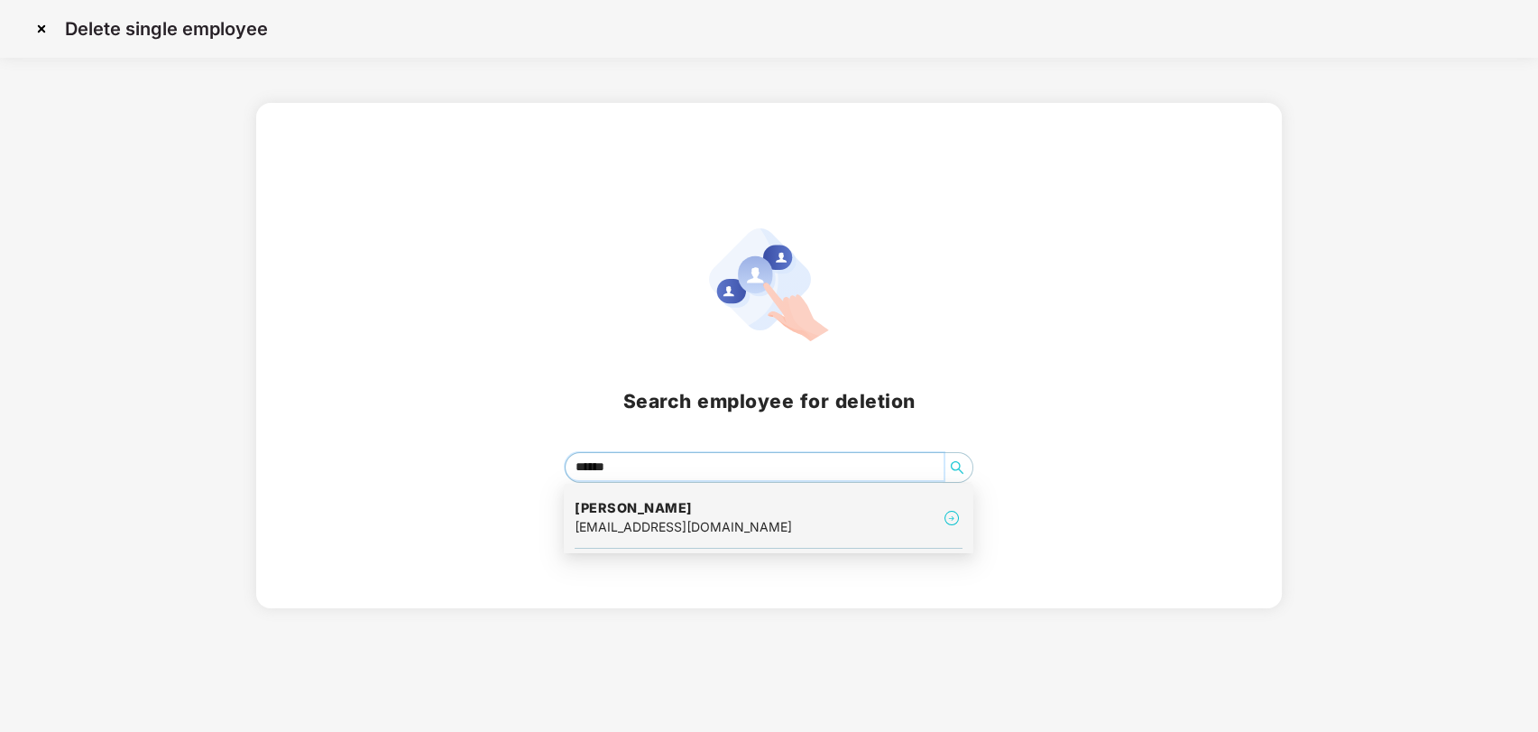
click at [634, 512] on h4 "[PERSON_NAME]" at bounding box center [683, 508] width 217 height 18
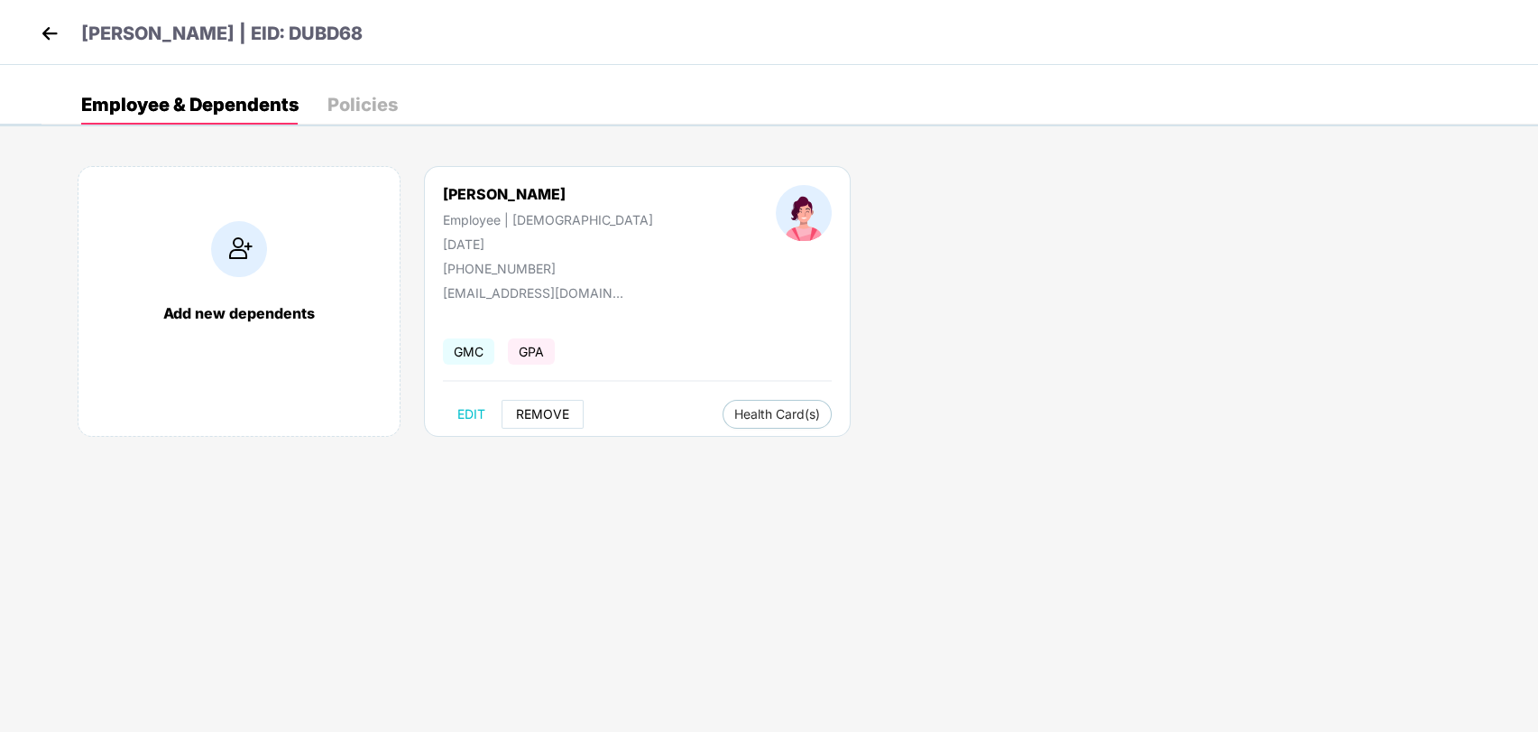
click at [564, 403] on button "REMOVE" at bounding box center [543, 414] width 82 height 29
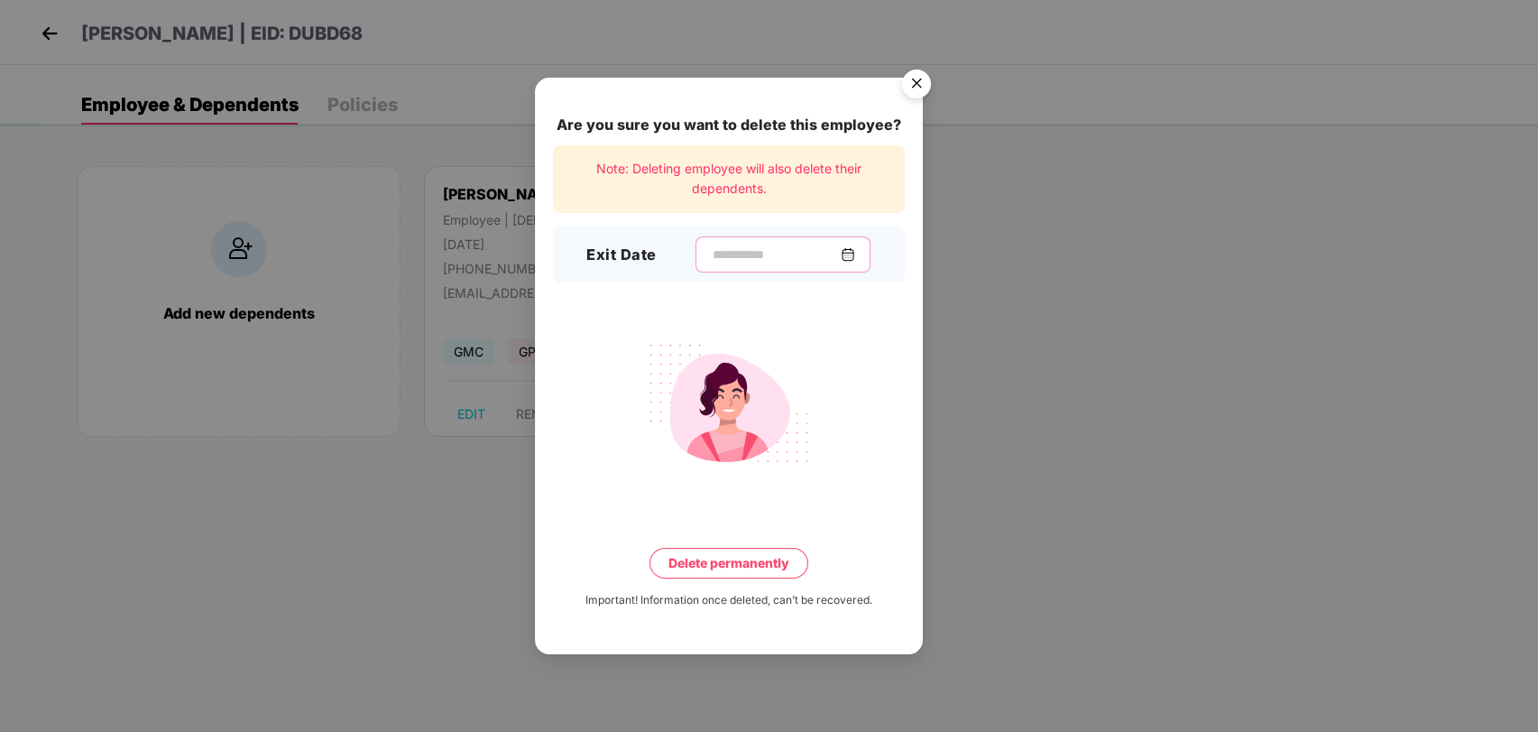
click at [841, 258] on input at bounding box center [776, 254] width 130 height 19
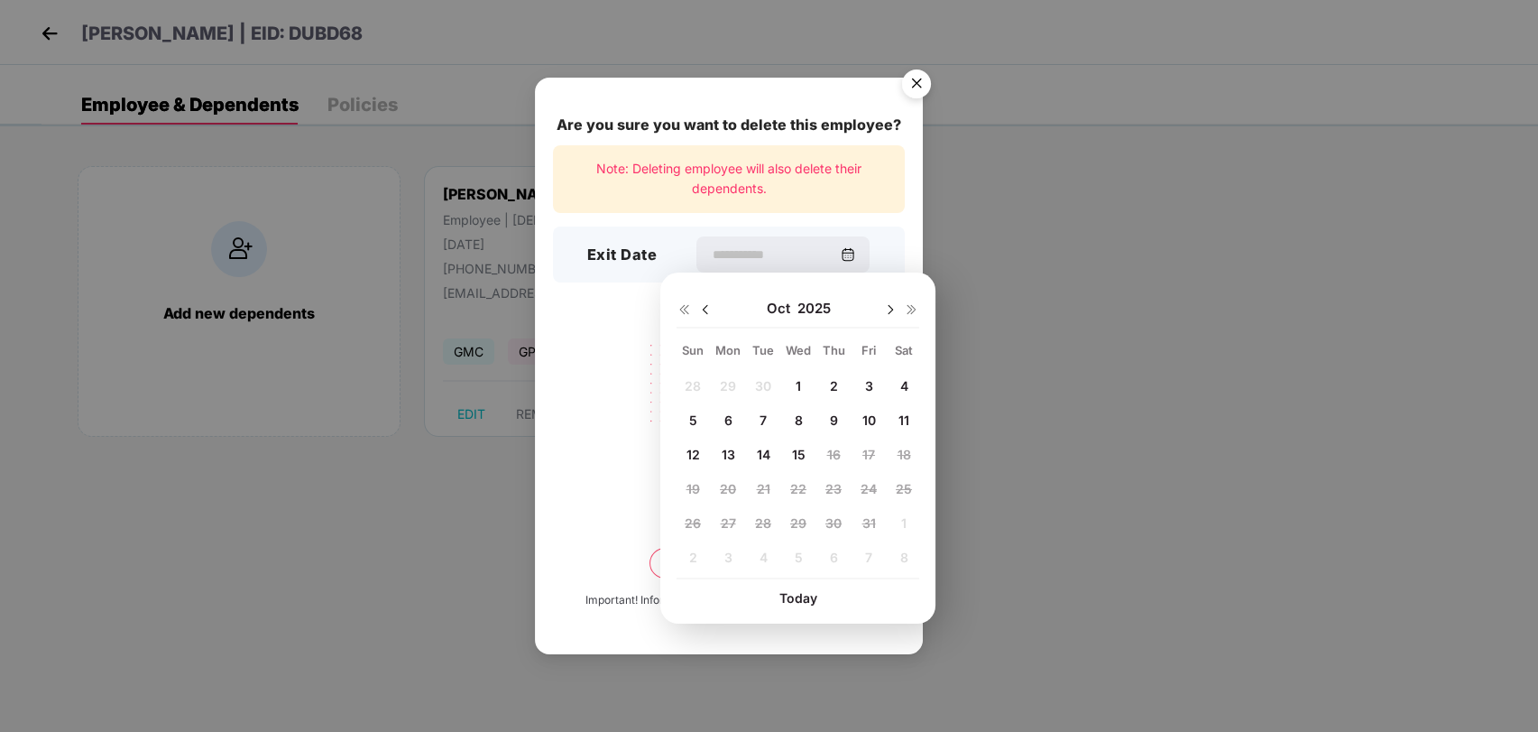
click at [707, 312] on img at bounding box center [705, 309] width 14 height 14
click at [764, 448] on span "16" at bounding box center [763, 454] width 14 height 15
type input "**********"
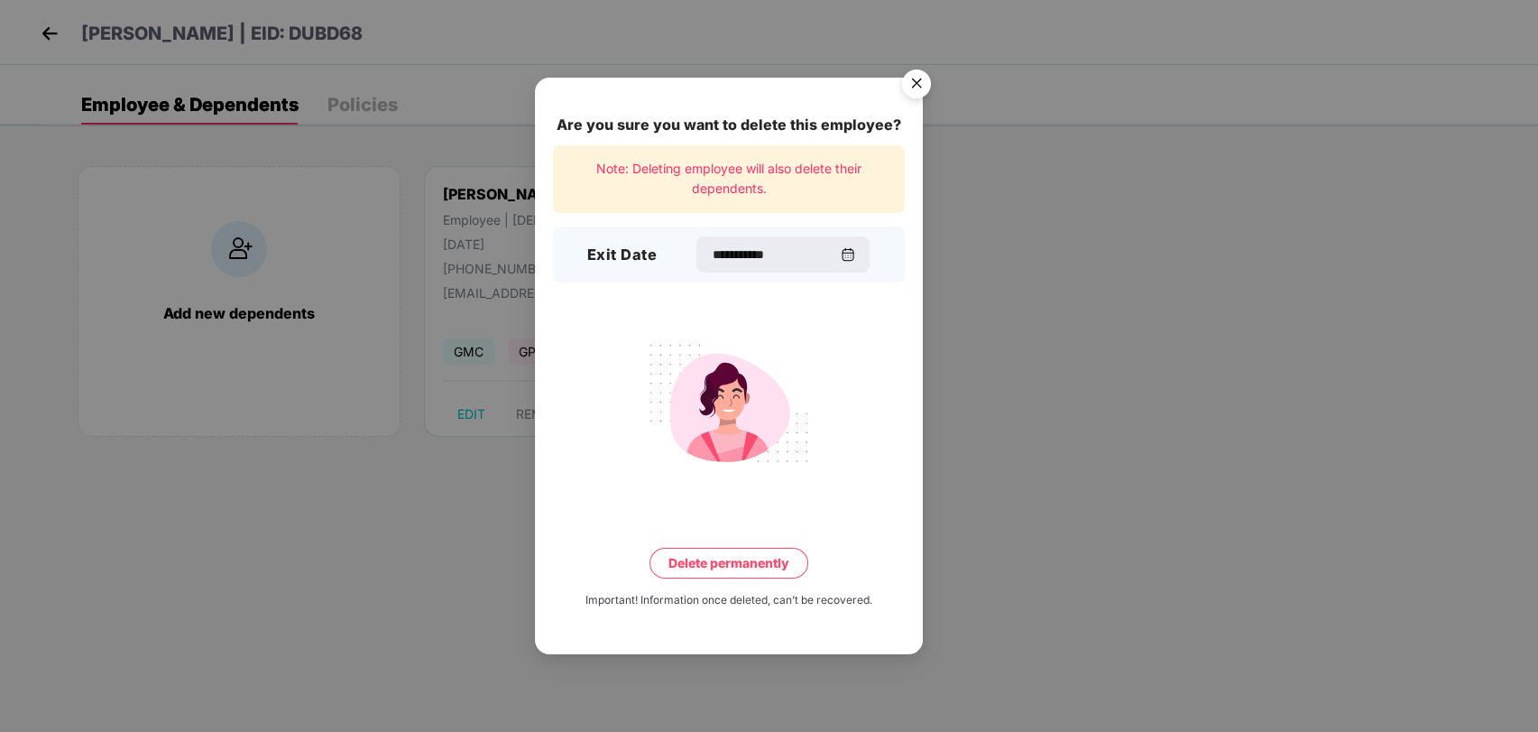
click at [738, 572] on button "Delete permanently" at bounding box center [729, 563] width 159 height 31
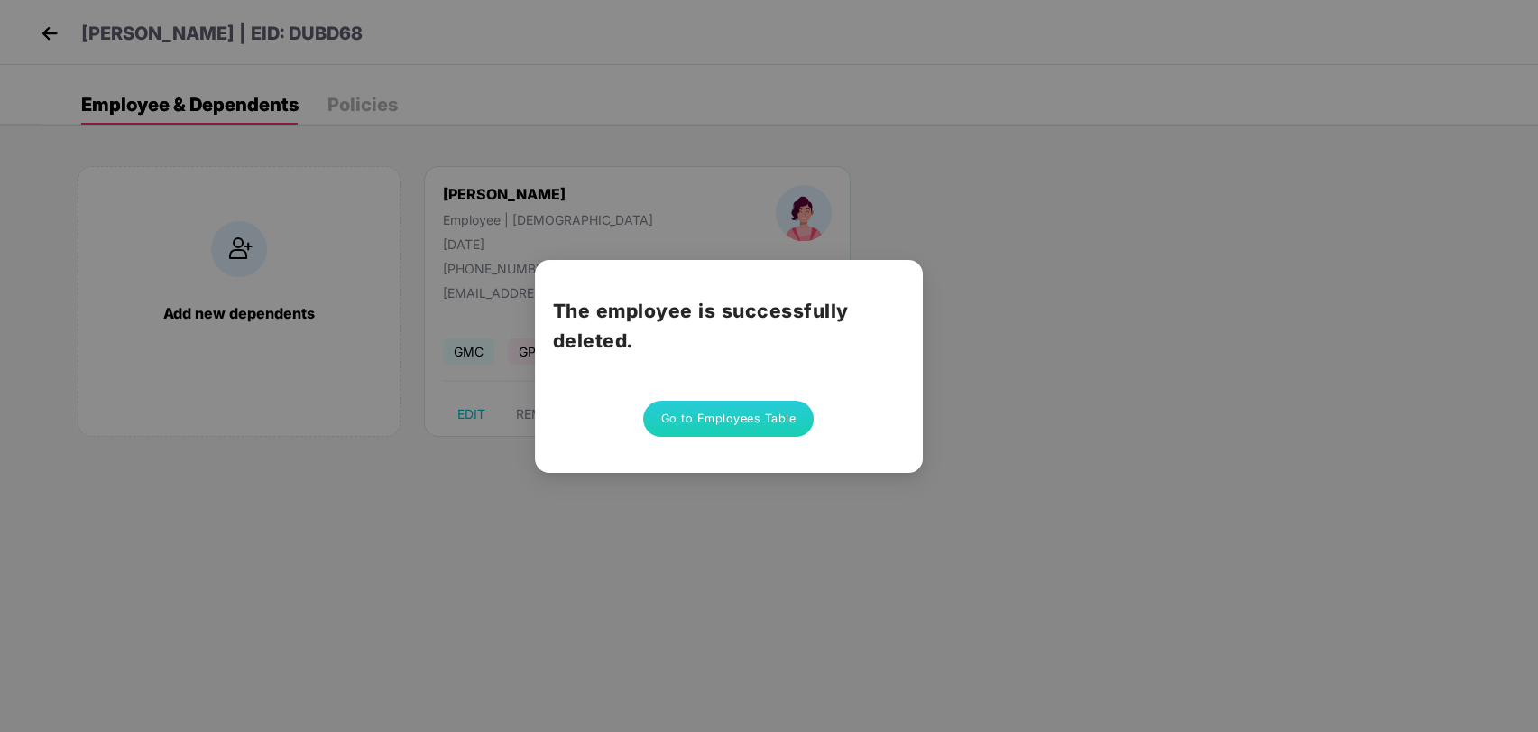
click at [743, 420] on button "Go to Employees Table" at bounding box center [728, 419] width 171 height 36
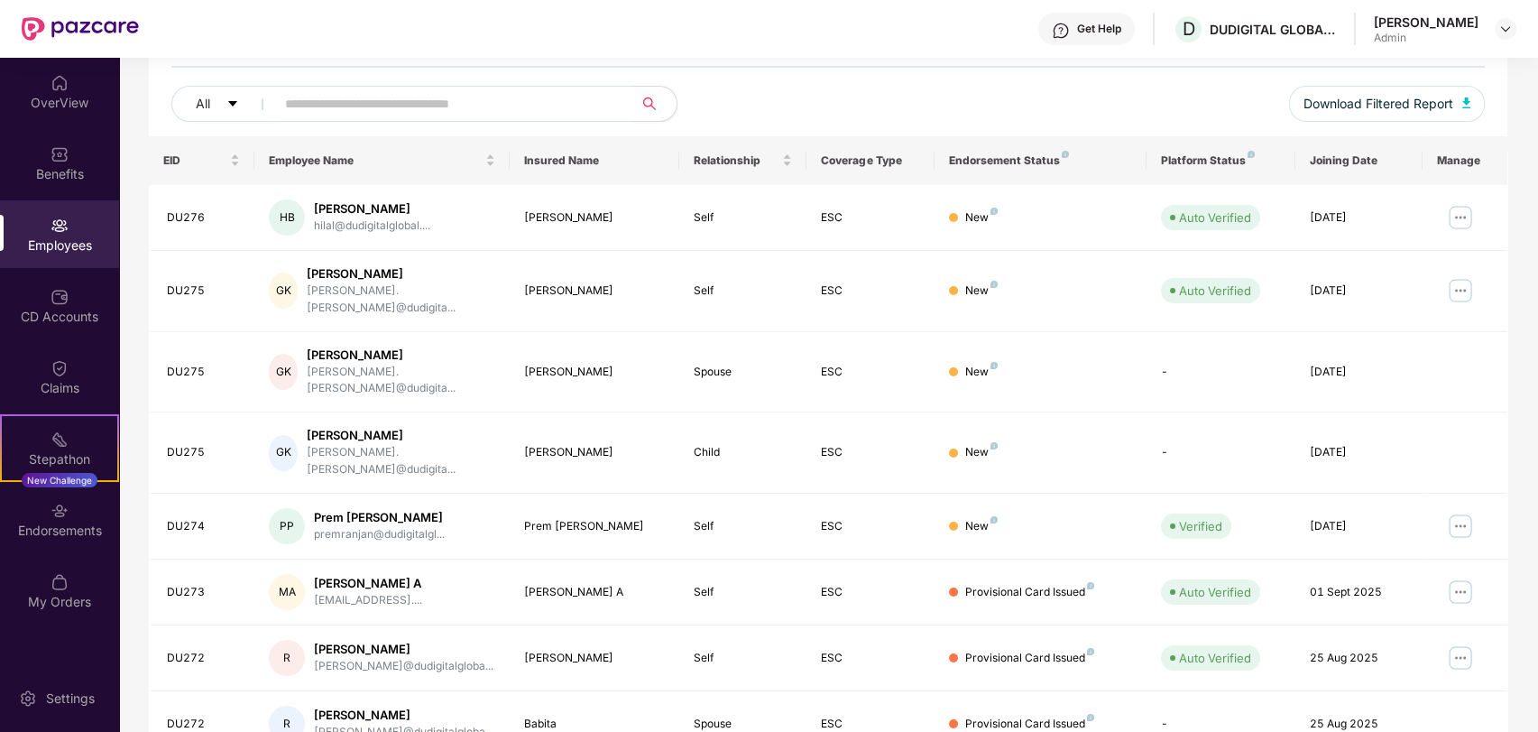
scroll to position [100, 0]
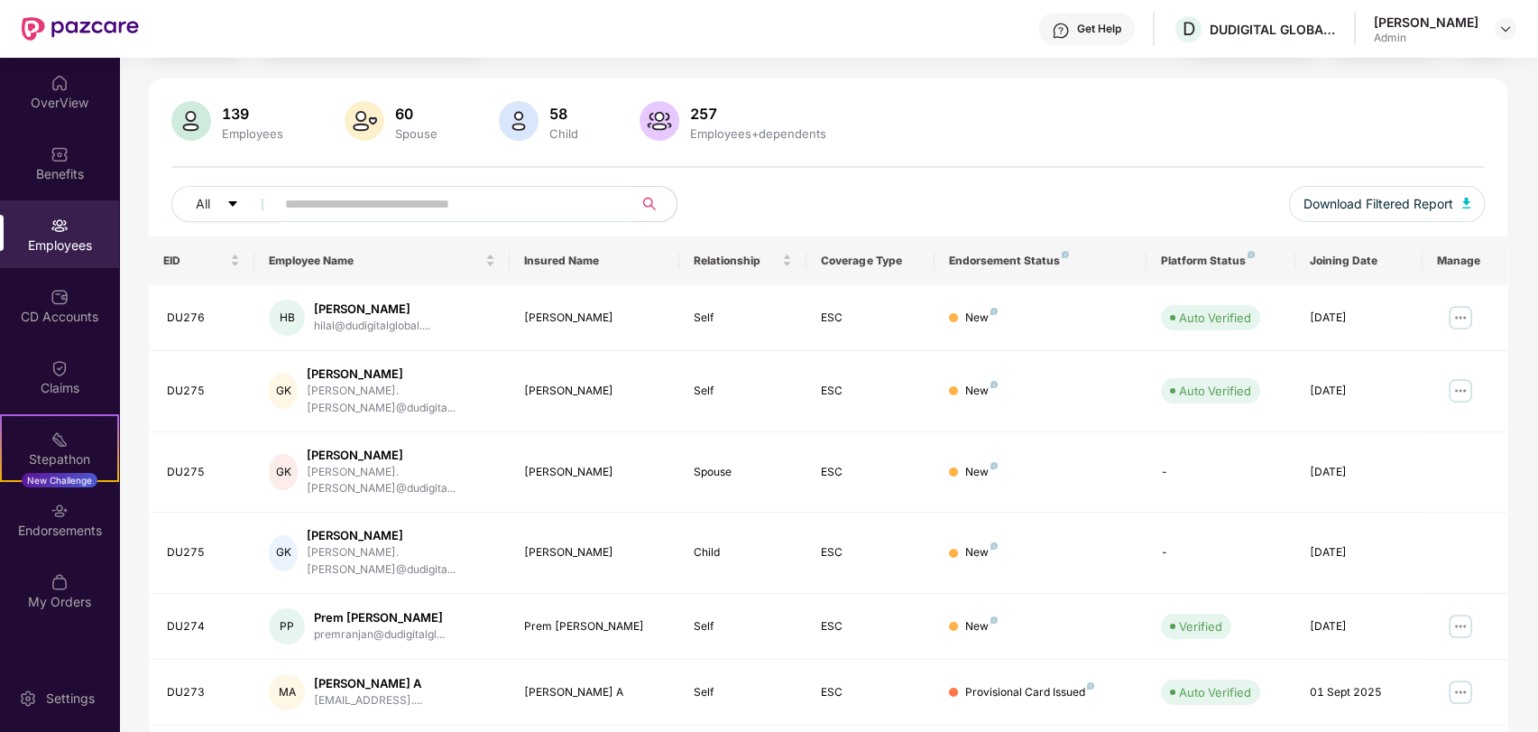
click at [1476, 21] on div "[PERSON_NAME]" at bounding box center [1426, 22] width 105 height 17
click at [1502, 23] on img at bounding box center [1506, 29] width 14 height 14
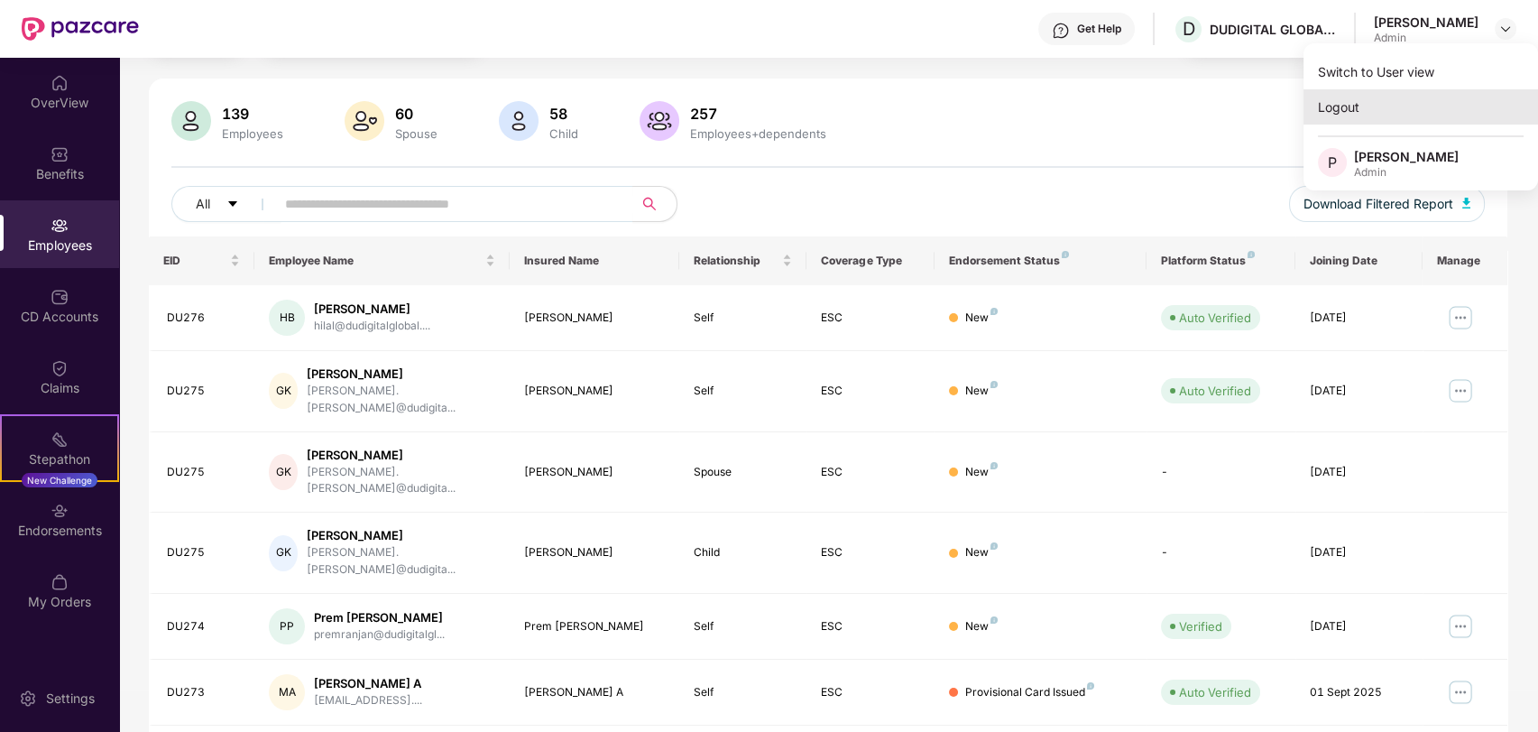
click at [1345, 117] on div "Logout" at bounding box center [1421, 106] width 235 height 35
